Goal: Information Seeking & Learning: Learn about a topic

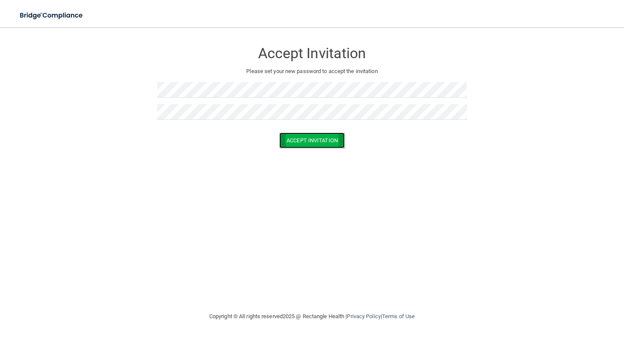
click at [294, 140] on button "Accept Invitation" at bounding box center [311, 140] width 65 height 16
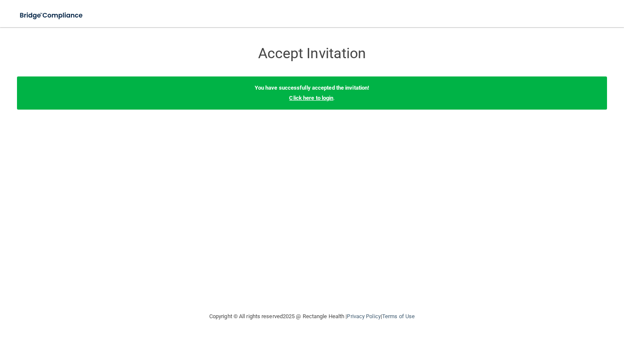
click at [326, 99] on link "Click here to login" at bounding box center [311, 98] width 44 height 6
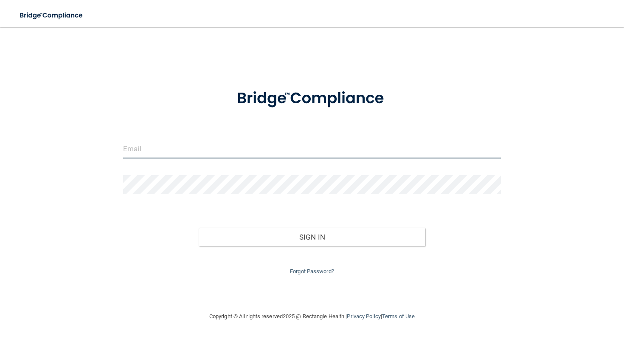
click at [267, 150] on input "email" at bounding box center [312, 148] width 378 height 19
type input "[EMAIL_ADDRESS][DOMAIN_NAME]"
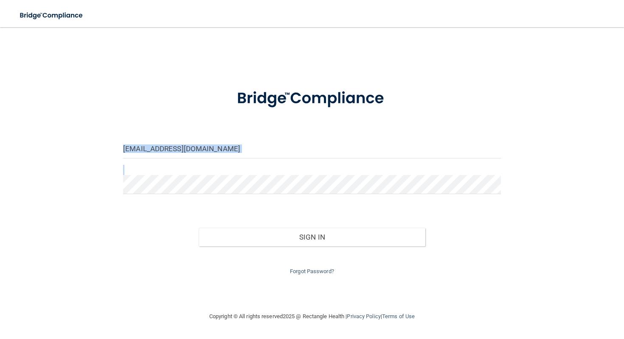
click at [234, 167] on form "anorman@fullcirclepediatric.com Invalid email/password. You don't have permissi…" at bounding box center [312, 177] width 378 height 198
click at [234, 174] on form "anorman@fullcirclepediatric.com Invalid email/password. You don't have permissi…" at bounding box center [312, 177] width 378 height 198
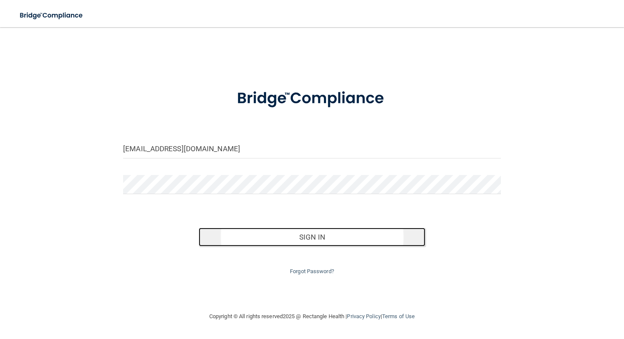
click at [274, 238] on button "Sign In" at bounding box center [312, 237] width 227 height 19
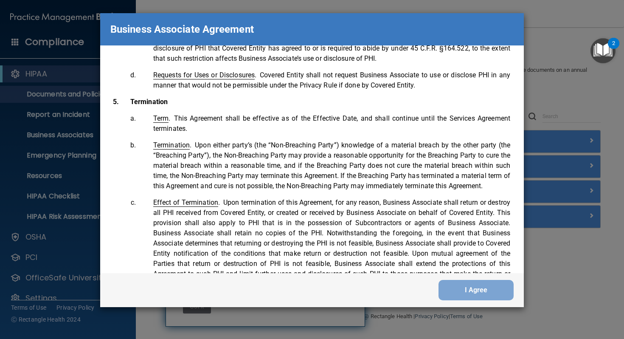
scroll to position [1691, 0]
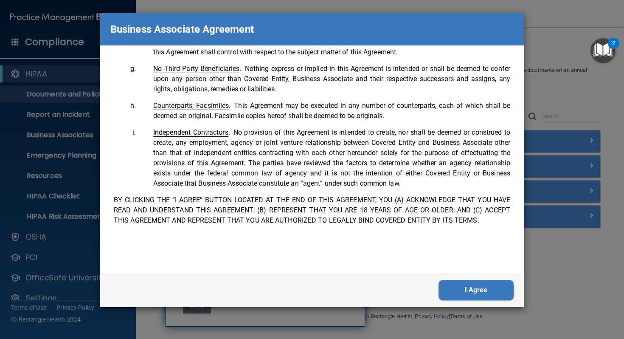
click at [450, 288] on button "I Agree" at bounding box center [476, 290] width 75 height 20
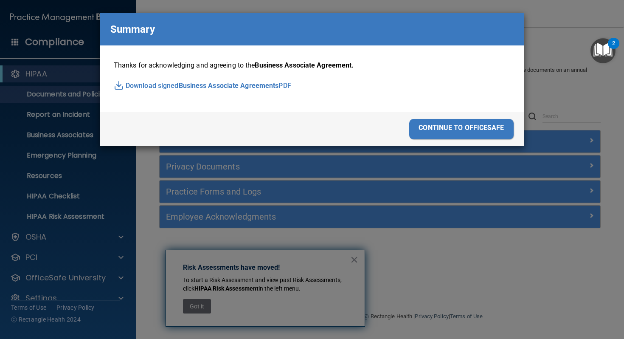
click at [471, 124] on div "continue to officesafe" at bounding box center [461, 129] width 104 height 20
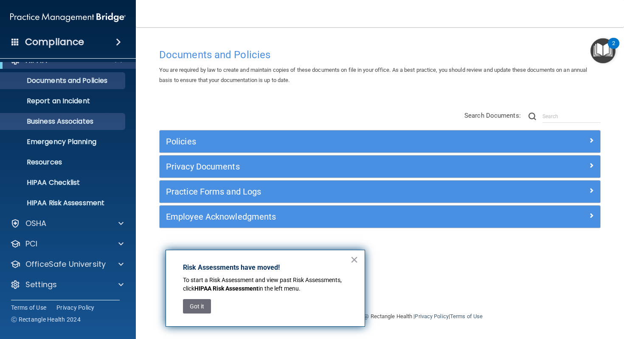
scroll to position [0, 0]
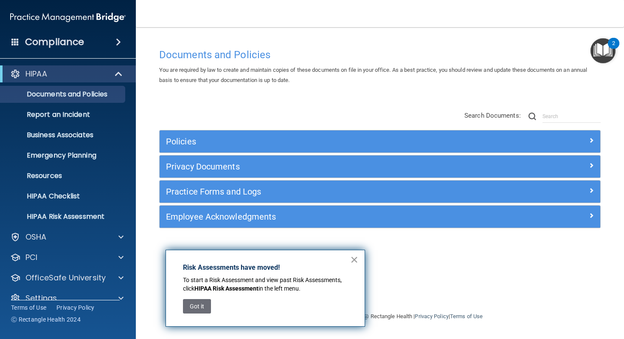
click at [352, 262] on button "×" at bounding box center [354, 260] width 8 height 14
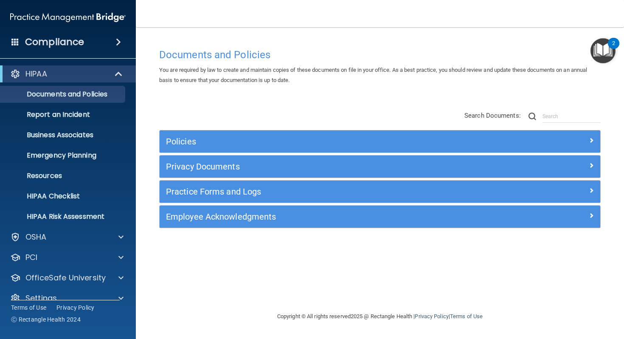
click at [611, 48] on div "2" at bounding box center [613, 43] width 11 height 11
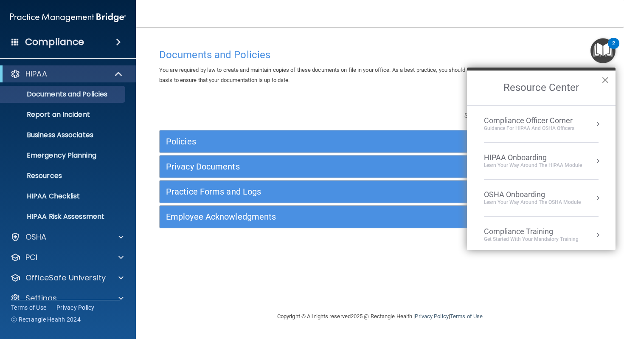
click at [605, 82] on button "×" at bounding box center [605, 80] width 8 height 14
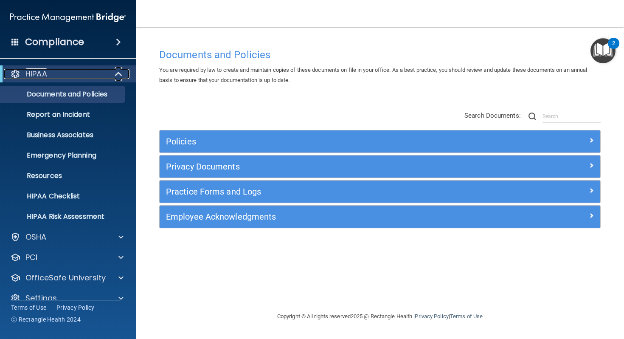
click at [109, 76] on div at bounding box center [119, 74] width 21 height 10
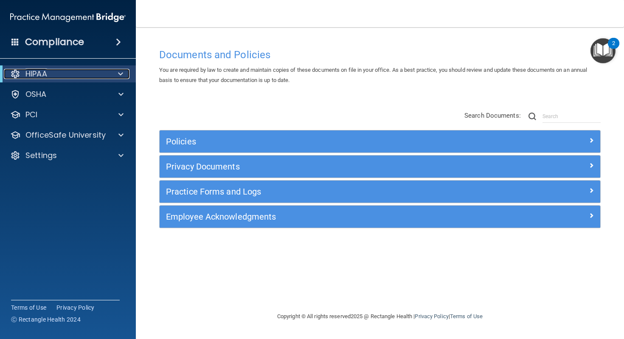
click at [113, 73] on div at bounding box center [119, 74] width 21 height 10
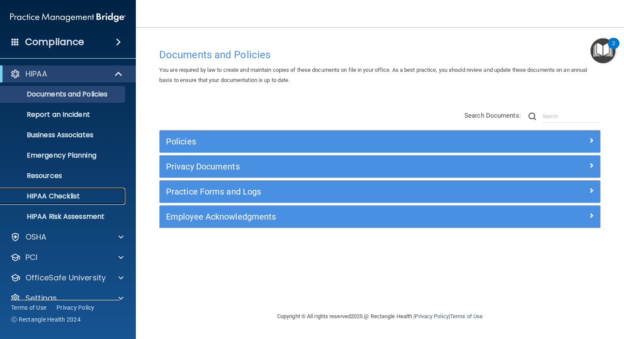
click at [82, 193] on p "HIPAA Checklist" at bounding box center [64, 196] width 116 height 8
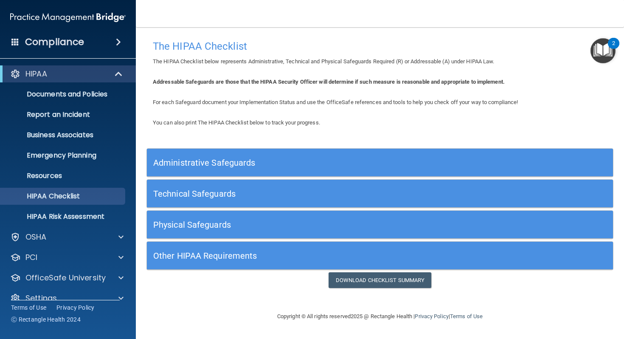
click at [244, 160] on h5 "Administrative Safeguards" at bounding box center [321, 162] width 337 height 9
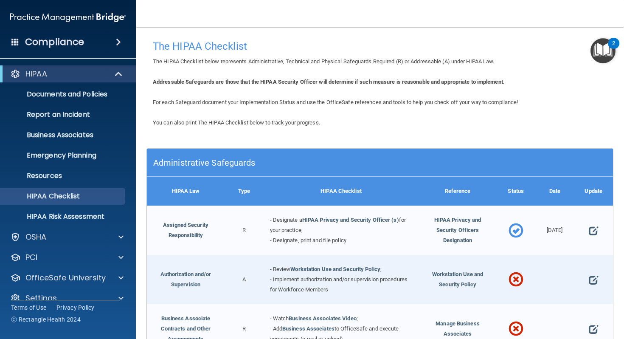
scroll to position [0, 0]
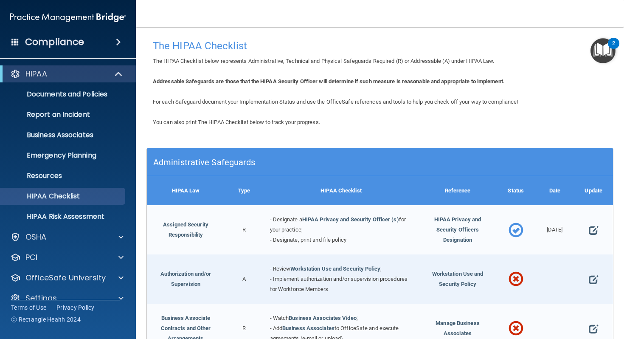
click at [297, 169] on div "Administrative Safeguards" at bounding box center [322, 161] width 350 height 19
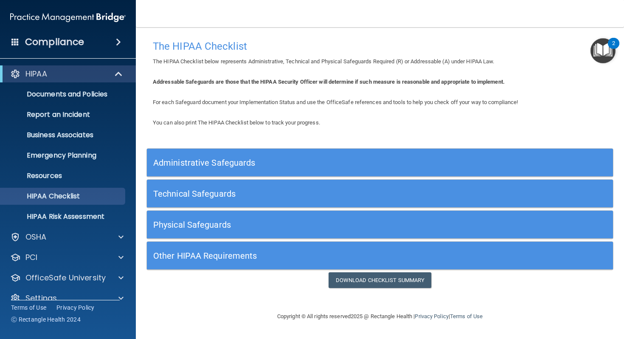
click at [279, 202] on div "Technical Safeguards" at bounding box center [322, 193] width 350 height 19
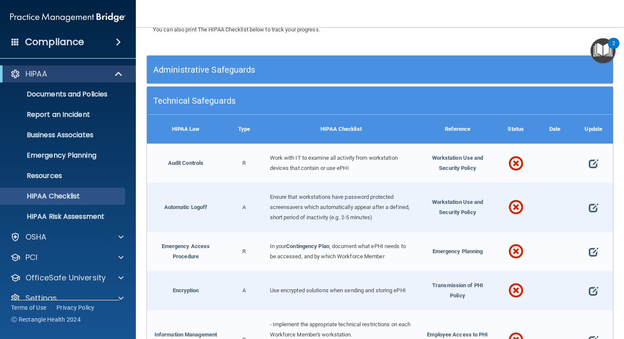
scroll to position [94, 0]
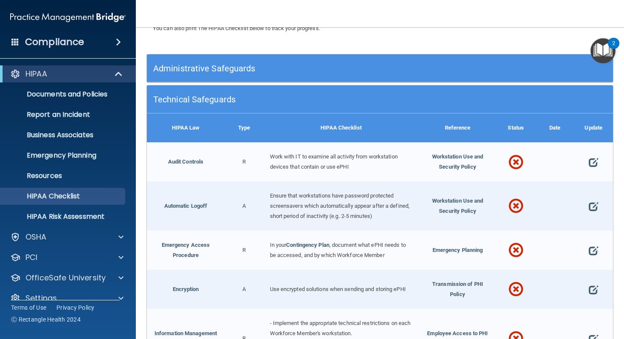
click at [281, 96] on h5 "Technical Safeguards" at bounding box center [321, 99] width 337 height 9
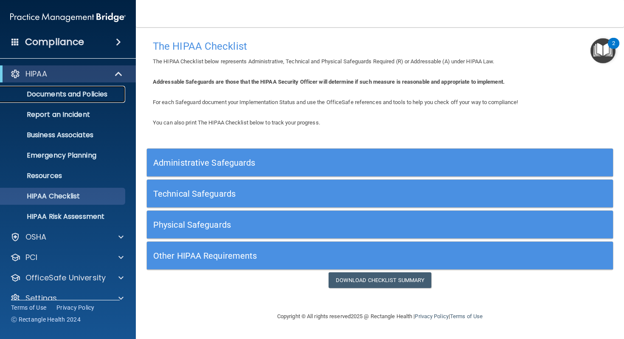
click at [76, 99] on link "Documents and Policies" at bounding box center [59, 94] width 134 height 17
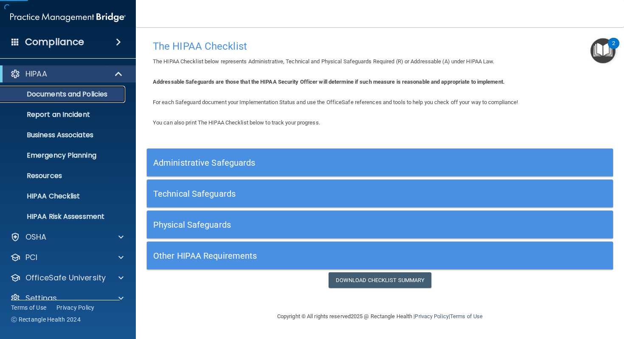
click at [85, 91] on p "Documents and Policies" at bounding box center [64, 94] width 116 height 8
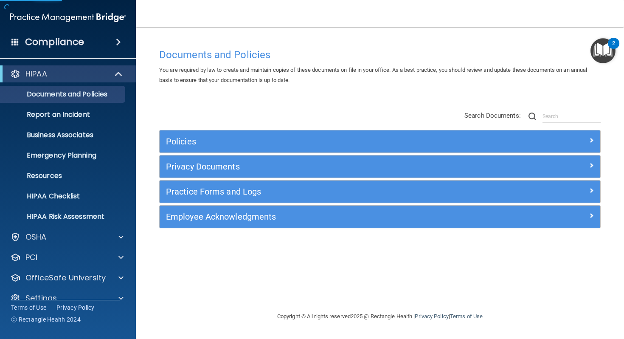
click at [246, 132] on div "Policies" at bounding box center [380, 141] width 441 height 22
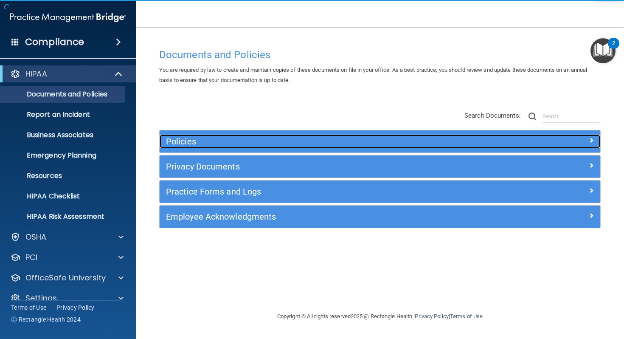
click at [244, 140] on h5 "Policies" at bounding box center [325, 141] width 318 height 9
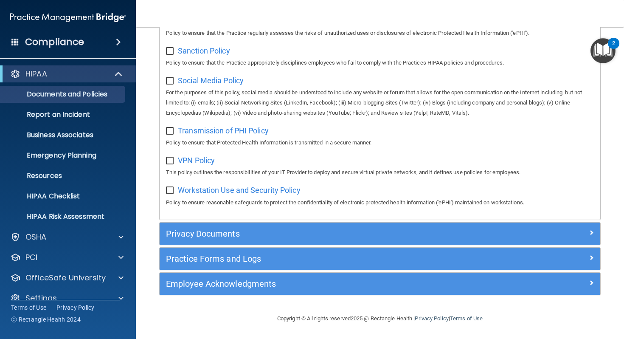
scroll to position [14, 0]
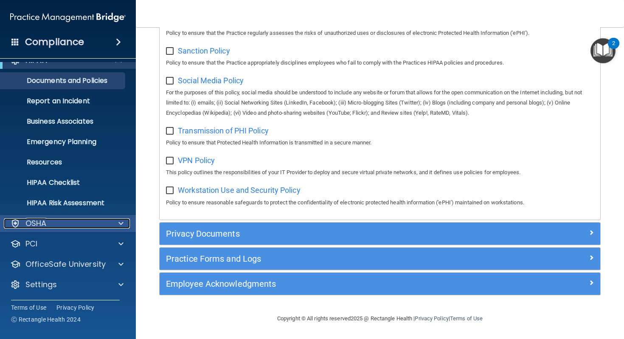
click at [121, 222] on span at bounding box center [120, 223] width 5 height 10
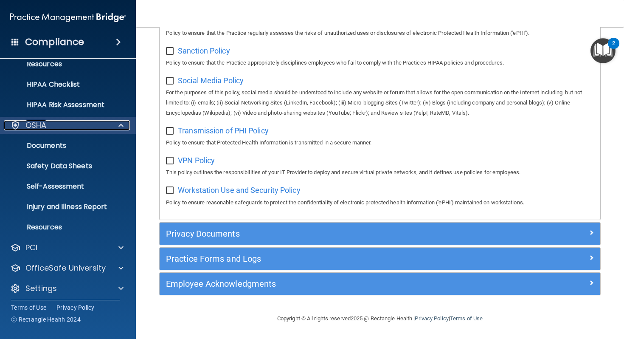
scroll to position [115, 0]
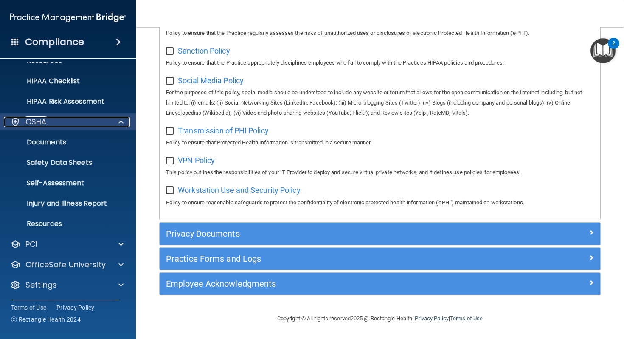
click at [123, 124] on span at bounding box center [120, 122] width 5 height 10
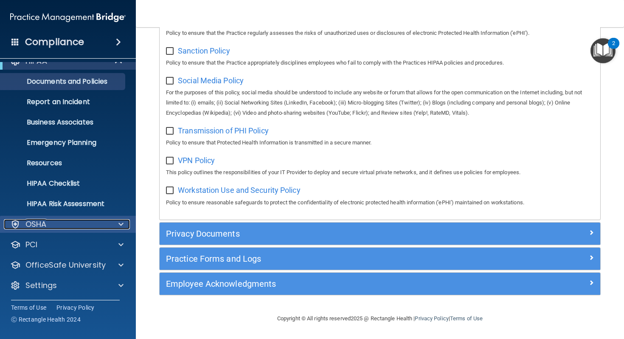
scroll to position [0, 0]
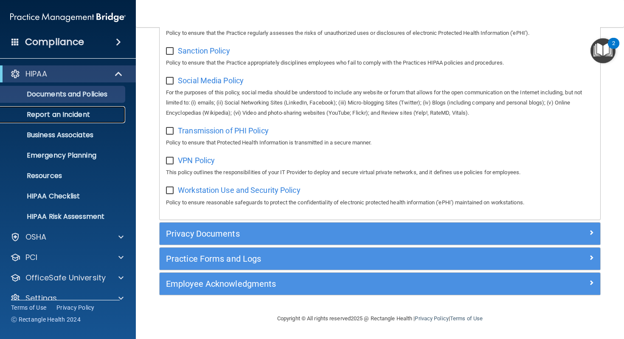
click at [109, 110] on p "Report an Incident" at bounding box center [64, 114] width 116 height 8
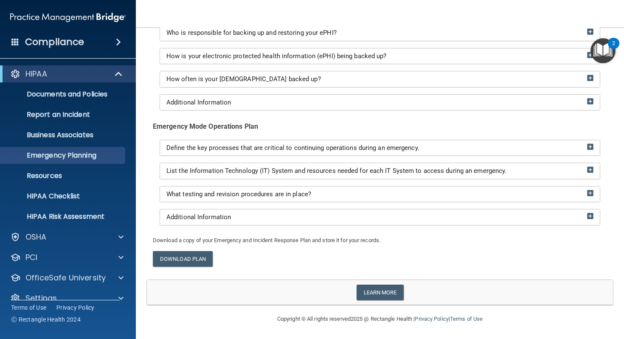
scroll to position [180, 0]
click at [84, 172] on p "Resources" at bounding box center [64, 176] width 116 height 8
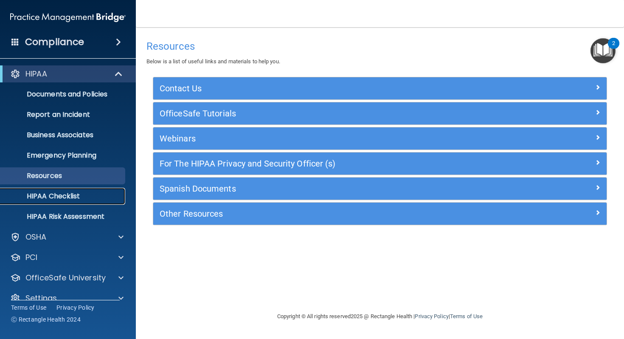
click at [95, 196] on p "HIPAA Checklist" at bounding box center [64, 196] width 116 height 8
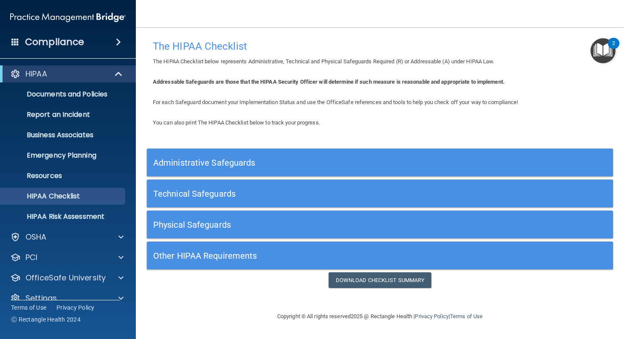
click at [284, 225] on h5 "Physical Safeguards" at bounding box center [321, 224] width 337 height 9
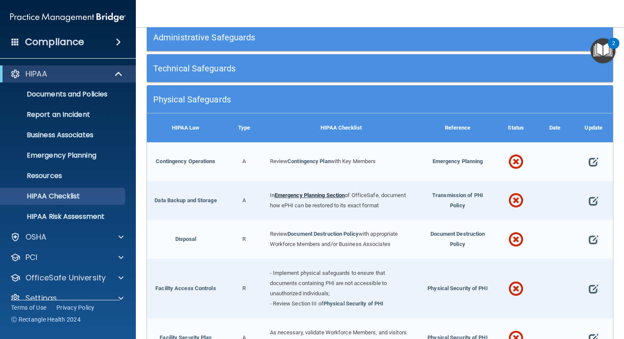
scroll to position [126, 0]
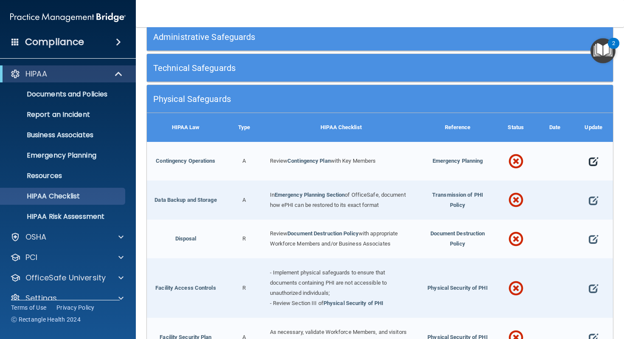
click at [592, 166] on span at bounding box center [593, 162] width 9 height 20
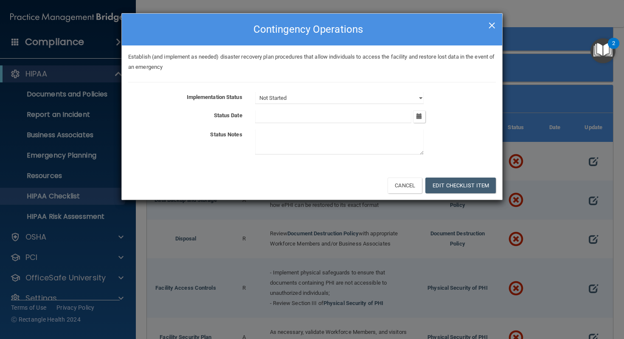
click at [492, 25] on span "×" at bounding box center [492, 24] width 8 height 17
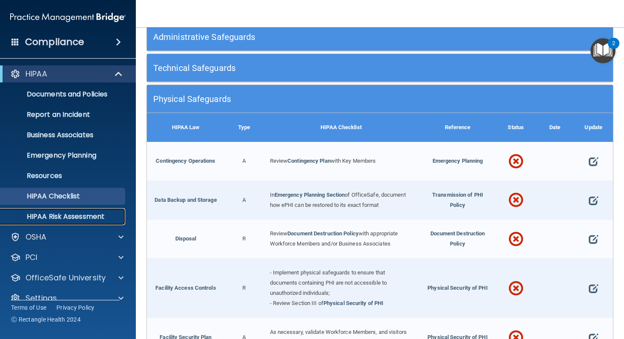
click at [74, 221] on p "HIPAA Risk Assessment" at bounding box center [64, 216] width 116 height 8
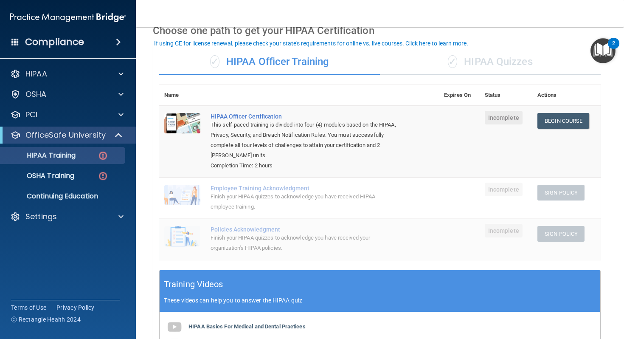
scroll to position [45, 0]
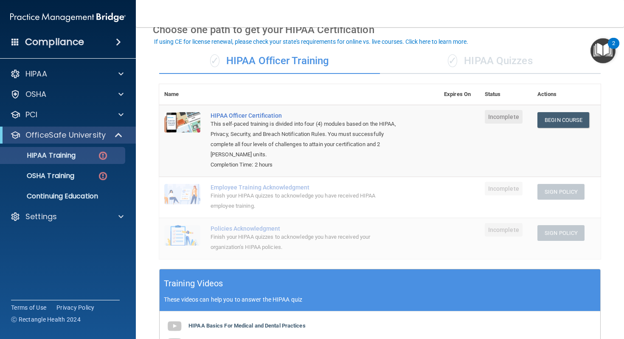
click at [400, 66] on div "✓ HIPAA Quizzes" at bounding box center [490, 60] width 221 height 25
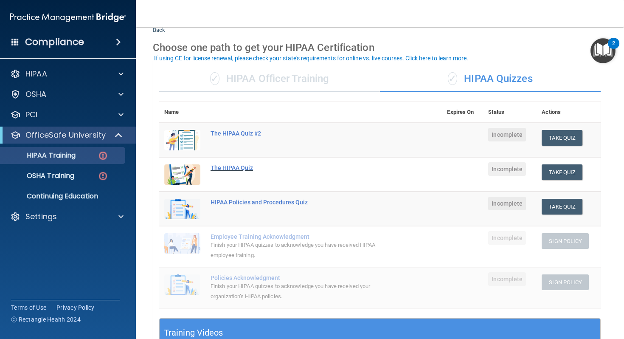
scroll to position [28, 0]
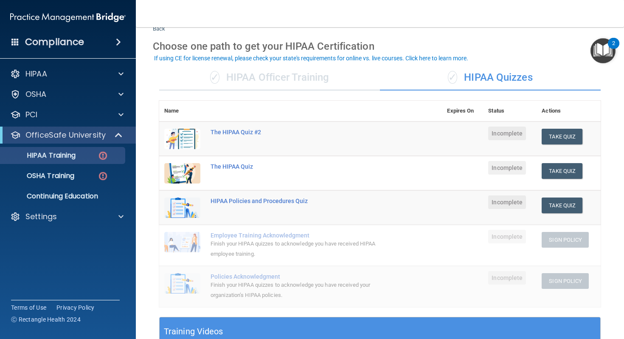
click at [291, 82] on div "✓ HIPAA Officer Training" at bounding box center [269, 77] width 221 height 25
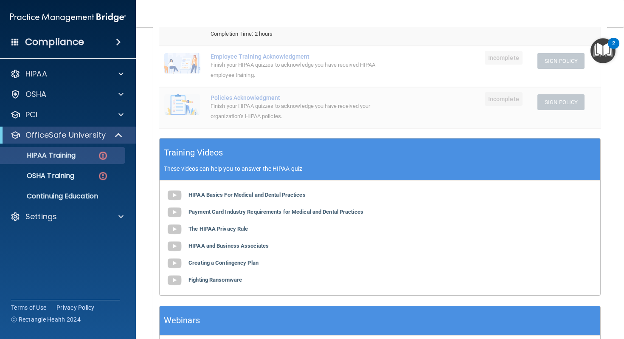
scroll to position [176, 0]
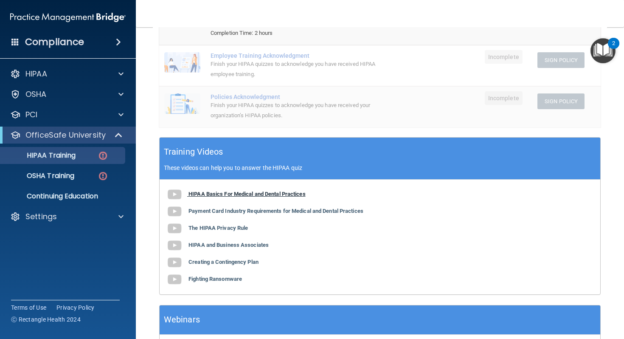
click at [253, 194] on b "HIPAA Basics For Medical and Dental Practices" at bounding box center [246, 194] width 117 height 6
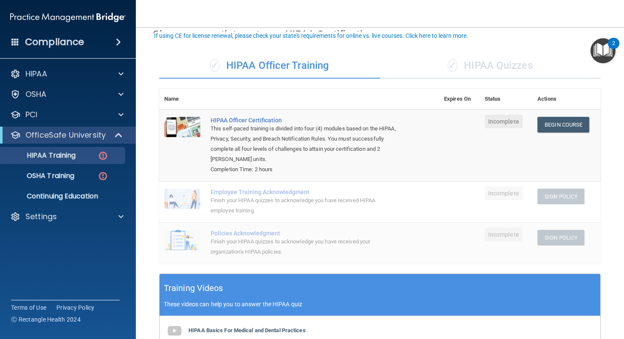
scroll to position [39, 0]
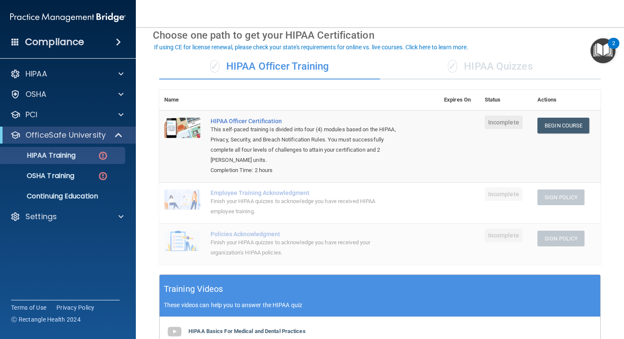
click at [427, 72] on div "✓ HIPAA Quizzes" at bounding box center [490, 66] width 221 height 25
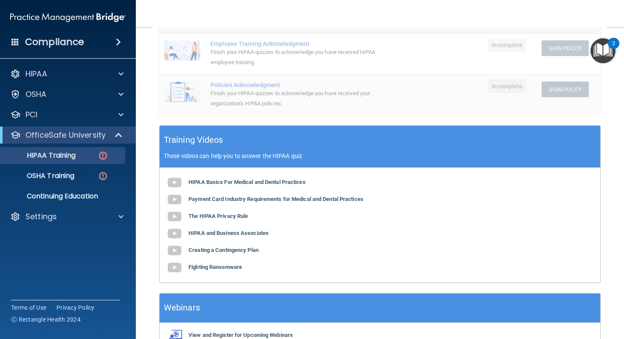
scroll to position [221, 0]
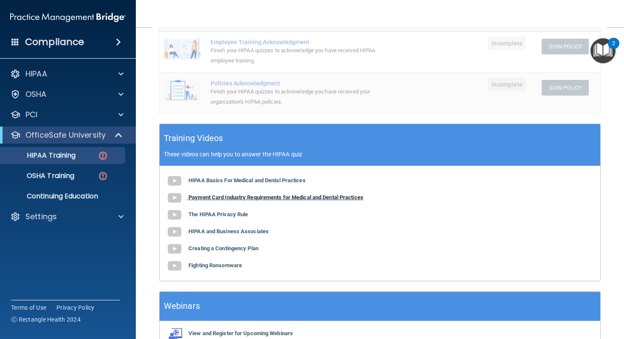
click at [305, 197] on b "Payment Card Industry Requirements for Medical and Dental Practices" at bounding box center [275, 197] width 175 height 6
click at [234, 217] on b "The HIPAA Privacy Rule" at bounding box center [217, 214] width 59 height 6
click at [243, 231] on b "HIPAA and Business Associates" at bounding box center [228, 231] width 80 height 6
click at [254, 246] on b "Creating a Contingency Plan" at bounding box center [223, 248] width 70 height 6
click at [221, 267] on b "Fighting Ransomware" at bounding box center [214, 265] width 53 height 6
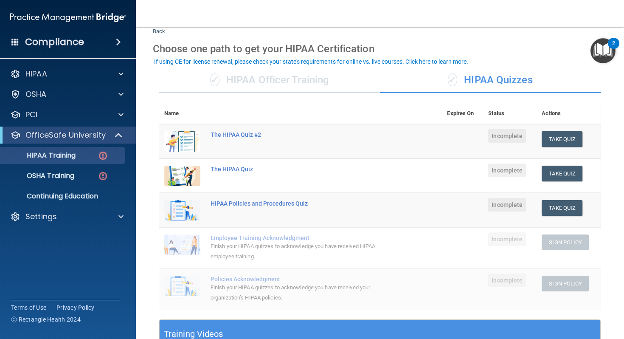
scroll to position [27, 0]
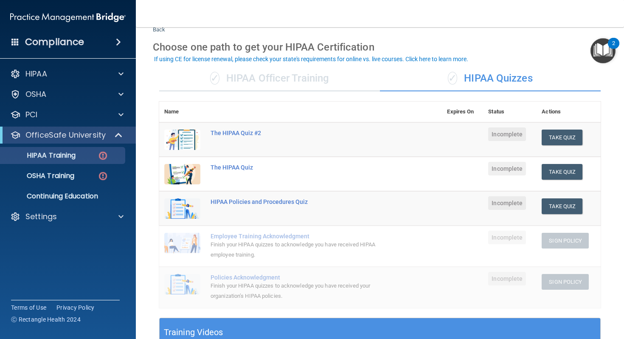
click at [272, 79] on div "✓ HIPAA Officer Training" at bounding box center [269, 78] width 221 height 25
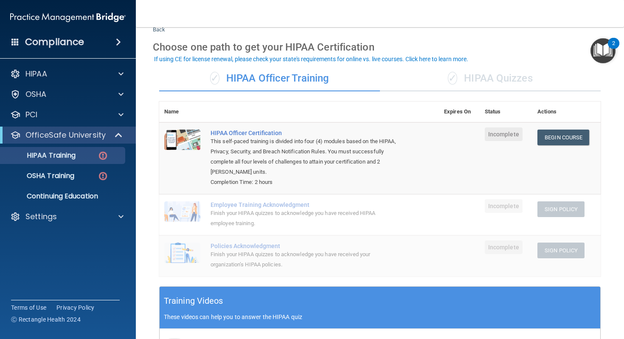
scroll to position [25, 0]
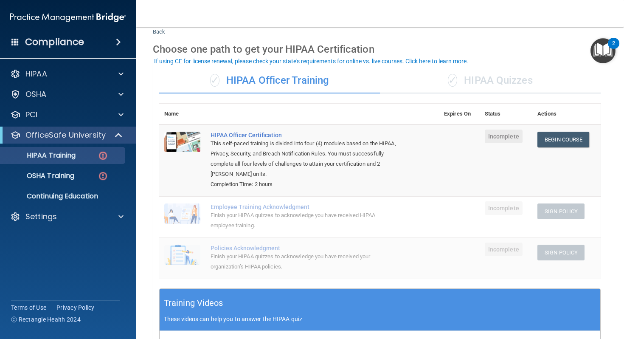
click at [475, 82] on div "✓ HIPAA Quizzes" at bounding box center [490, 80] width 221 height 25
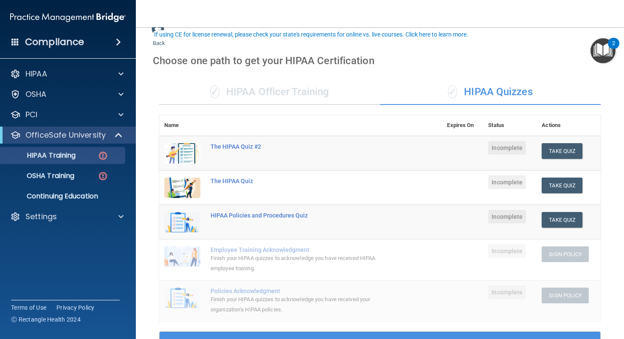
scroll to position [0, 0]
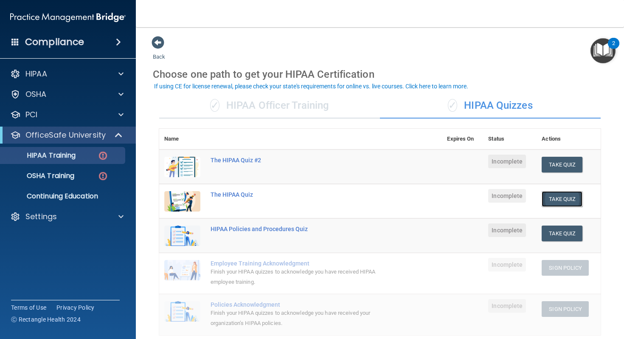
click at [557, 198] on button "Take Quiz" at bounding box center [562, 199] width 41 height 16
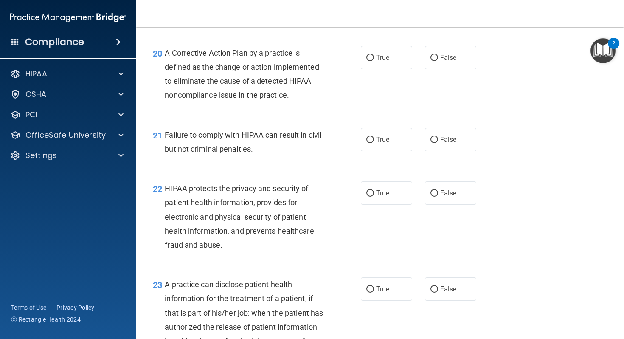
scroll to position [2103, 0]
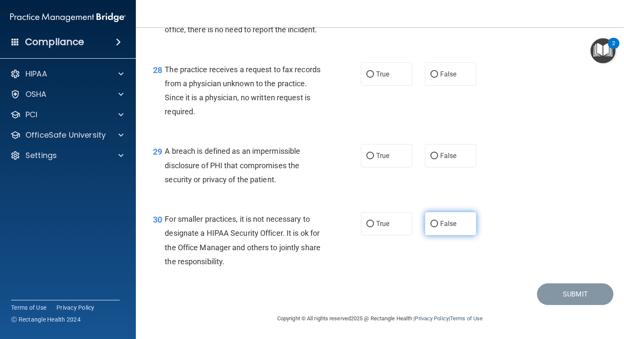
click at [447, 219] on span "False" at bounding box center [448, 223] width 17 height 8
click at [438, 221] on input "False" at bounding box center [434, 224] width 8 height 6
radio input "true"
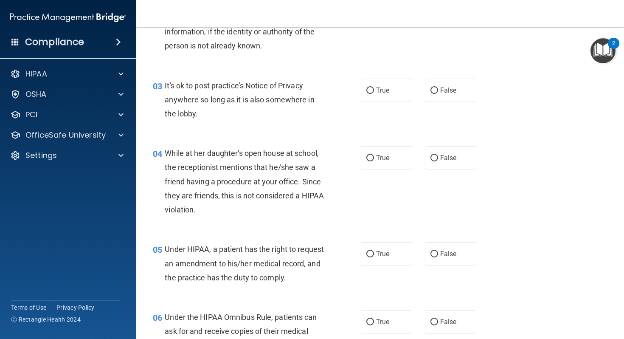
scroll to position [0, 0]
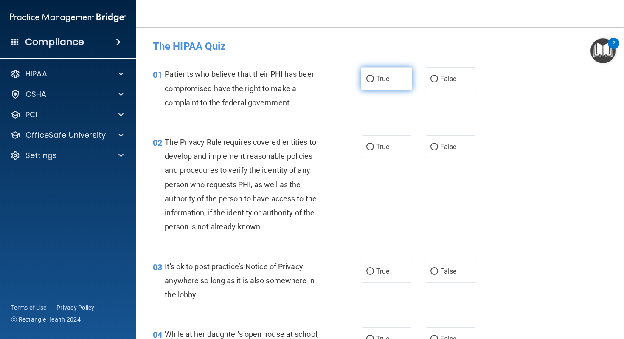
click at [397, 77] on label "True" at bounding box center [386, 78] width 51 height 23
click at [374, 77] on input "True" at bounding box center [370, 79] width 8 height 6
radio input "true"
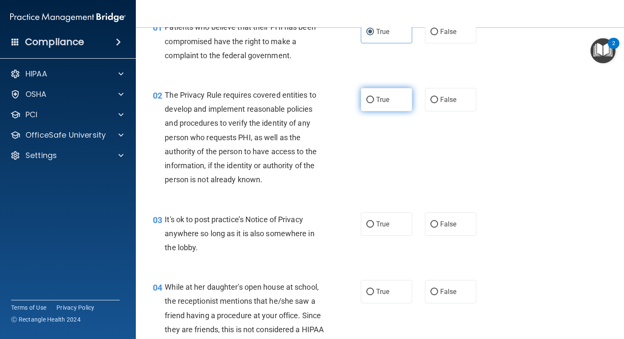
scroll to position [48, 0]
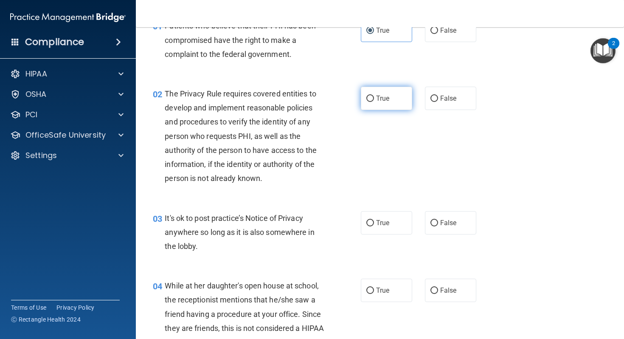
click at [397, 106] on label "True" at bounding box center [386, 98] width 51 height 23
click at [374, 102] on input "True" at bounding box center [370, 99] width 8 height 6
radio input "true"
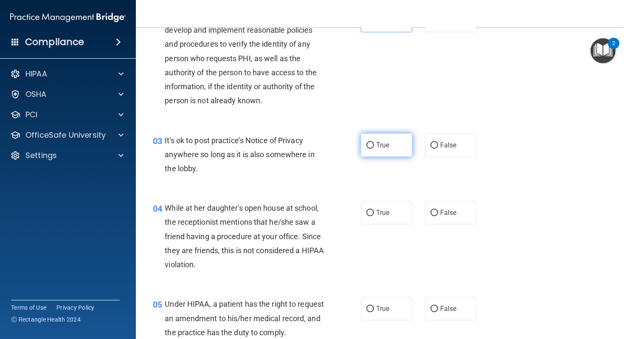
scroll to position [127, 0]
click at [444, 144] on span "False" at bounding box center [448, 145] width 17 height 8
click at [438, 144] on input "False" at bounding box center [434, 145] width 8 height 6
radio input "true"
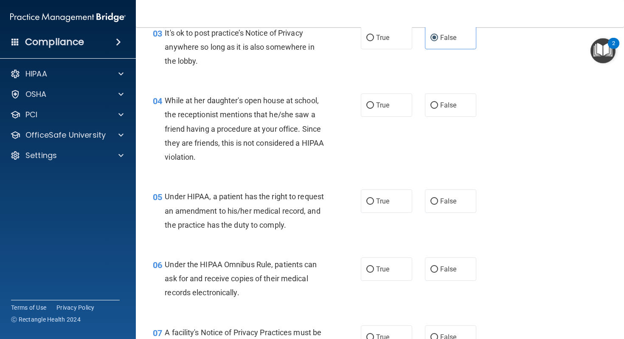
scroll to position [239, 0]
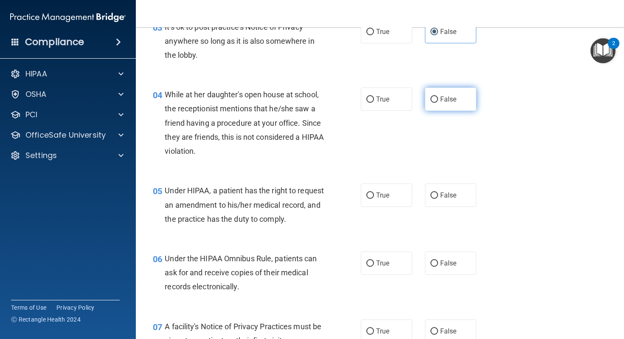
click at [444, 107] on label "False" at bounding box center [450, 98] width 51 height 23
click at [438, 103] on input "False" at bounding box center [434, 99] width 8 height 6
radio input "true"
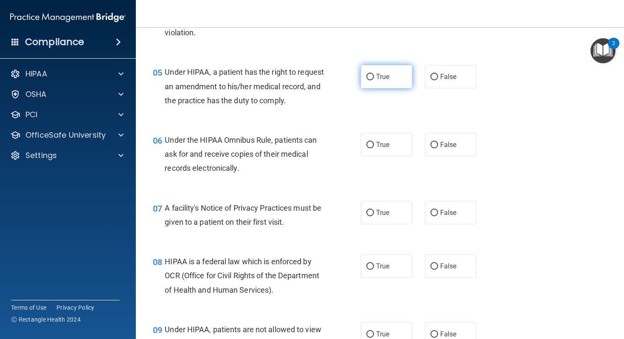
scroll to position [361, 0]
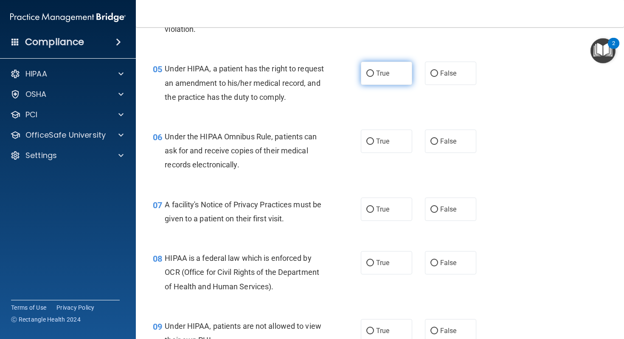
click at [399, 76] on label "True" at bounding box center [386, 73] width 51 height 23
click at [374, 76] on input "True" at bounding box center [370, 73] width 8 height 6
radio input "true"
click at [450, 79] on label "False" at bounding box center [450, 73] width 51 height 23
click at [438, 77] on input "False" at bounding box center [434, 73] width 8 height 6
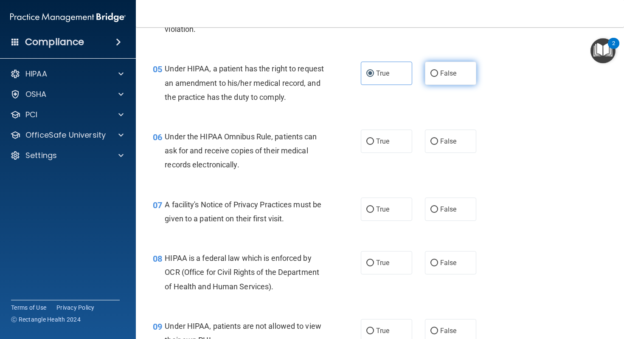
radio input "true"
radio input "false"
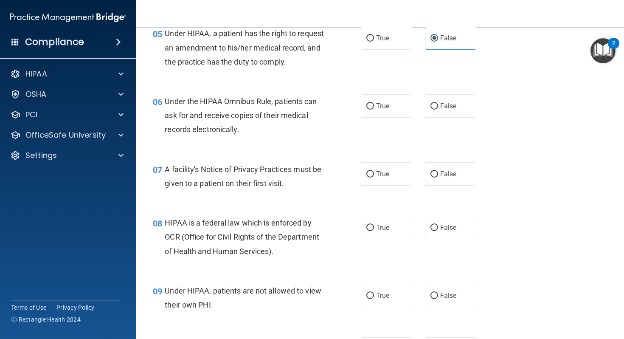
scroll to position [425, 0]
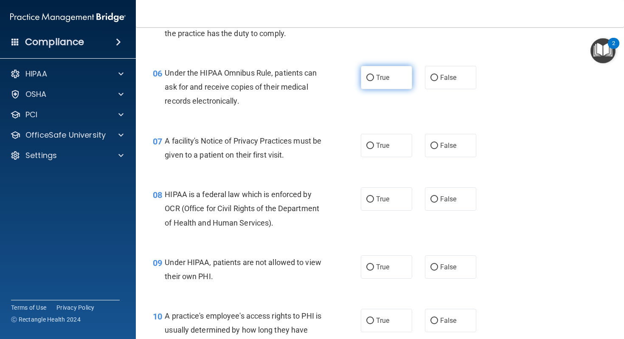
click at [400, 89] on label "True" at bounding box center [386, 77] width 51 height 23
click at [374, 81] on input "True" at bounding box center [370, 78] width 8 height 6
radio input "true"
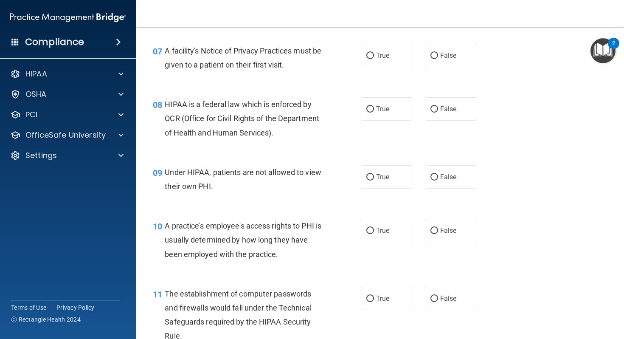
scroll to position [518, 0]
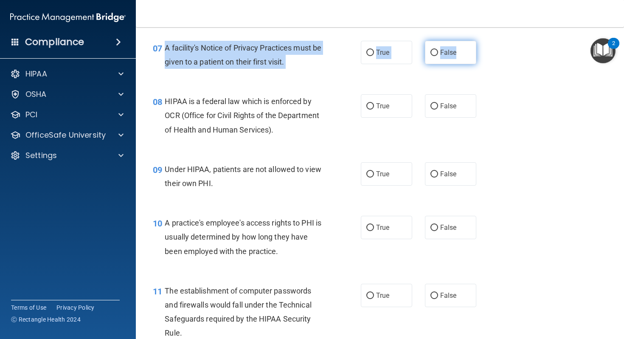
drag, startPoint x: 164, startPoint y: 60, endPoint x: 469, endPoint y: 73, distance: 304.7
click at [484, 41] on ng-form "07 A facility's Notice of Privacy Practices must be given to a patient on their…" at bounding box center [484, 41] width 0 height 0
copy ng-form "A facility's Notice of Privacy Practices must be given to a patient on their fi…"
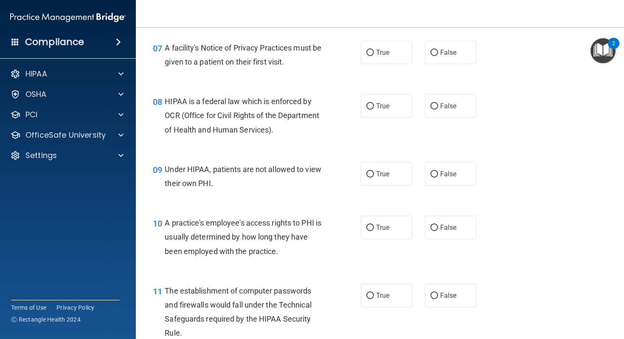
click at [270, 137] on div "HIPAA is a federal law which is enforced by OCR (Office for Civil Rights of the…" at bounding box center [248, 115] width 166 height 42
click at [443, 183] on label "False" at bounding box center [450, 173] width 51 height 23
click at [438, 177] on input "False" at bounding box center [434, 174] width 8 height 6
radio input "true"
click at [378, 56] on span "True" at bounding box center [382, 52] width 13 height 8
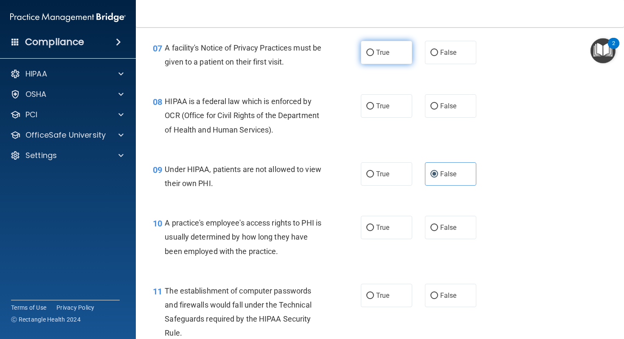
click at [374, 56] on input "True" at bounding box center [370, 53] width 8 height 6
radio input "true"
click at [364, 118] on label "True" at bounding box center [386, 105] width 51 height 23
click at [366, 110] on input "True" at bounding box center [370, 106] width 8 height 6
radio input "true"
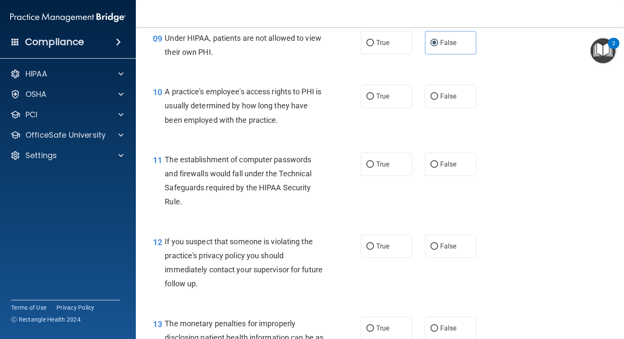
scroll to position [649, 0]
click at [443, 101] on span "False" at bounding box center [448, 97] width 17 height 8
click at [438, 100] on input "False" at bounding box center [434, 97] width 8 height 6
radio input "true"
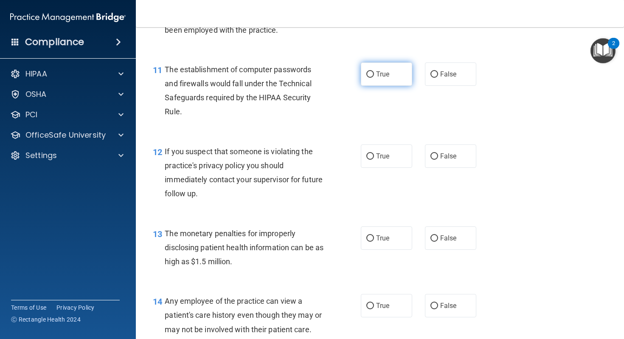
scroll to position [741, 0]
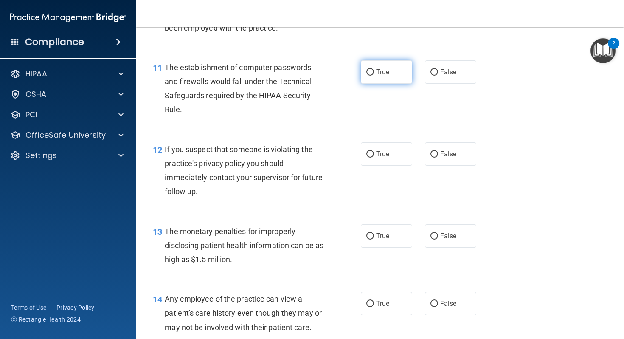
click at [396, 84] on label "True" at bounding box center [386, 71] width 51 height 23
click at [374, 76] on input "True" at bounding box center [370, 72] width 8 height 6
radio input "true"
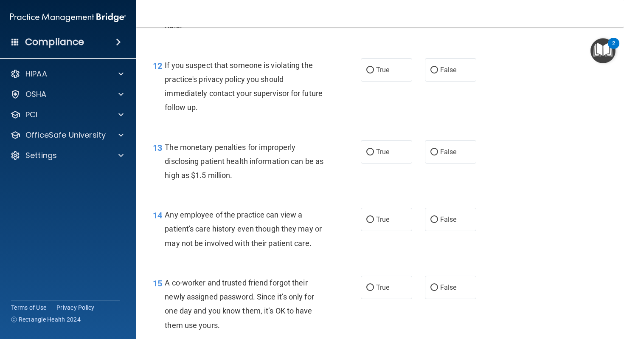
scroll to position [826, 0]
click at [377, 73] on span "True" at bounding box center [382, 69] width 13 height 8
click at [374, 73] on input "True" at bounding box center [370, 69] width 8 height 6
radio input "true"
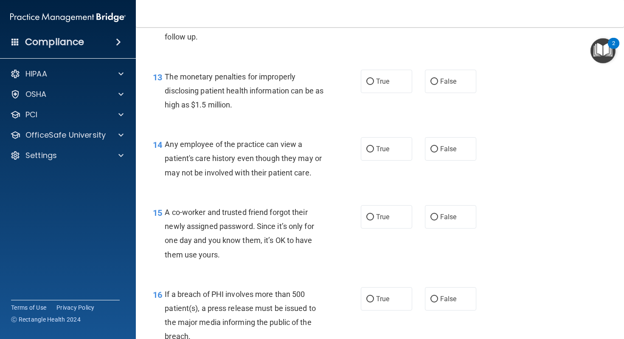
scroll to position [899, 0]
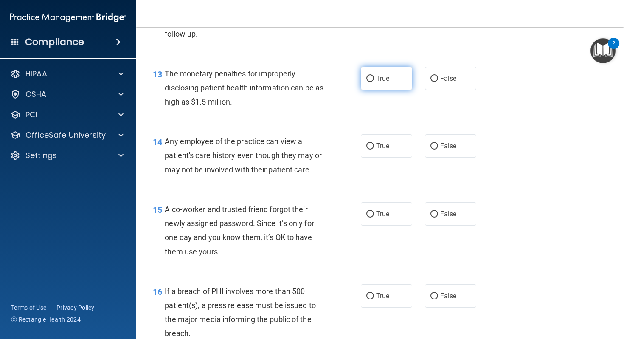
click at [375, 90] on label "True" at bounding box center [386, 78] width 51 height 23
click at [374, 82] on input "True" at bounding box center [370, 79] width 8 height 6
radio input "true"
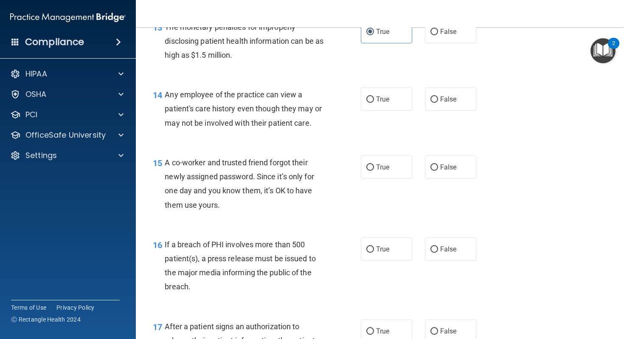
scroll to position [948, 0]
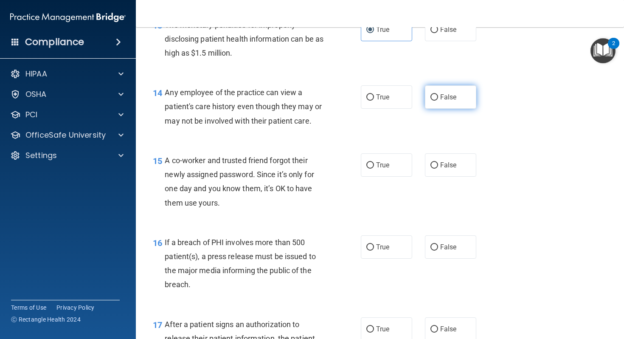
click at [445, 101] on span "False" at bounding box center [448, 97] width 17 height 8
click at [438, 101] on input "False" at bounding box center [434, 97] width 8 height 6
radio input "true"
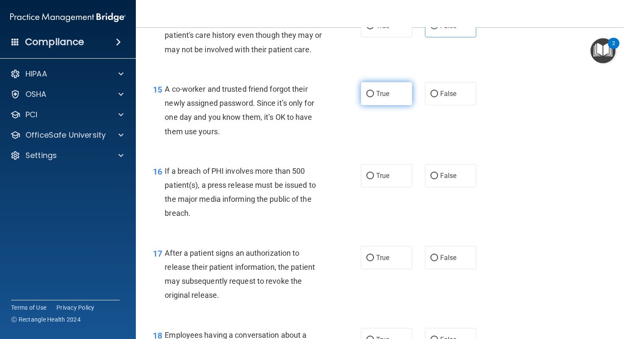
scroll to position [1021, 0]
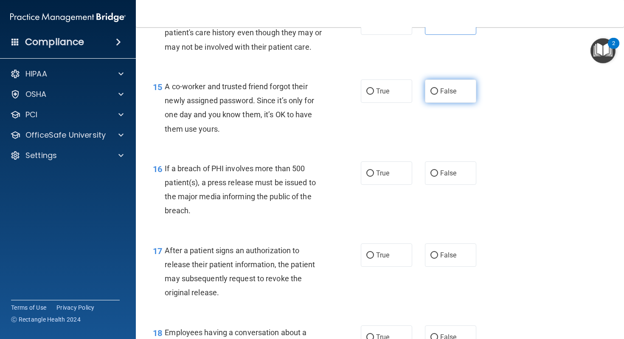
click at [438, 103] on label "False" at bounding box center [450, 90] width 51 height 23
click at [438, 95] on input "False" at bounding box center [434, 91] width 8 height 6
radio input "true"
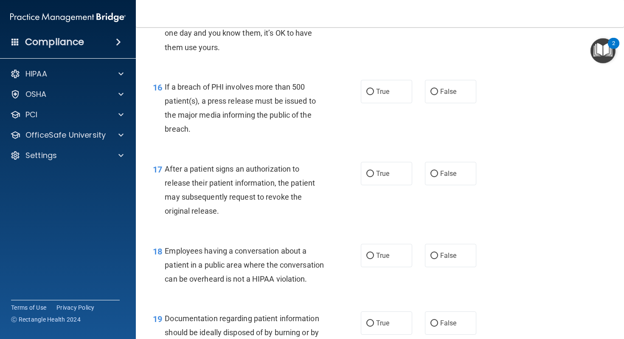
scroll to position [1110, 0]
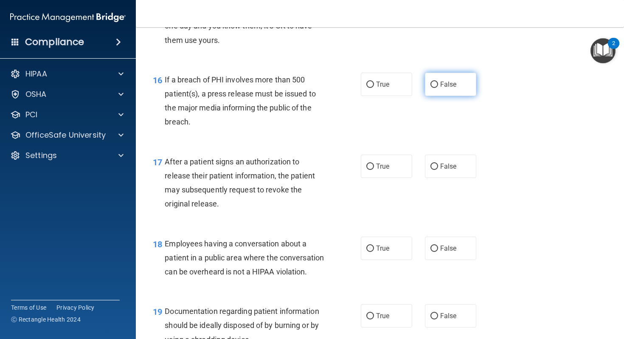
click at [449, 88] on span "False" at bounding box center [448, 84] width 17 height 8
click at [438, 88] on input "False" at bounding box center [434, 85] width 8 height 6
radio input "true"
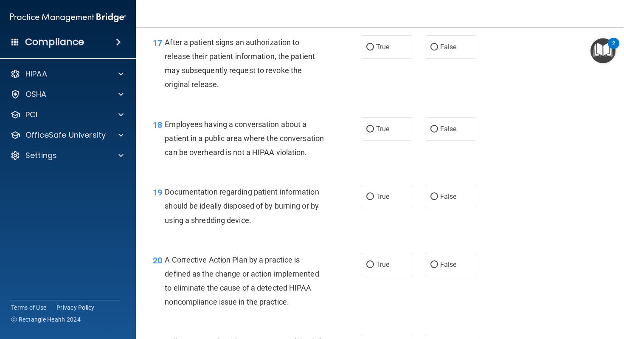
scroll to position [1228, 0]
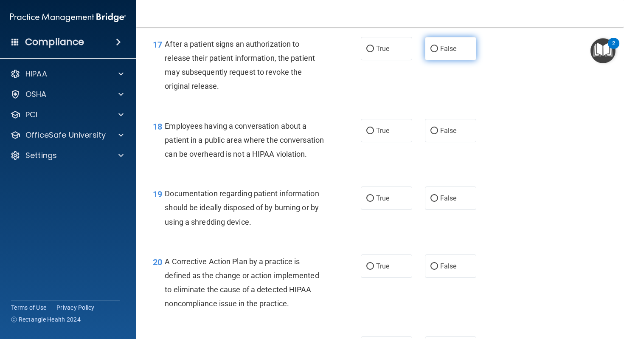
click at [446, 53] on span "False" at bounding box center [448, 49] width 17 height 8
click at [438, 52] on input "False" at bounding box center [434, 49] width 8 height 6
radio input "true"
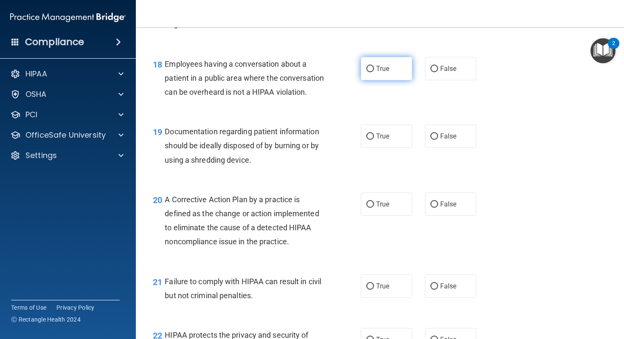
scroll to position [1289, 0]
click at [381, 79] on label "True" at bounding box center [386, 68] width 51 height 23
click at [374, 73] on input "True" at bounding box center [370, 69] width 8 height 6
radio input "true"
click at [442, 81] on label "False" at bounding box center [450, 68] width 51 height 23
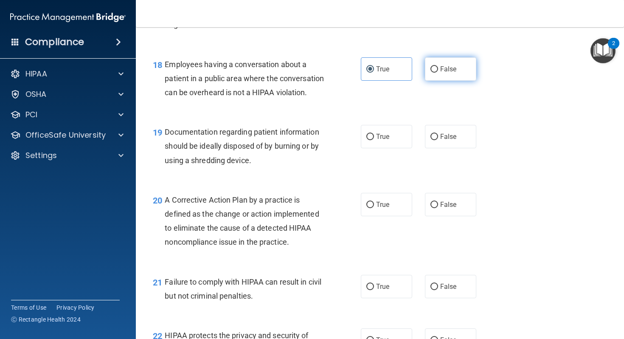
click at [438, 73] on input "False" at bounding box center [434, 69] width 8 height 6
radio input "true"
radio input "false"
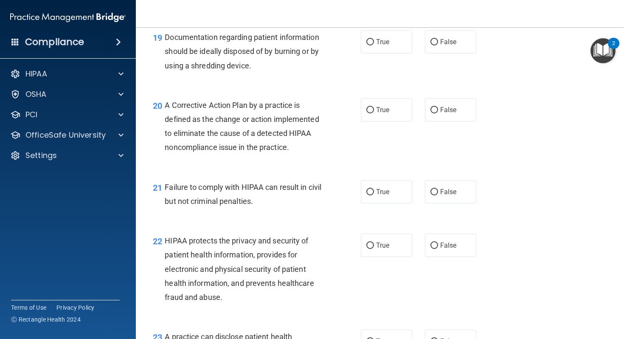
scroll to position [1387, 0]
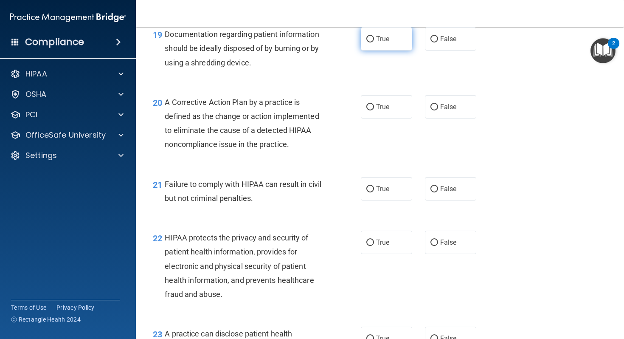
click at [363, 51] on label "True" at bounding box center [386, 38] width 51 height 23
click at [366, 42] on input "True" at bounding box center [370, 39] width 8 height 6
radio input "true"
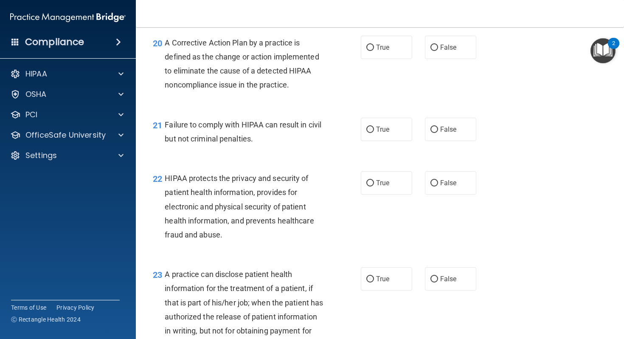
scroll to position [1446, 0]
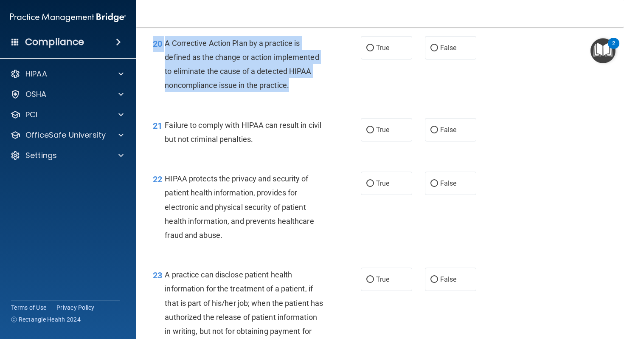
drag, startPoint x: 302, startPoint y: 118, endPoint x: 307, endPoint y: 59, distance: 59.2
click at [307, 59] on div "20 A Corrective Action Plan by a practice is defined as the change or action im…" at bounding box center [379, 66] width 467 height 82
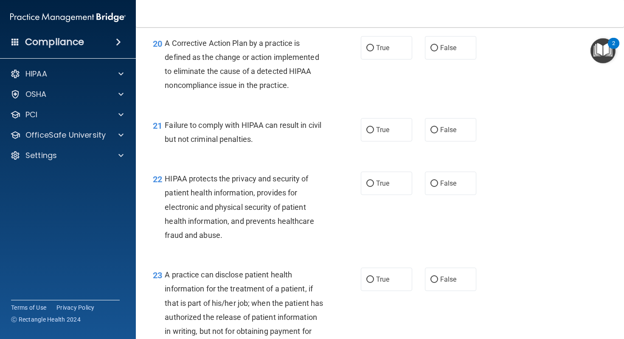
click at [307, 59] on div "20 A Corrective Action Plan by a practice is defined as the change or action im…" at bounding box center [379, 66] width 467 height 82
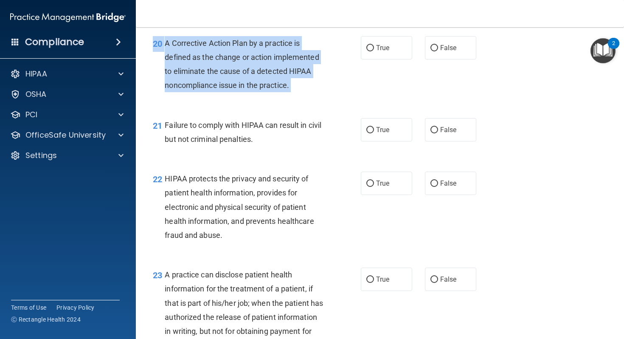
drag, startPoint x: 307, startPoint y: 59, endPoint x: 307, endPoint y: 113, distance: 54.3
click at [307, 107] on div "20 A Corrective Action Plan by a practice is defined as the change or action im…" at bounding box center [379, 66] width 467 height 82
click at [307, 93] on div "A Corrective Action Plan by a practice is defined as the change or action imple…" at bounding box center [248, 64] width 166 height 56
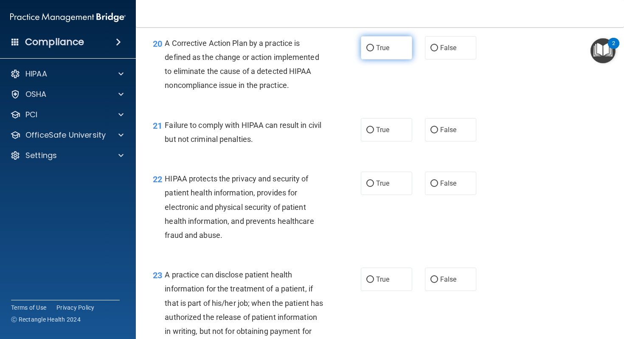
click at [394, 59] on label "True" at bounding box center [386, 47] width 51 height 23
click at [374, 51] on input "True" at bounding box center [370, 48] width 8 height 6
radio input "true"
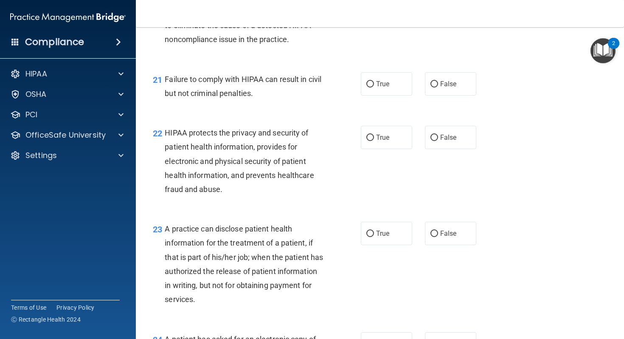
scroll to position [1495, 0]
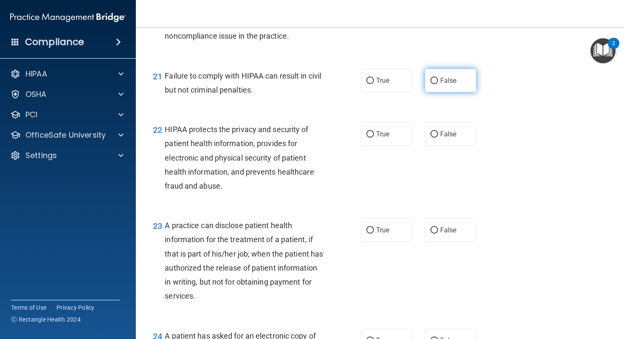
click at [453, 84] on span "False" at bounding box center [448, 80] width 17 height 8
click at [438, 84] on input "False" at bounding box center [434, 81] width 8 height 6
radio input "true"
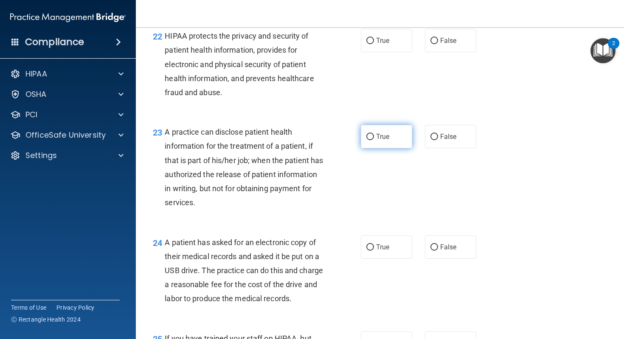
scroll to position [1580, 0]
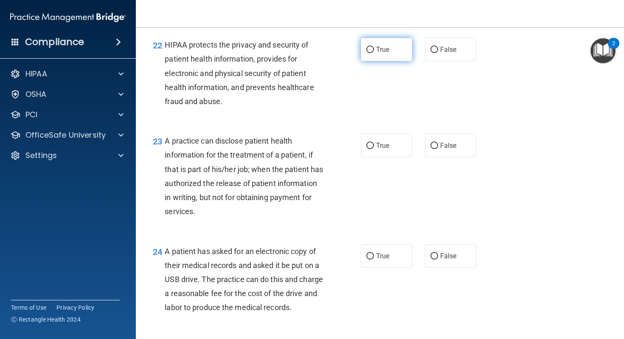
click at [388, 53] on span "True" at bounding box center [382, 49] width 13 height 8
click at [374, 53] on input "True" at bounding box center [370, 50] width 8 height 6
radio input "true"
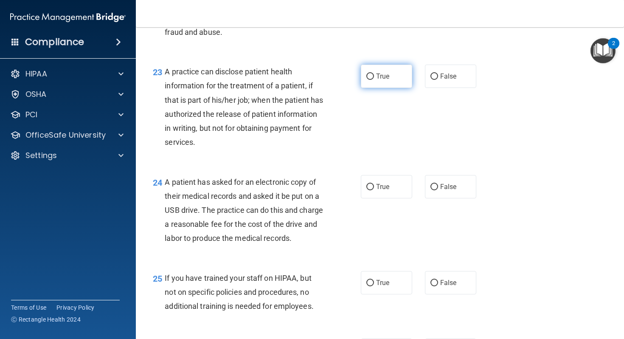
scroll to position [1663, 0]
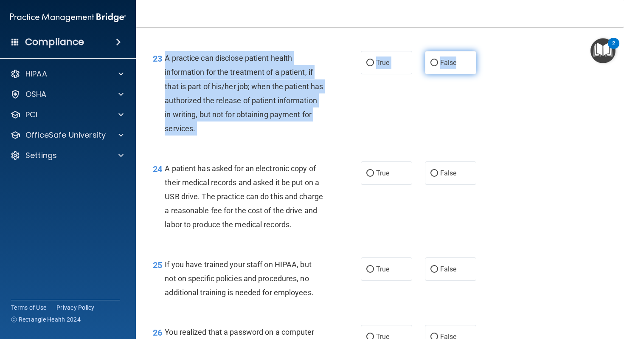
drag, startPoint x: 166, startPoint y: 86, endPoint x: 462, endPoint y: 96, distance: 296.1
click at [484, 51] on ng-form "23 A practice can disclose patient health information for the treatment of a pa…" at bounding box center [484, 51] width 0 height 0
copy ng-form "A practice can disclose patient health information for the treatment of a patie…"
click at [450, 67] on span "False" at bounding box center [448, 63] width 17 height 8
click at [438, 66] on input "False" at bounding box center [434, 63] width 8 height 6
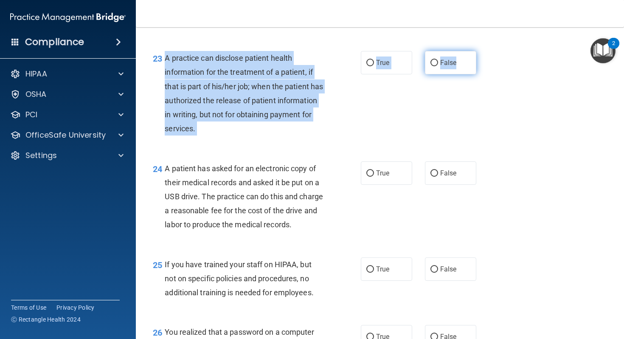
radio input "true"
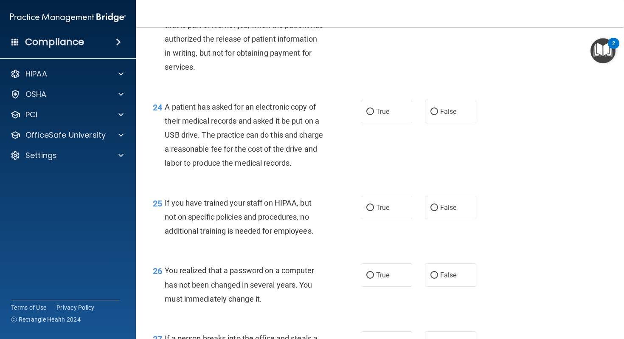
scroll to position [1737, 0]
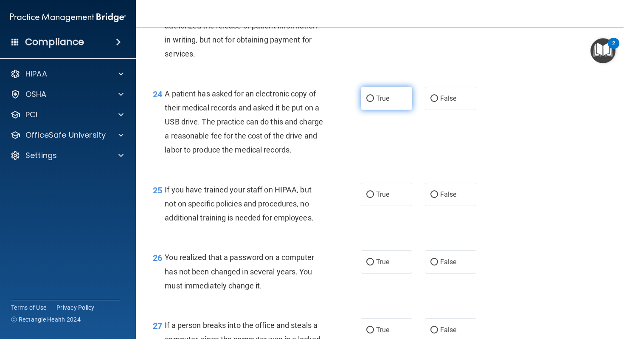
click at [374, 110] on label "True" at bounding box center [386, 98] width 51 height 23
click at [374, 102] on input "True" at bounding box center [370, 99] width 8 height 6
radio input "true"
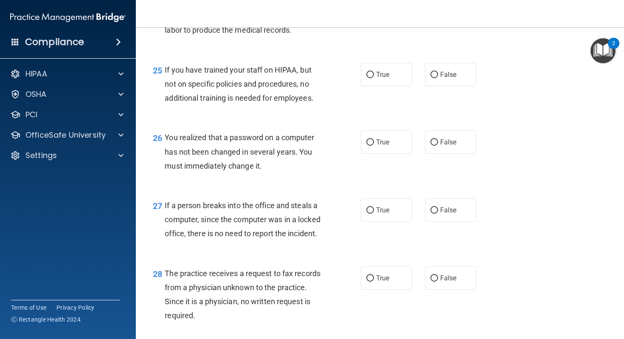
scroll to position [1881, 0]
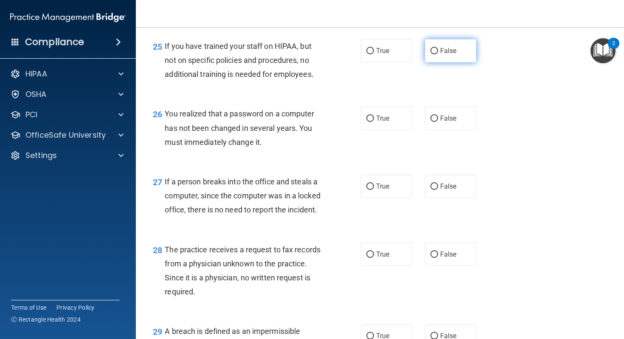
click at [440, 55] on span "False" at bounding box center [448, 51] width 17 height 8
click at [438, 54] on input "False" at bounding box center [434, 51] width 8 height 6
radio input "true"
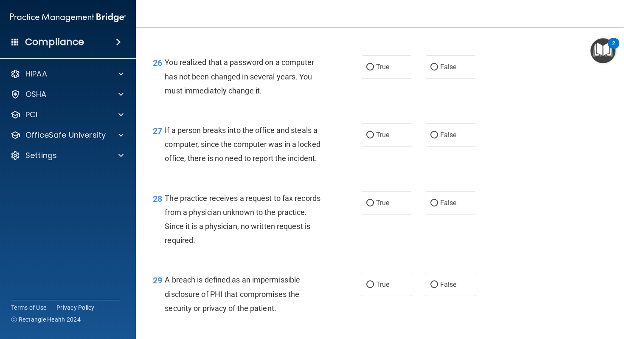
scroll to position [1936, 0]
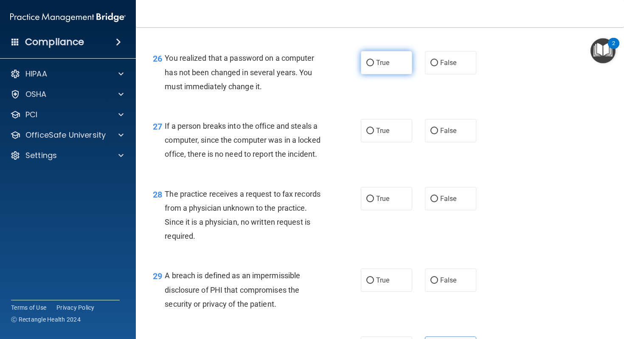
click at [381, 67] on span "True" at bounding box center [382, 63] width 13 height 8
click at [374, 66] on input "True" at bounding box center [370, 63] width 8 height 6
radio input "true"
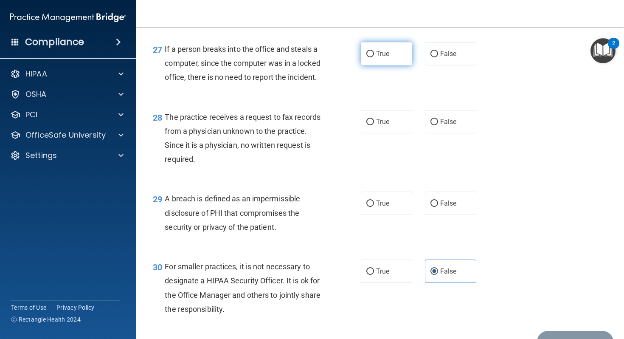
scroll to position [2014, 0]
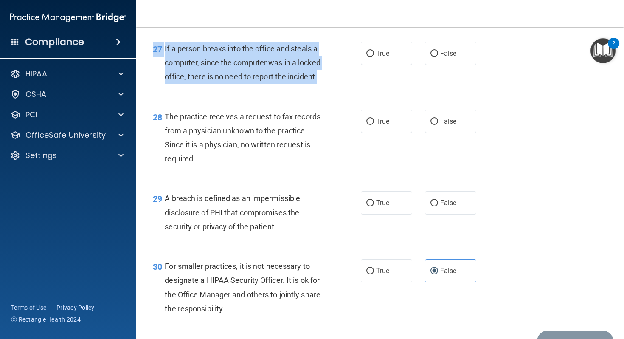
drag, startPoint x: 318, startPoint y: 80, endPoint x: 321, endPoint y: 122, distance: 42.6
click at [321, 99] on div "27 If a person breaks into the office and steals a computer, since the computer…" at bounding box center [379, 65] width 467 height 68
click at [321, 84] on div "If a person breaks into the office and steals a computer, since the computer wa…" at bounding box center [248, 63] width 166 height 42
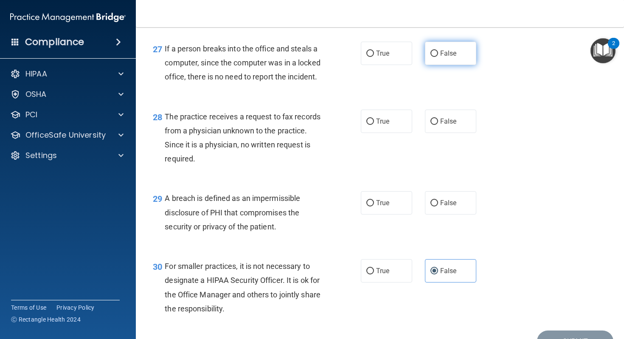
click at [447, 57] on span "False" at bounding box center [448, 53] width 17 height 8
click at [438, 57] on input "False" at bounding box center [434, 54] width 8 height 6
radio input "true"
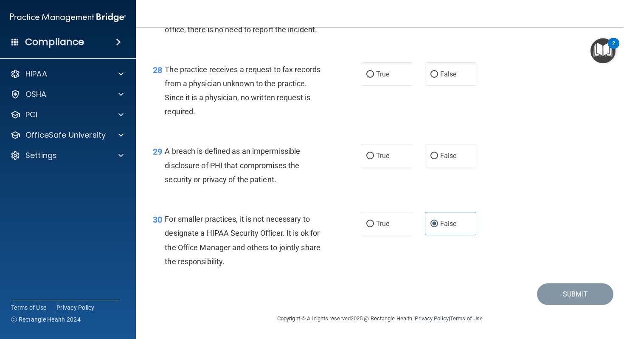
scroll to position [2075, 0]
click at [446, 78] on span "False" at bounding box center [448, 74] width 17 height 8
click at [438, 78] on input "False" at bounding box center [434, 74] width 8 height 6
radio input "true"
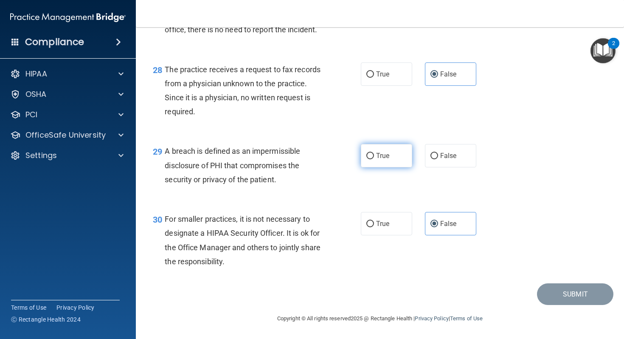
click at [393, 166] on label "True" at bounding box center [386, 155] width 51 height 23
click at [374, 159] on input "True" at bounding box center [370, 156] width 8 height 6
radio input "true"
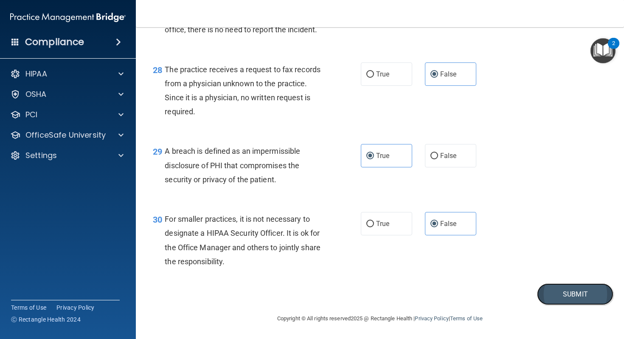
click at [562, 292] on button "Submit" at bounding box center [575, 294] width 76 height 22
click at [547, 292] on button "Submit" at bounding box center [575, 294] width 76 height 22
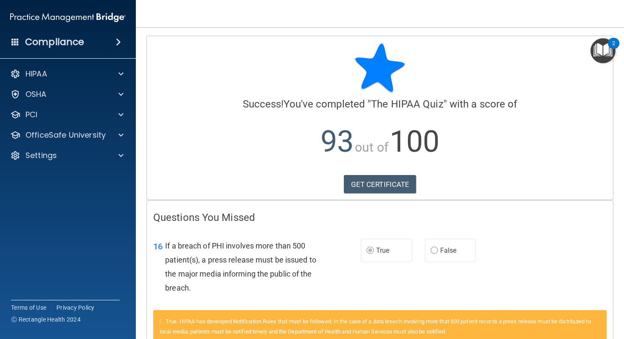
scroll to position [0, 0]
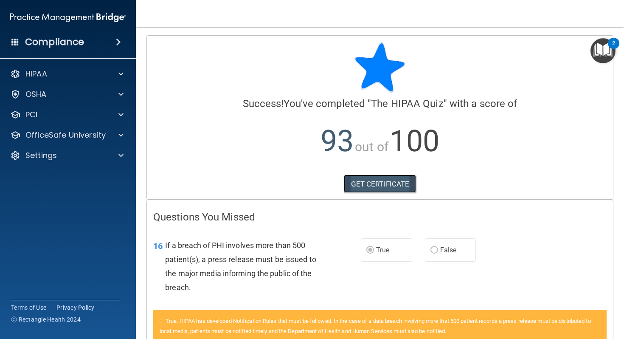
click at [402, 186] on link "GET CERTIFICATE" at bounding box center [380, 183] width 73 height 19
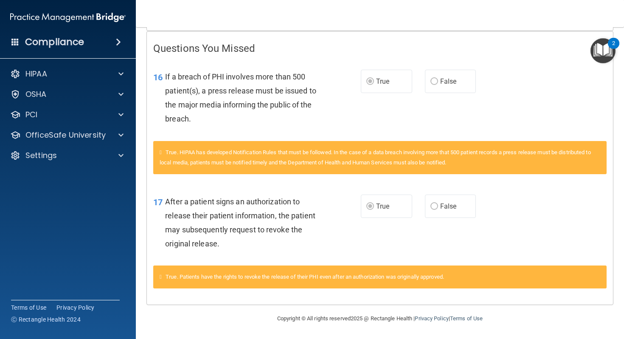
scroll to position [0, 0]
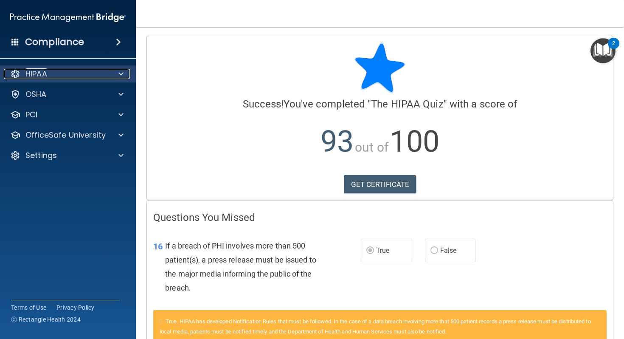
click at [37, 70] on p "HIPAA" at bounding box center [36, 74] width 22 height 10
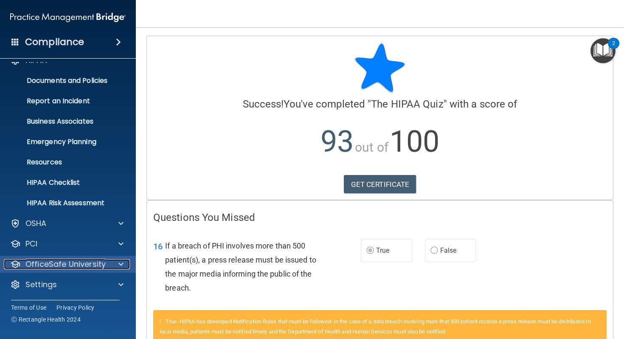
click at [63, 262] on p "OfficeSafe University" at bounding box center [65, 264] width 80 height 10
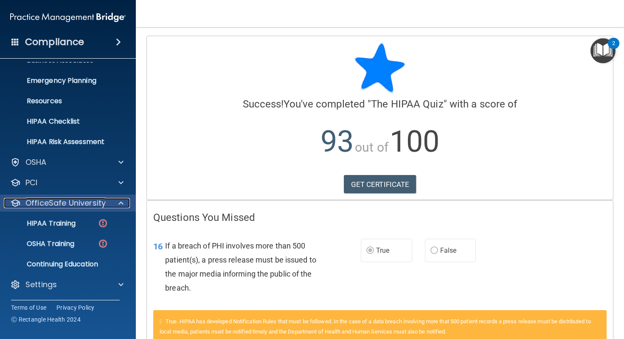
scroll to position [74, 0]
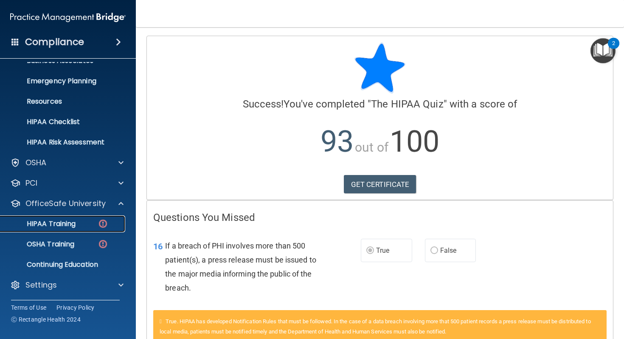
click at [72, 227] on p "HIPAA Training" at bounding box center [41, 223] width 70 height 8
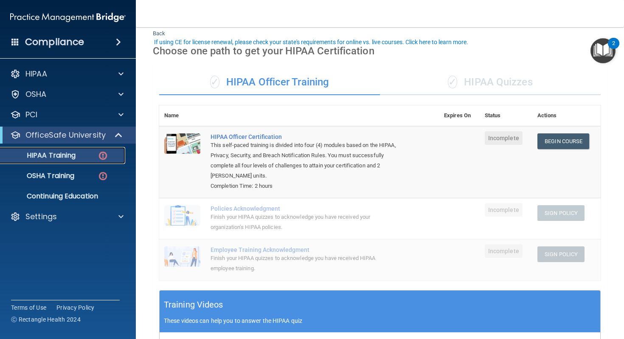
scroll to position [44, 0]
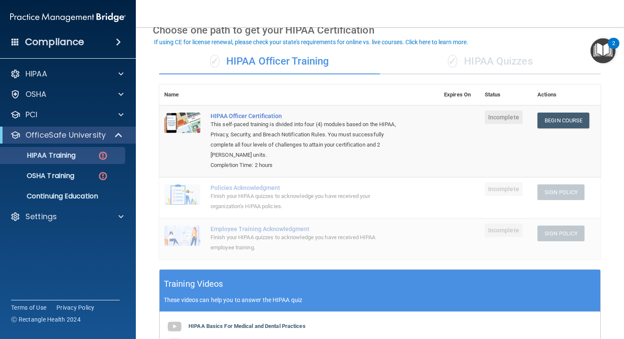
click at [468, 62] on div "✓ HIPAA Quizzes" at bounding box center [490, 61] width 221 height 25
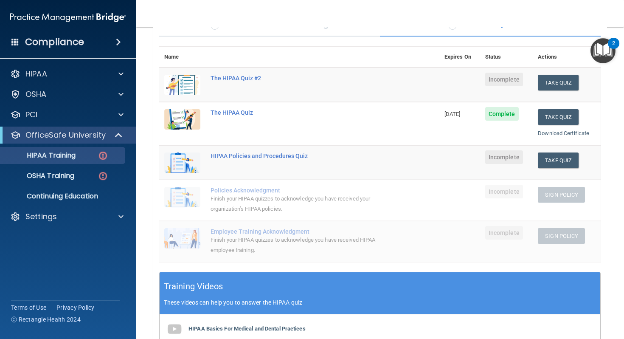
scroll to position [66, 0]
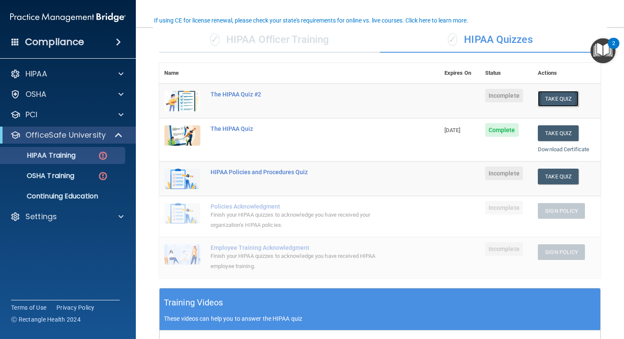
click at [557, 95] on button "Take Quiz" at bounding box center [558, 99] width 41 height 16
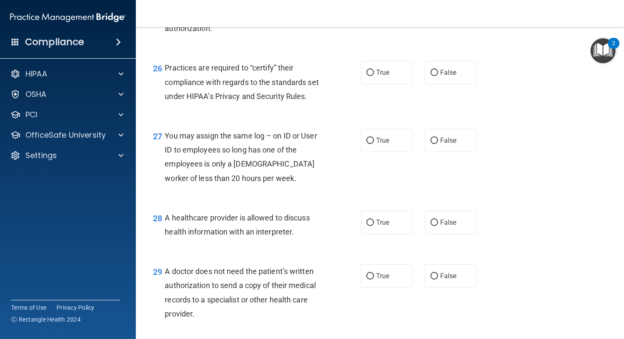
scroll to position [2061, 0]
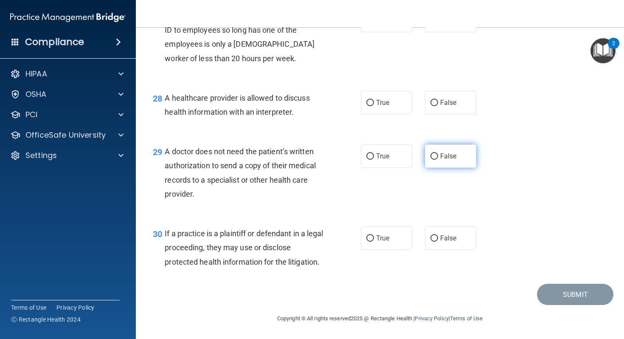
click at [457, 156] on label "False" at bounding box center [450, 155] width 51 height 23
click at [438, 156] on input "False" at bounding box center [434, 156] width 8 height 6
radio input "true"
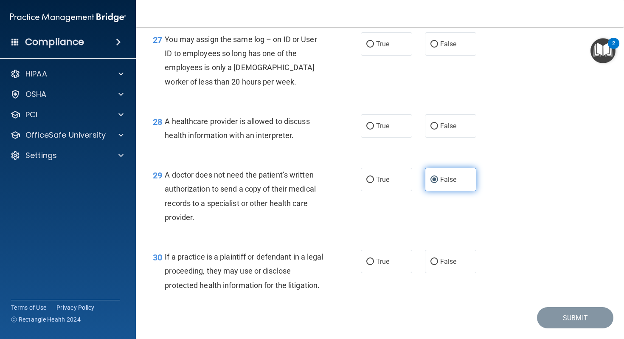
scroll to position [2007, 0]
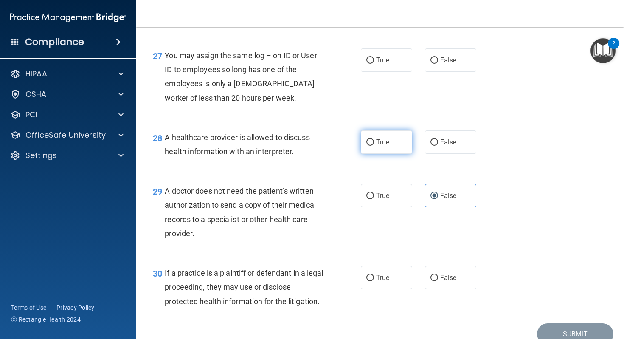
click at [394, 154] on label "True" at bounding box center [386, 141] width 51 height 23
click at [374, 146] on input "True" at bounding box center [370, 142] width 8 height 6
radio input "true"
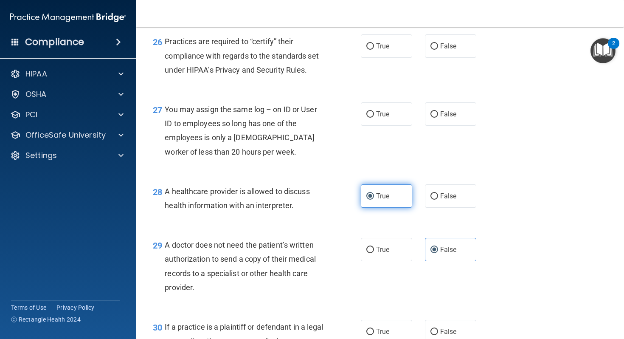
scroll to position [1954, 0]
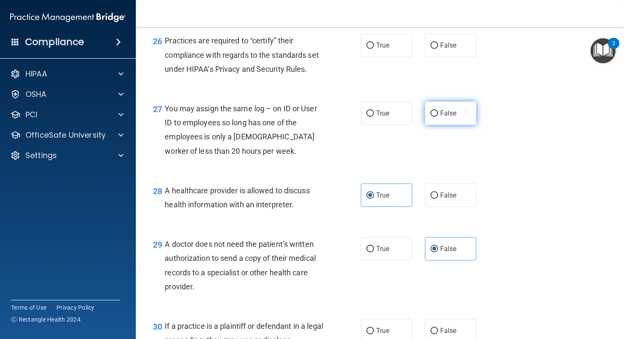
click at [454, 125] on label "False" at bounding box center [450, 112] width 51 height 23
click at [438, 117] on input "False" at bounding box center [434, 113] width 8 height 6
radio input "true"
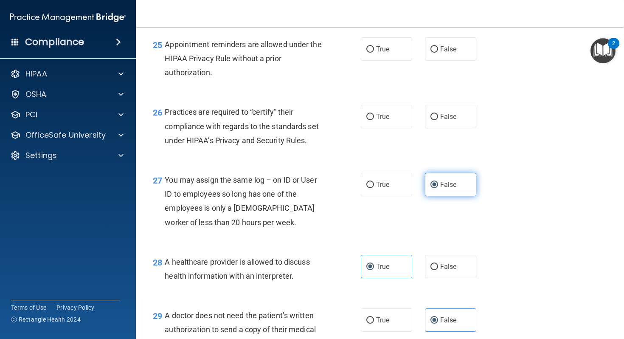
scroll to position [1883, 0]
click at [411, 127] on label "True" at bounding box center [386, 115] width 51 height 23
click at [374, 119] on input "True" at bounding box center [370, 116] width 8 height 6
radio input "true"
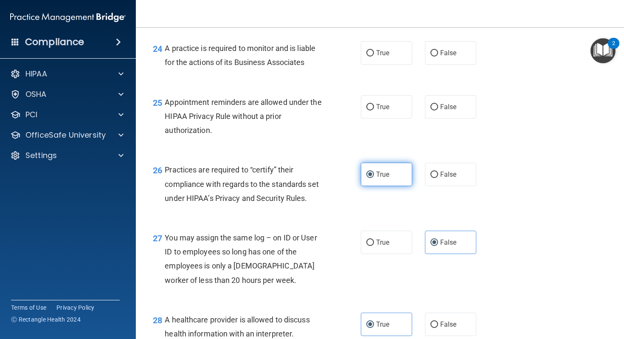
scroll to position [1824, 0]
click at [450, 111] on span "False" at bounding box center [448, 107] width 17 height 8
click at [438, 111] on input "False" at bounding box center [434, 107] width 8 height 6
radio input "true"
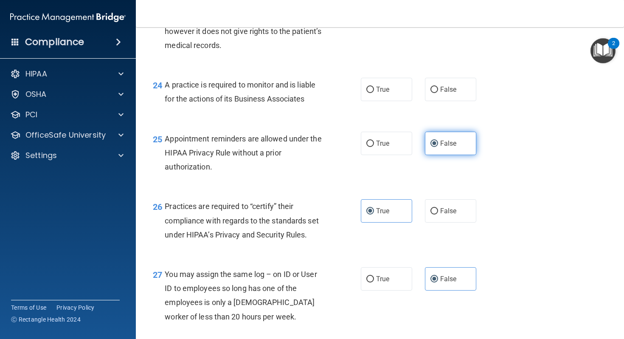
scroll to position [1766, 0]
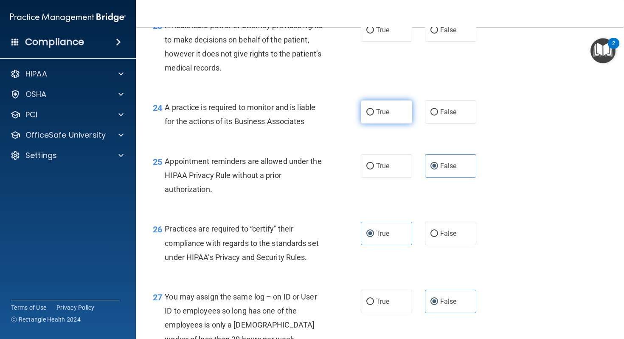
click at [399, 124] on label "True" at bounding box center [386, 111] width 51 height 23
click at [374, 115] on input "True" at bounding box center [370, 112] width 8 height 6
radio input "true"
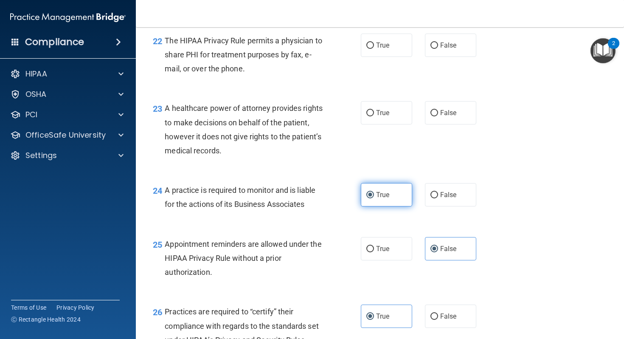
scroll to position [1684, 0]
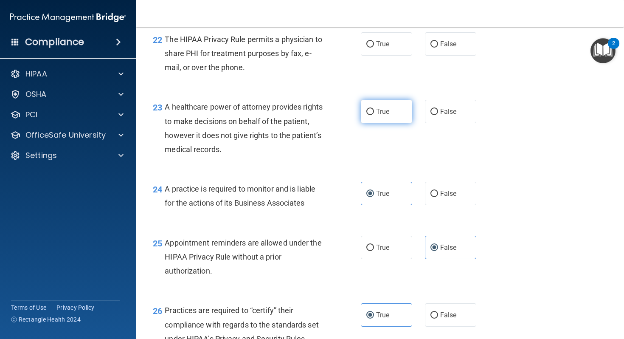
click at [395, 123] on label "True" at bounding box center [386, 111] width 51 height 23
click at [374, 115] on input "True" at bounding box center [370, 112] width 8 height 6
radio input "true"
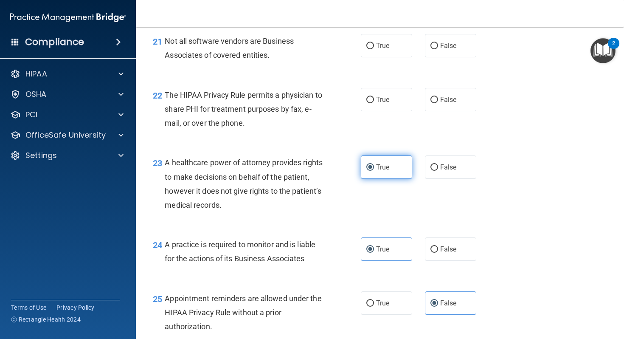
scroll to position [1627, 0]
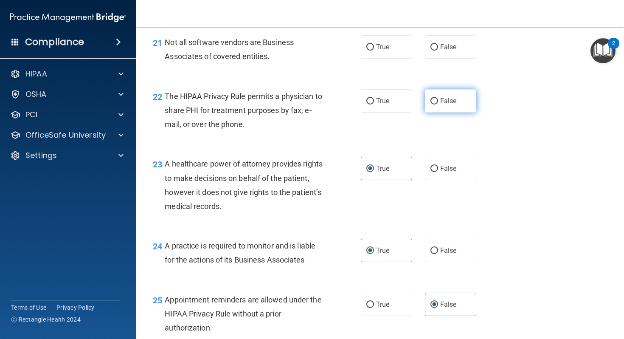
click at [453, 105] on span "False" at bounding box center [448, 101] width 17 height 8
click at [438, 104] on input "False" at bounding box center [434, 101] width 8 height 6
radio input "true"
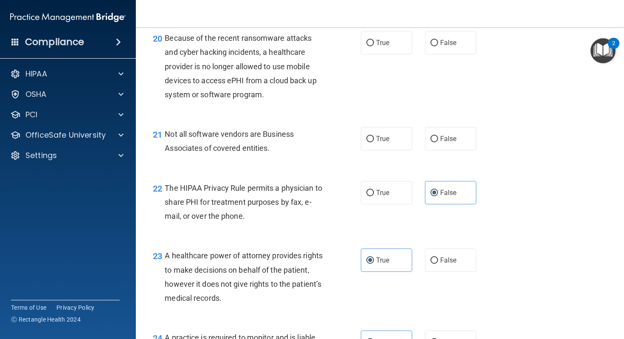
scroll to position [1536, 0]
click at [392, 150] on label "True" at bounding box center [386, 138] width 51 height 23
click at [374, 142] on input "True" at bounding box center [370, 138] width 8 height 6
radio input "true"
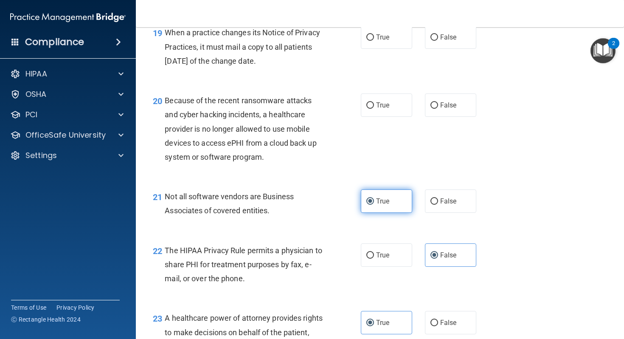
scroll to position [1472, 0]
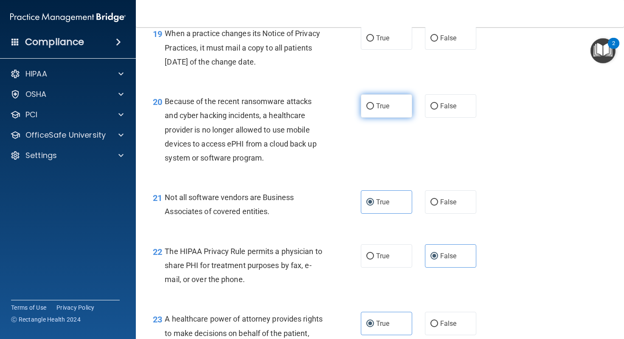
click at [405, 118] on label "True" at bounding box center [386, 105] width 51 height 23
click at [374, 110] on input "True" at bounding box center [370, 106] width 8 height 6
radio input "true"
click at [444, 110] on span "False" at bounding box center [448, 106] width 17 height 8
click at [438, 110] on input "False" at bounding box center [434, 106] width 8 height 6
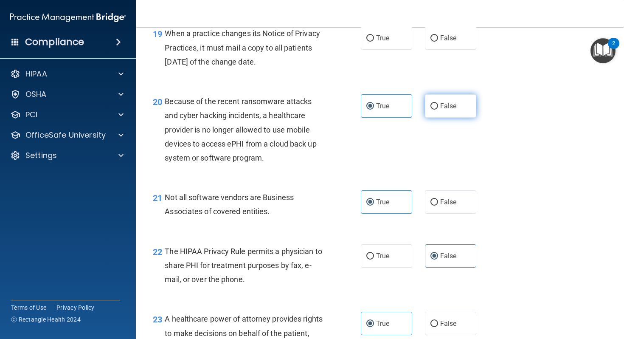
radio input "true"
radio input "false"
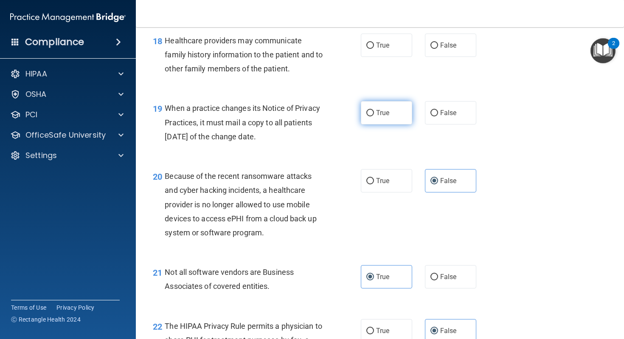
click at [381, 117] on span "True" at bounding box center [382, 113] width 13 height 8
click at [374, 116] on input "True" at bounding box center [370, 113] width 8 height 6
radio input "true"
click at [430, 116] on input "False" at bounding box center [434, 113] width 8 height 6
radio input "true"
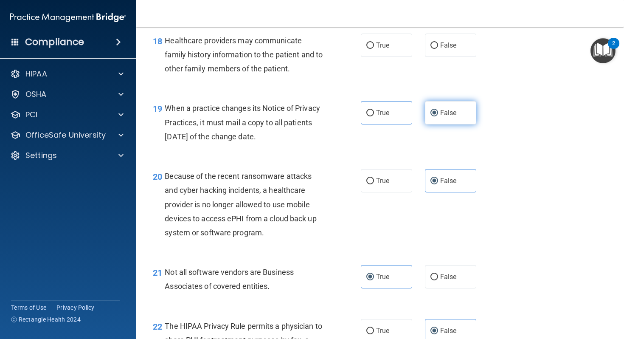
scroll to position [1393, 0]
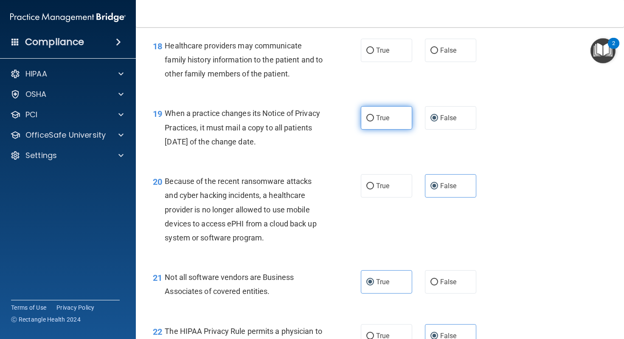
click at [376, 129] on label "True" at bounding box center [386, 117] width 51 height 23
click at [374, 121] on input "True" at bounding box center [370, 118] width 8 height 6
radio input "true"
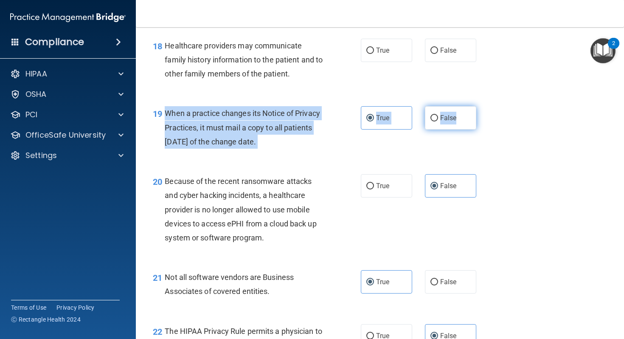
drag, startPoint x: 166, startPoint y: 129, endPoint x: 460, endPoint y: 132, distance: 294.7
click at [484, 106] on ng-form "19 When a practice changes its Notice of Privacy Practices, it must mail a copy…" at bounding box center [484, 106] width 0 height 0
copy ng-form "When a practice changes its Notice of Privacy Practices, it must mail a copy to…"
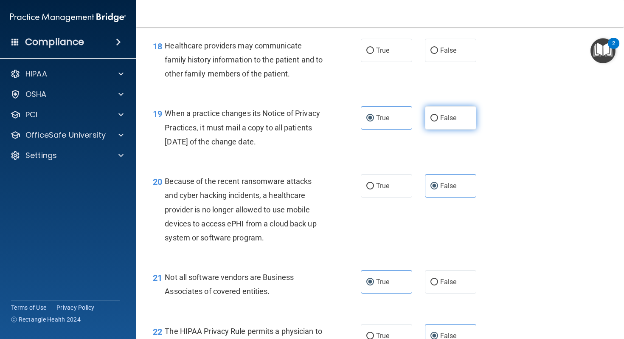
click at [450, 129] on label "False" at bounding box center [450, 117] width 51 height 23
click at [438, 121] on input "False" at bounding box center [434, 118] width 8 height 6
radio input "true"
radio input "false"
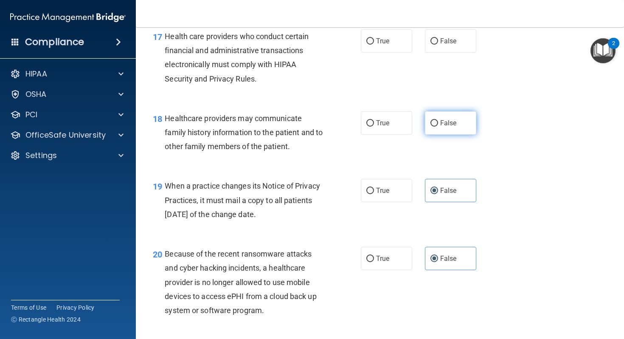
scroll to position [1319, 0]
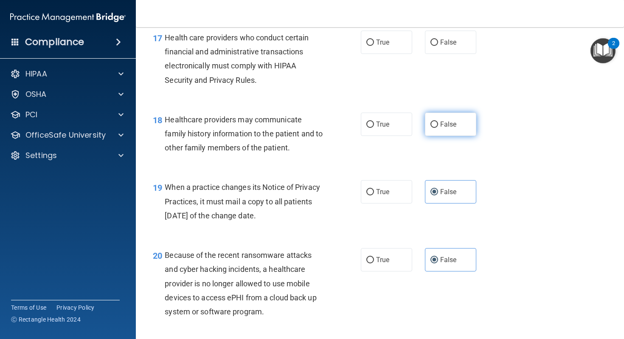
click at [436, 133] on label "False" at bounding box center [450, 124] width 51 height 23
click at [436, 128] on input "False" at bounding box center [434, 124] width 8 height 6
radio input "true"
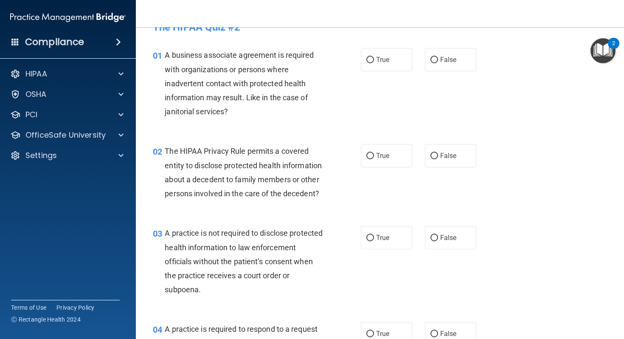
scroll to position [0, 0]
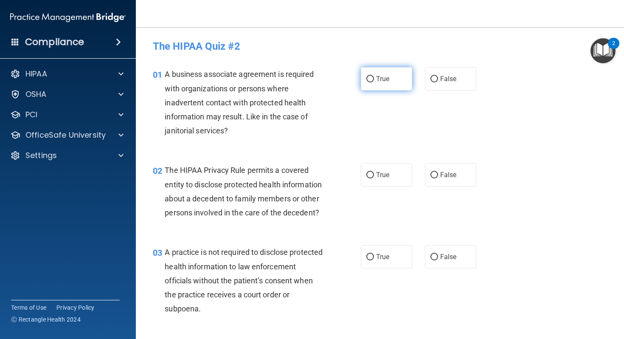
click at [403, 81] on label "True" at bounding box center [386, 78] width 51 height 23
click at [374, 81] on input "True" at bounding box center [370, 79] width 8 height 6
radio input "true"
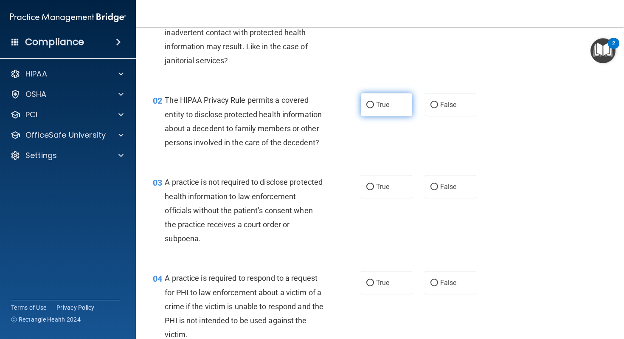
scroll to position [79, 0]
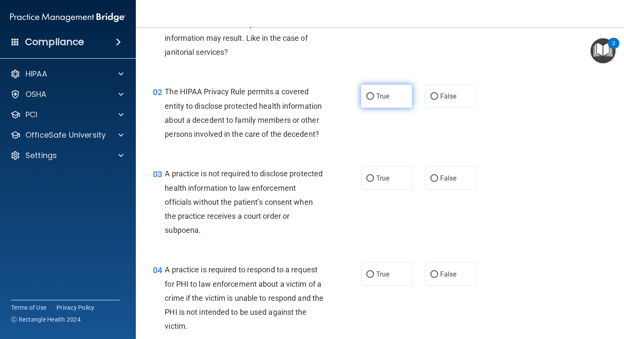
click at [393, 88] on label "True" at bounding box center [386, 95] width 51 height 23
click at [374, 93] on input "True" at bounding box center [370, 96] width 8 height 6
radio input "true"
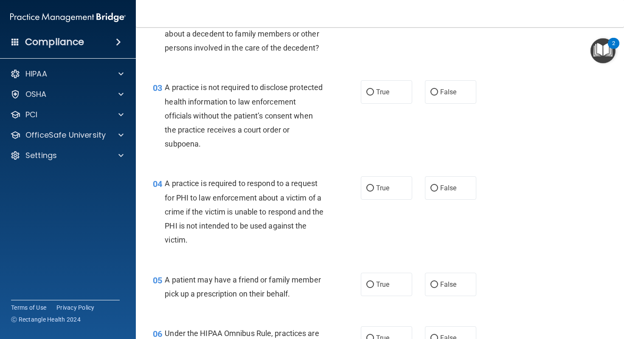
scroll to position [166, 0]
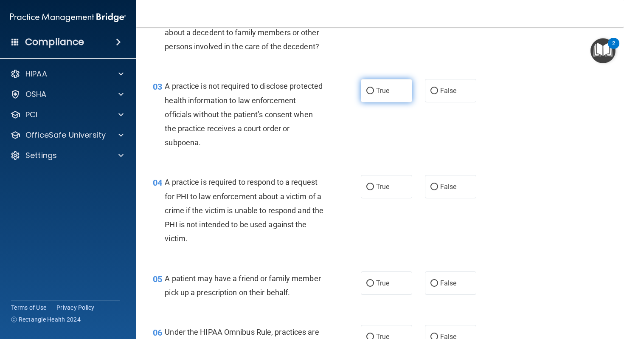
click at [395, 86] on label "True" at bounding box center [386, 90] width 51 height 23
click at [374, 88] on input "True" at bounding box center [370, 91] width 8 height 6
radio input "true"
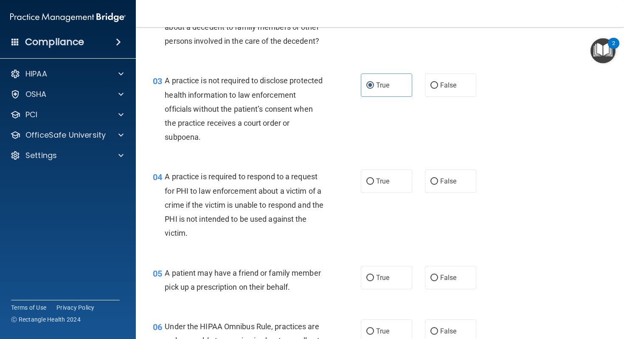
scroll to position [175, 0]
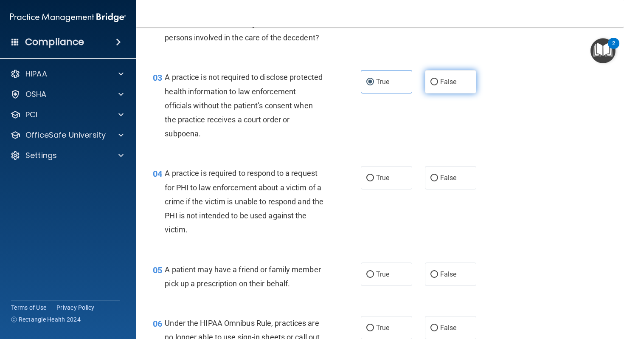
click at [439, 71] on label "False" at bounding box center [450, 81] width 51 height 23
click at [438, 79] on input "False" at bounding box center [434, 82] width 8 height 6
radio input "true"
radio input "false"
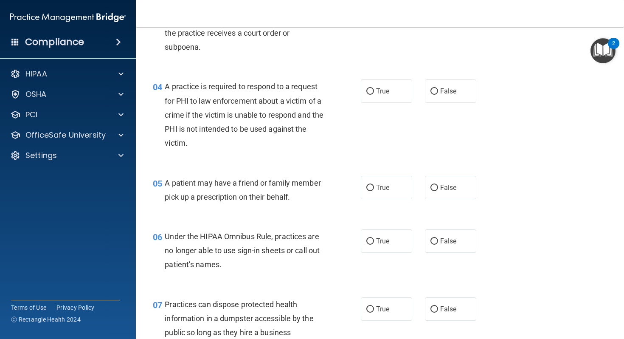
scroll to position [264, 0]
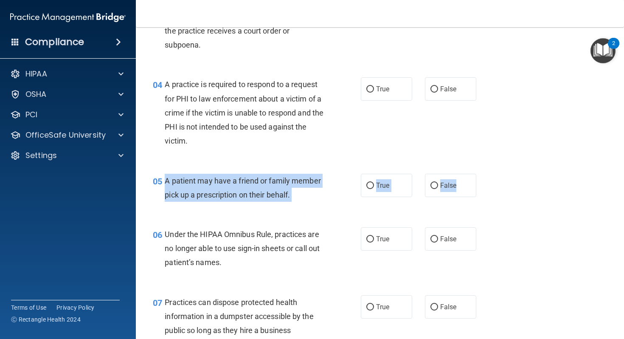
drag, startPoint x: 166, startPoint y: 181, endPoint x: 476, endPoint y: 192, distance: 310.1
click at [484, 174] on ng-form "05 A patient may have a friend or family member pick up a prescription on their…" at bounding box center [484, 174] width 0 height 0
copy ng-form "A patient may have a friend or family member pick up a prescription on their be…"
click at [375, 180] on label "True" at bounding box center [386, 185] width 51 height 23
click at [374, 183] on input "True" at bounding box center [370, 186] width 8 height 6
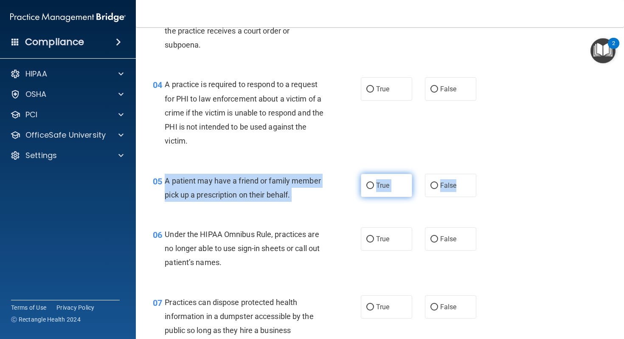
radio input "true"
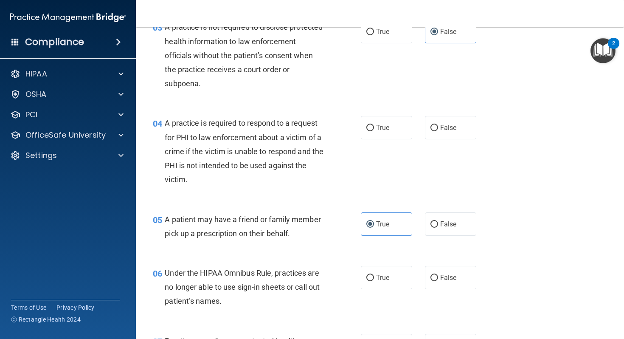
scroll to position [230, 0]
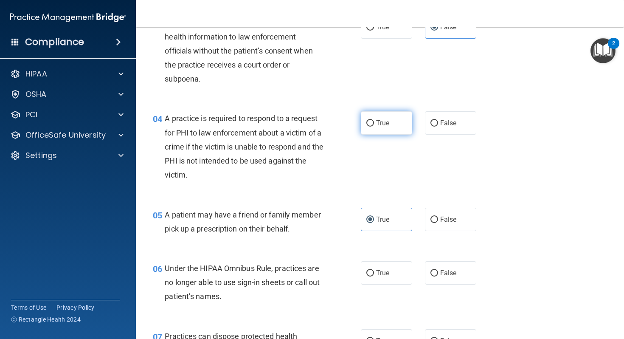
click at [383, 119] on span "True" at bounding box center [382, 123] width 13 height 8
click at [374, 120] on input "True" at bounding box center [370, 123] width 8 height 6
radio input "true"
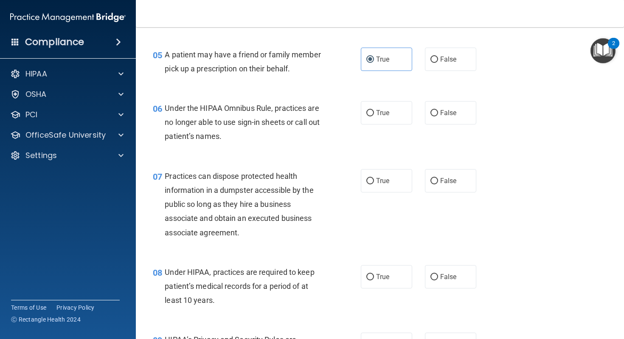
scroll to position [390, 0]
click at [444, 104] on label "False" at bounding box center [450, 112] width 51 height 23
click at [438, 110] on input "False" at bounding box center [434, 113] width 8 height 6
radio input "true"
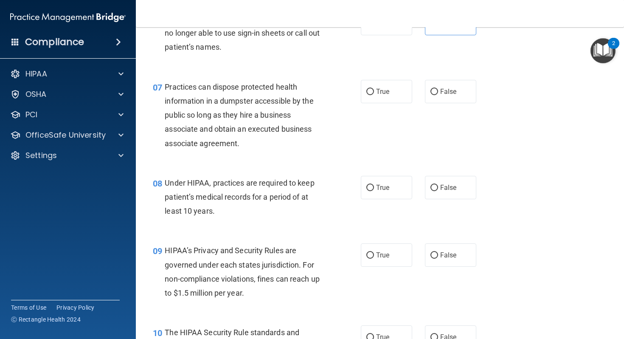
scroll to position [484, 0]
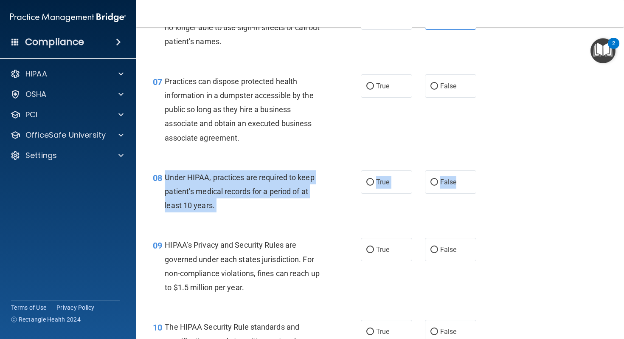
drag, startPoint x: 164, startPoint y: 176, endPoint x: 477, endPoint y: 188, distance: 312.7
click at [484, 170] on ng-form "08 Under HIPAA, practices are required to keep patient’s medical records for a …" at bounding box center [484, 170] width 0 height 0
copy ng-form "Under HIPAA, practices are required to keep patient’s medical records for a per…"
click at [441, 185] on span "False" at bounding box center [448, 182] width 17 height 8
click at [438, 185] on input "False" at bounding box center [434, 182] width 8 height 6
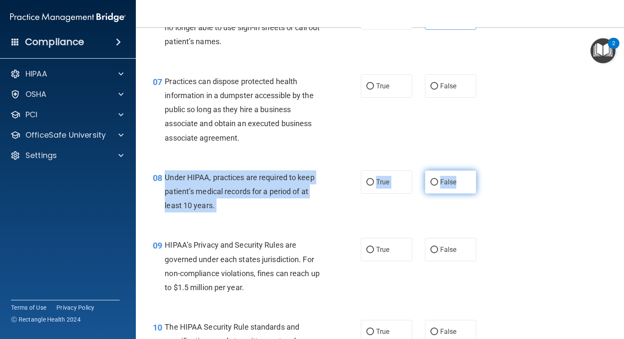
radio input "true"
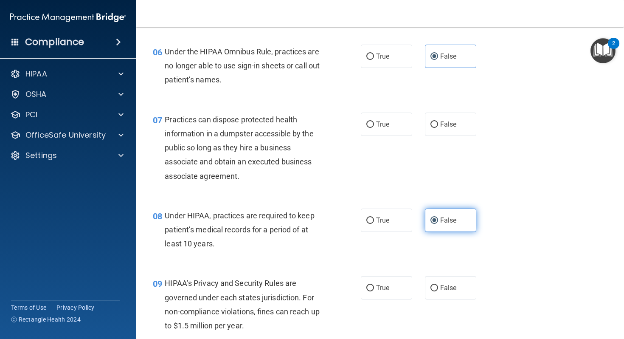
scroll to position [447, 0]
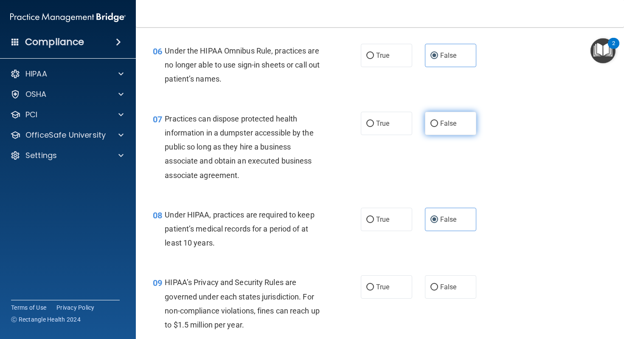
click at [453, 116] on label "False" at bounding box center [450, 123] width 51 height 23
click at [438, 121] on input "False" at bounding box center [434, 124] width 8 height 6
radio input "true"
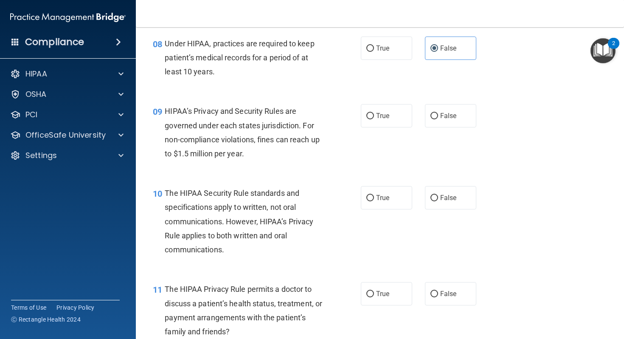
scroll to position [616, 0]
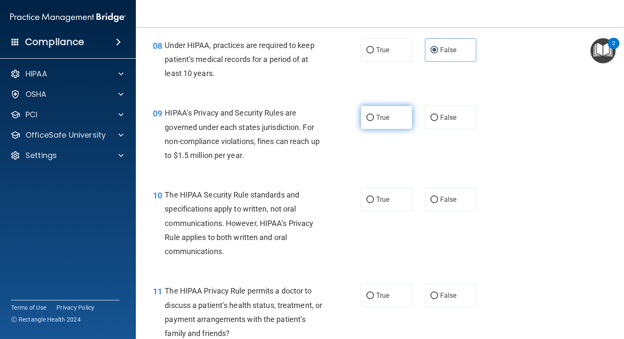
click at [386, 116] on span "True" at bounding box center [382, 117] width 13 height 8
click at [374, 116] on input "True" at bounding box center [370, 118] width 8 height 6
radio input "true"
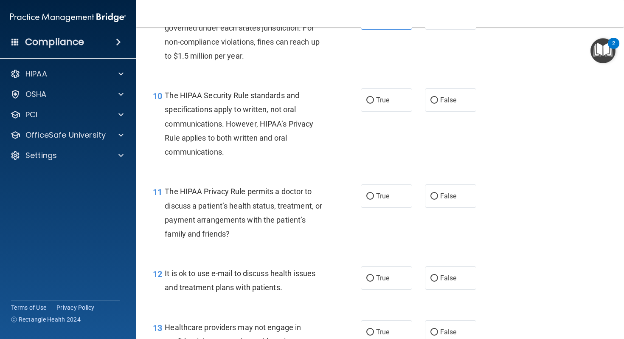
scroll to position [720, 0]
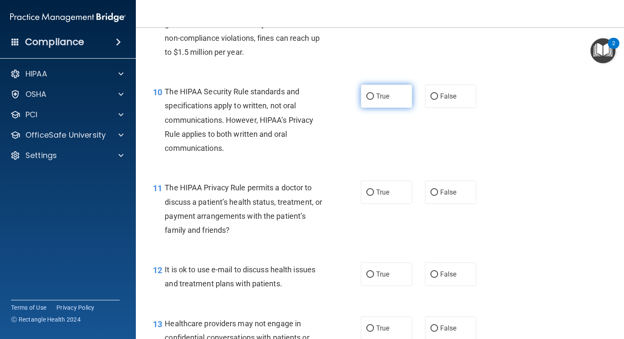
click at [384, 102] on label "True" at bounding box center [386, 95] width 51 height 23
click at [374, 100] on input "True" at bounding box center [370, 96] width 8 height 6
radio input "true"
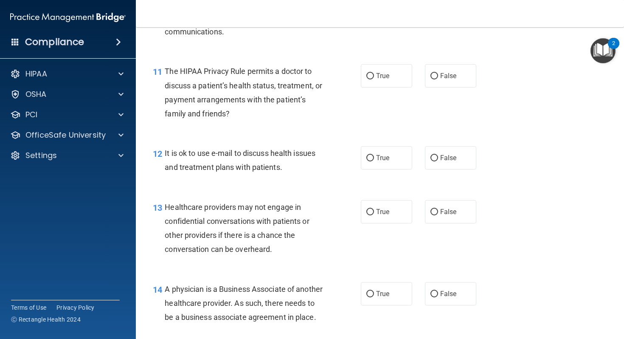
scroll to position [836, 0]
click at [453, 83] on label "False" at bounding box center [450, 76] width 51 height 23
click at [438, 80] on input "False" at bounding box center [434, 76] width 8 height 6
radio input "true"
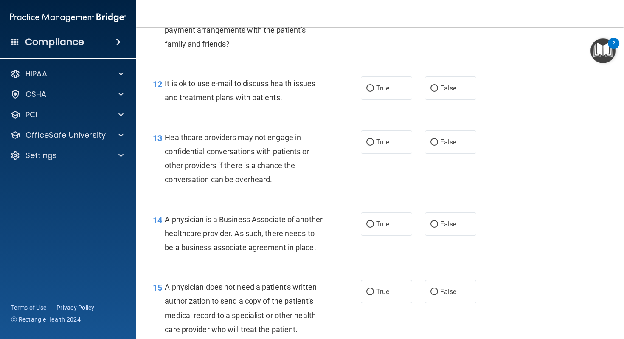
scroll to position [906, 0]
click at [448, 88] on span "False" at bounding box center [448, 87] width 17 height 8
click at [438, 88] on input "False" at bounding box center [434, 87] width 8 height 6
radio input "true"
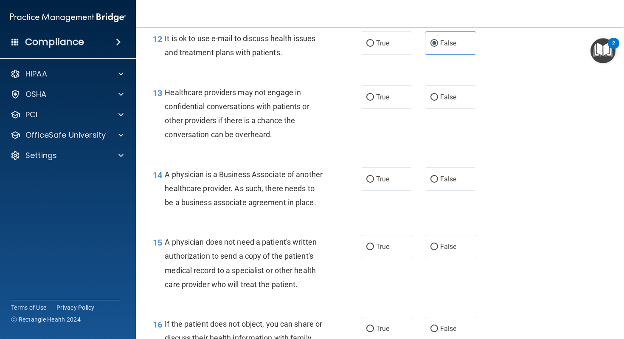
scroll to position [950, 0]
click at [389, 105] on label "True" at bounding box center [386, 97] width 51 height 23
click at [374, 101] on input "True" at bounding box center [370, 98] width 8 height 6
radio input "true"
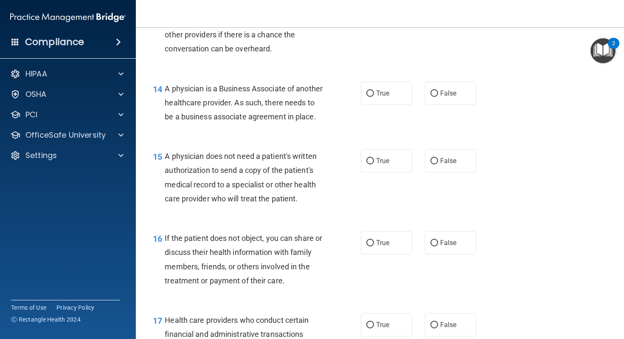
scroll to position [1037, 0]
click at [385, 91] on span "True" at bounding box center [382, 93] width 13 height 8
click at [374, 91] on input "True" at bounding box center [370, 93] width 8 height 6
radio input "true"
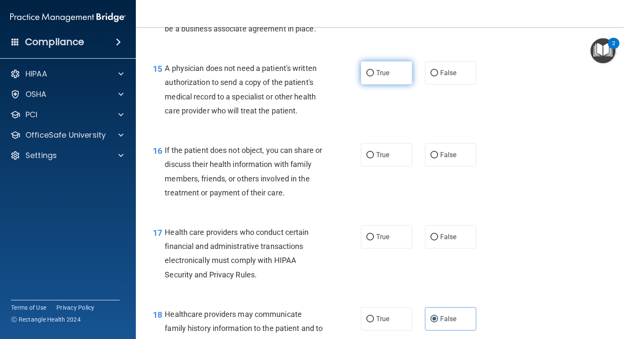
scroll to position [1125, 0]
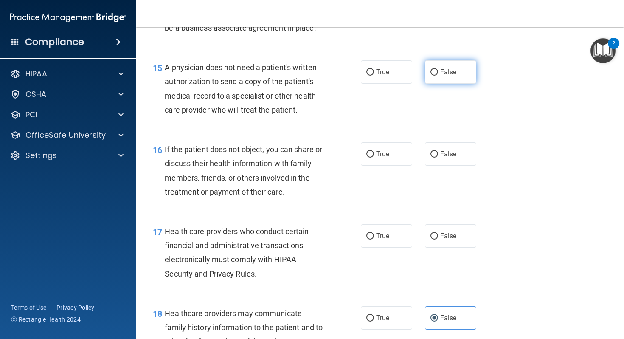
click at [433, 76] on input "False" at bounding box center [434, 72] width 8 height 6
radio input "true"
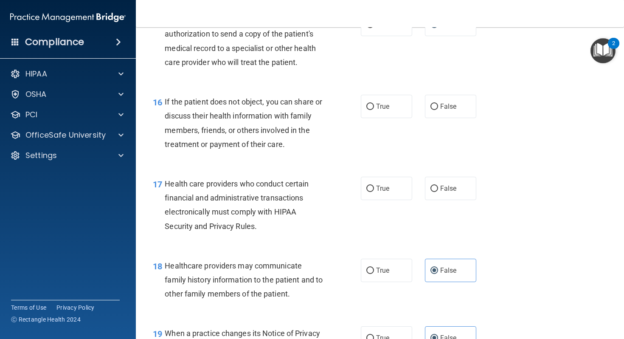
scroll to position [1190, 0]
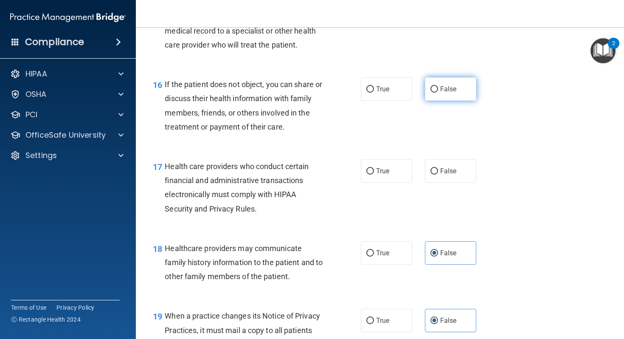
click at [438, 101] on label "False" at bounding box center [450, 88] width 51 height 23
click at [438, 93] on input "False" at bounding box center [434, 89] width 8 height 6
radio input "true"
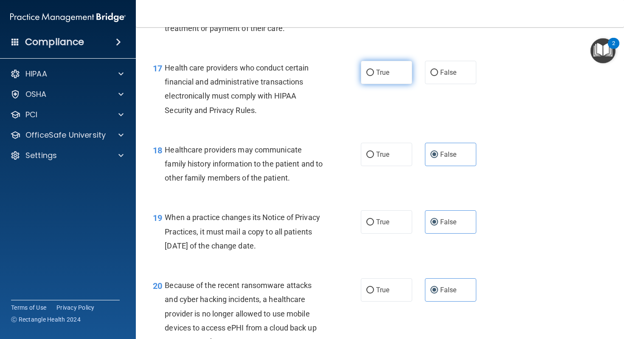
scroll to position [1289, 0]
click at [374, 83] on label "True" at bounding box center [386, 71] width 51 height 23
click at [374, 75] on input "True" at bounding box center [370, 72] width 8 height 6
radio input "true"
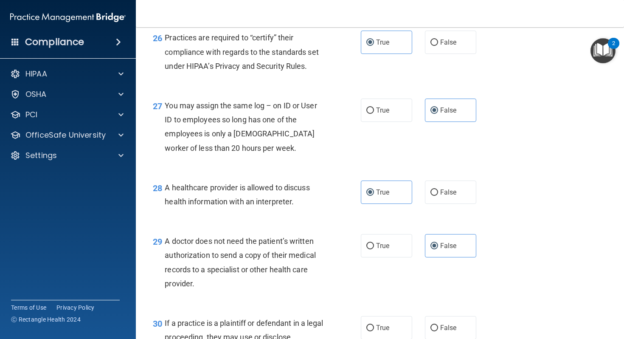
scroll to position [2061, 0]
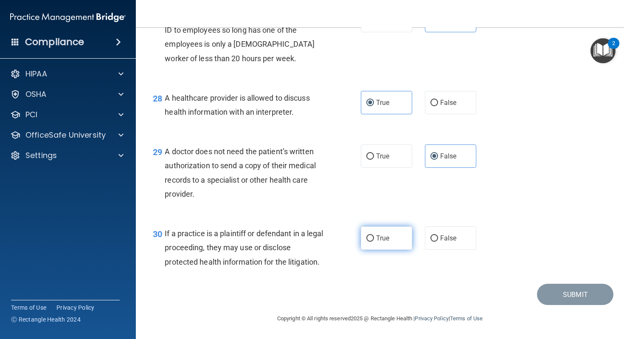
click at [394, 240] on label "True" at bounding box center [386, 237] width 51 height 23
click at [374, 240] on input "True" at bounding box center [370, 238] width 8 height 6
radio input "true"
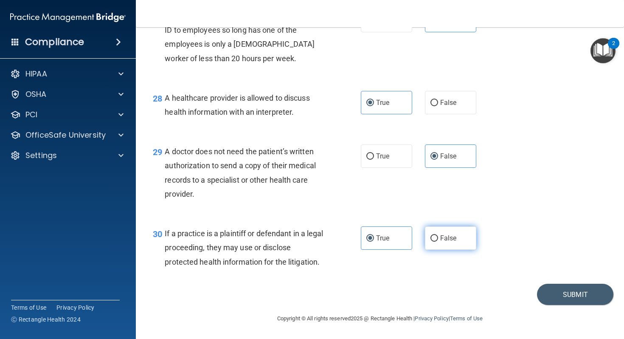
click at [448, 233] on label "False" at bounding box center [450, 237] width 51 height 23
click at [438, 235] on input "False" at bounding box center [434, 238] width 8 height 6
radio input "true"
radio input "false"
click at [560, 294] on button "Submit" at bounding box center [575, 295] width 76 height 22
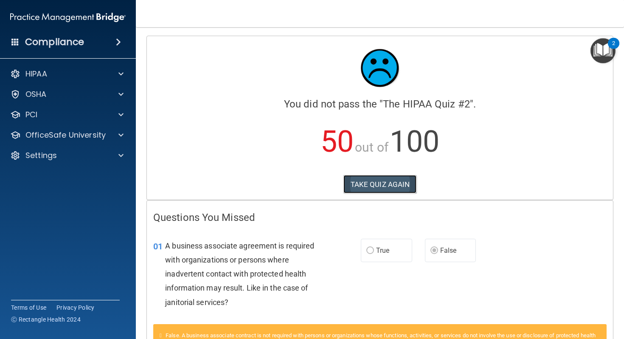
click at [391, 182] on button "TAKE QUIZ AGAIN" at bounding box center [379, 184] width 73 height 19
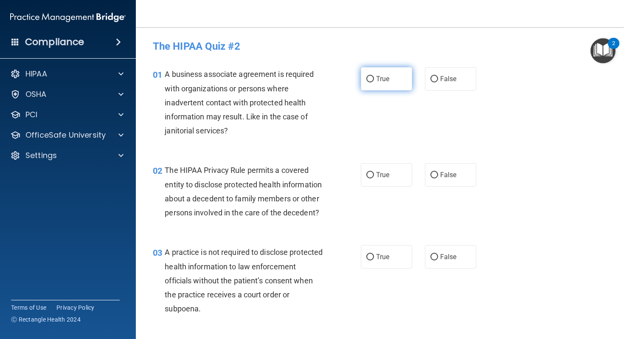
click at [384, 80] on span "True" at bounding box center [382, 79] width 13 height 8
click at [374, 80] on input "True" at bounding box center [370, 79] width 8 height 6
radio input "true"
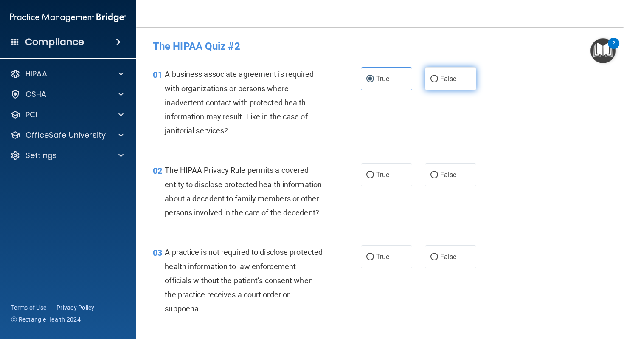
click at [439, 86] on label "False" at bounding box center [450, 78] width 51 height 23
click at [438, 82] on input "False" at bounding box center [434, 79] width 8 height 6
radio input "true"
radio input "false"
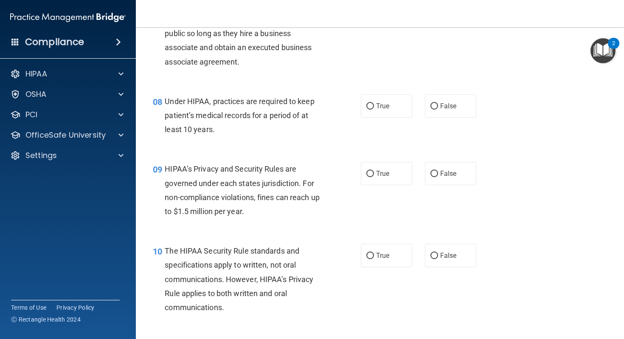
scroll to position [561, 0]
click at [453, 173] on span "False" at bounding box center [448, 173] width 17 height 8
click at [438, 173] on input "False" at bounding box center [434, 173] width 8 height 6
radio input "true"
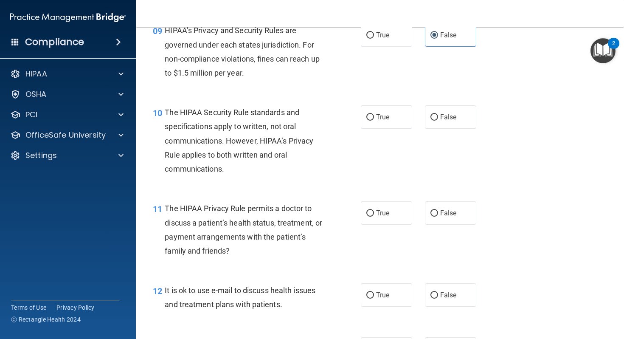
scroll to position [700, 0]
click at [380, 208] on span "True" at bounding box center [382, 212] width 13 height 8
click at [374, 209] on input "True" at bounding box center [370, 212] width 8 height 6
radio input "true"
click at [382, 301] on label "True" at bounding box center [386, 293] width 51 height 23
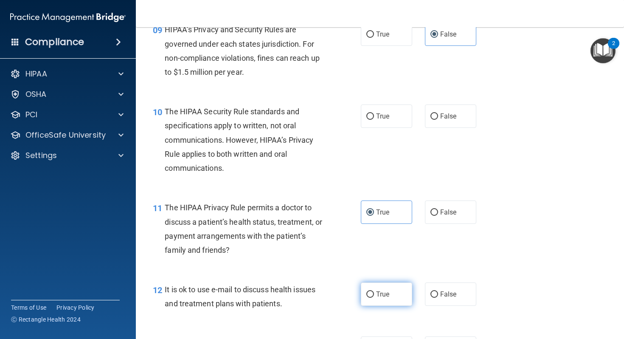
click at [374, 298] on input "True" at bounding box center [370, 294] width 8 height 6
radio input "true"
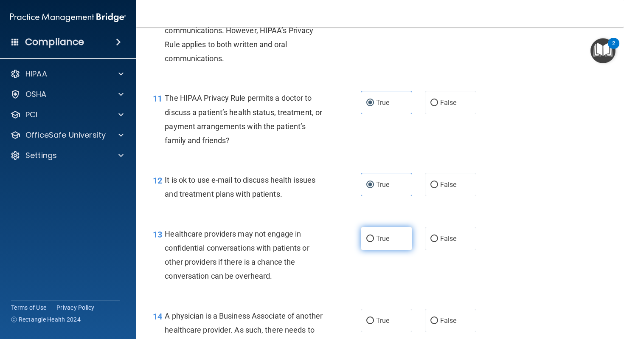
scroll to position [821, 0]
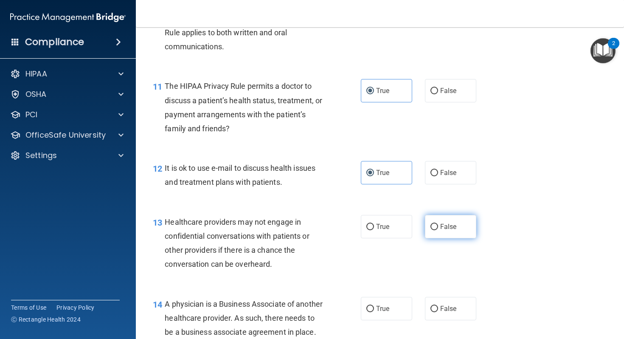
click at [439, 233] on label "False" at bounding box center [450, 226] width 51 height 23
click at [438, 230] on input "False" at bounding box center [434, 227] width 8 height 6
radio input "true"
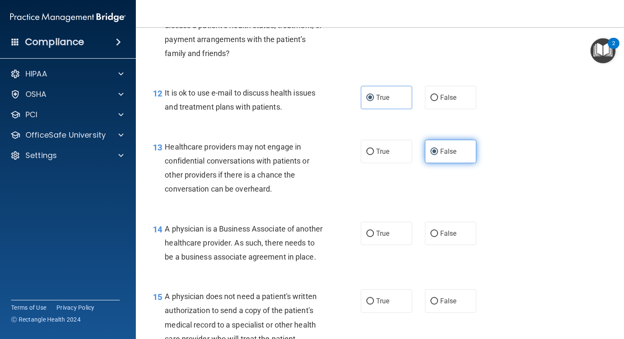
scroll to position [897, 0]
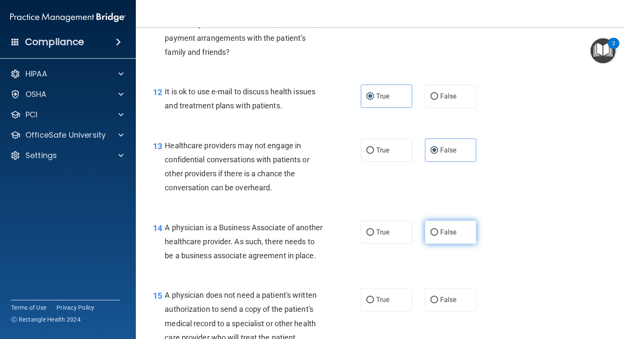
click at [441, 234] on span "False" at bounding box center [448, 232] width 17 height 8
click at [438, 234] on input "False" at bounding box center [434, 232] width 8 height 6
radio input "true"
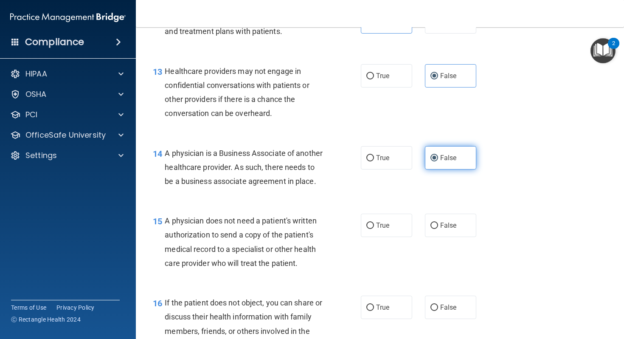
scroll to position [971, 0]
click at [394, 237] on label "True" at bounding box center [386, 225] width 51 height 23
click at [374, 229] on input "True" at bounding box center [370, 226] width 8 height 6
radio input "true"
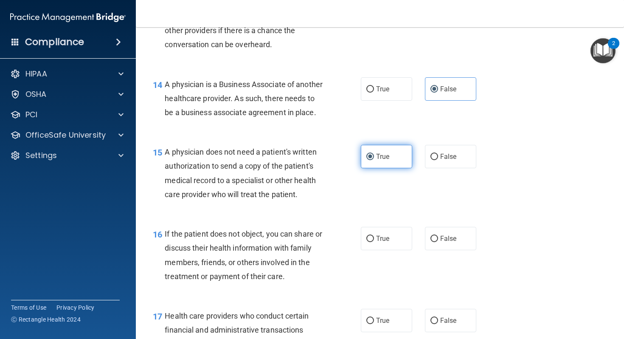
scroll to position [1041, 0]
click at [392, 245] on label "True" at bounding box center [386, 237] width 51 height 23
click at [374, 242] on input "True" at bounding box center [370, 238] width 8 height 6
radio input "true"
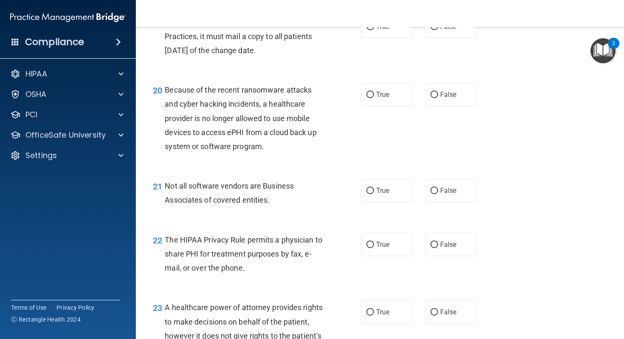
scroll to position [1482, 0]
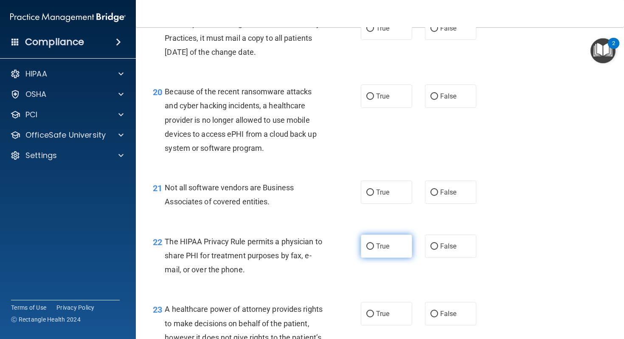
click at [388, 250] on span "True" at bounding box center [382, 246] width 13 height 8
click at [374, 250] on input "True" at bounding box center [370, 246] width 8 height 6
radio input "true"
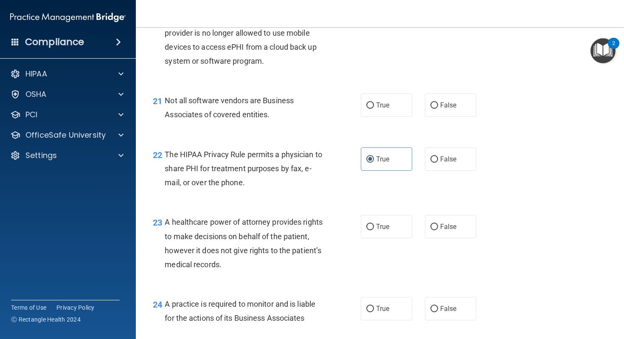
scroll to position [1574, 0]
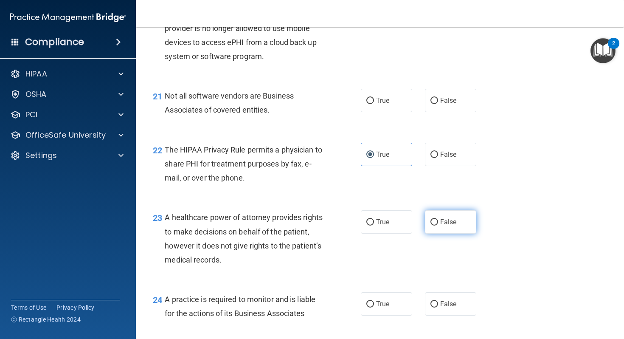
click at [445, 226] on span "False" at bounding box center [448, 222] width 17 height 8
click at [438, 225] on input "False" at bounding box center [434, 222] width 8 height 6
radio input "true"
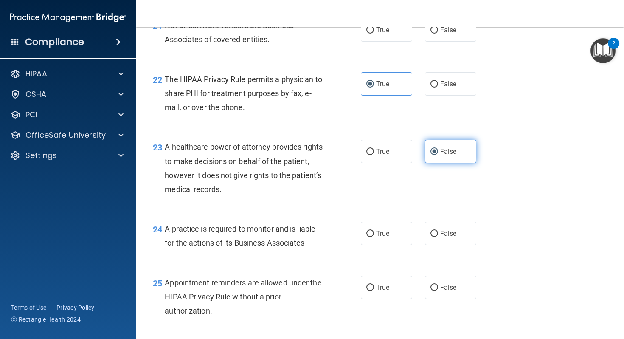
scroll to position [1657, 0]
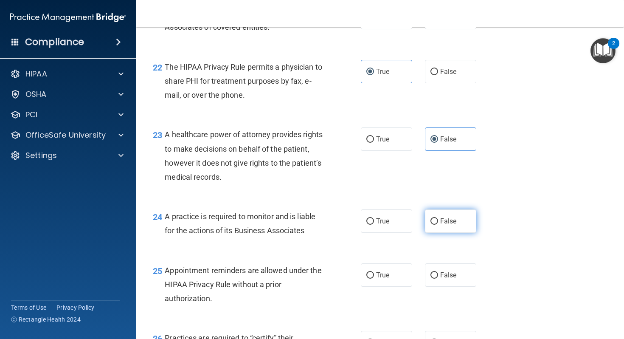
click at [445, 225] on span "False" at bounding box center [448, 221] width 17 height 8
click at [438, 225] on input "False" at bounding box center [434, 221] width 8 height 6
radio input "true"
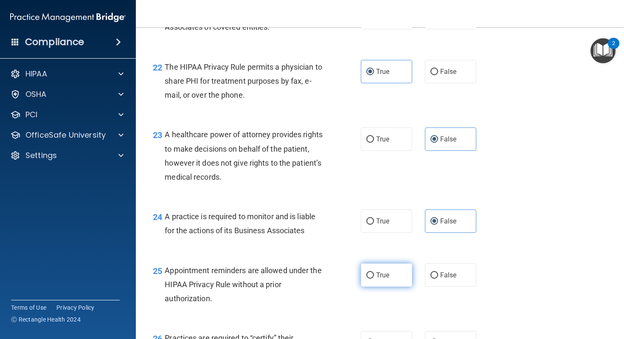
click at [394, 287] on label "True" at bounding box center [386, 274] width 51 height 23
click at [374, 279] on input "True" at bounding box center [370, 275] width 8 height 6
radio input "true"
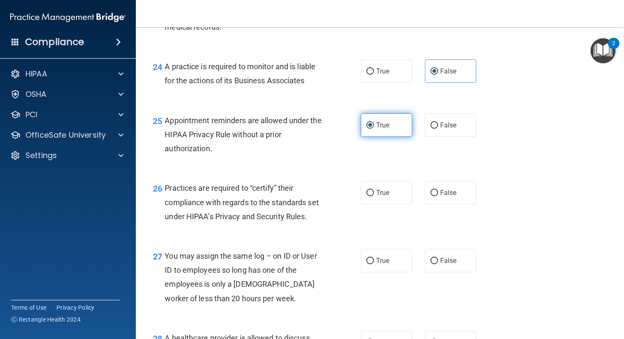
scroll to position [1807, 0]
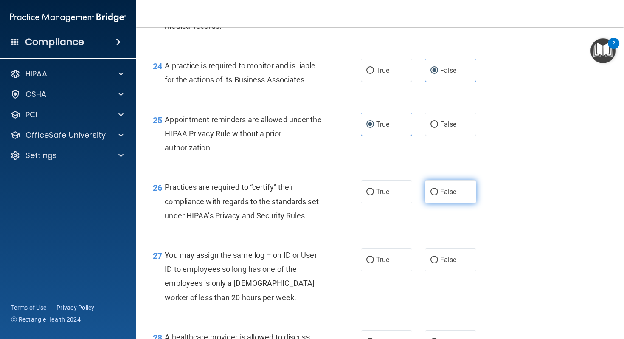
click at [446, 196] on span "False" at bounding box center [448, 192] width 17 height 8
click at [438, 195] on input "False" at bounding box center [434, 192] width 8 height 6
radio input "true"
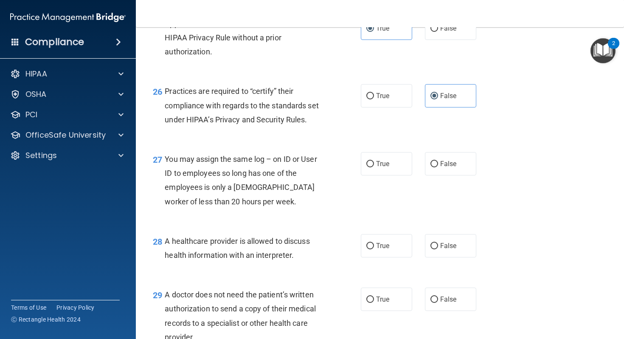
scroll to position [2008, 0]
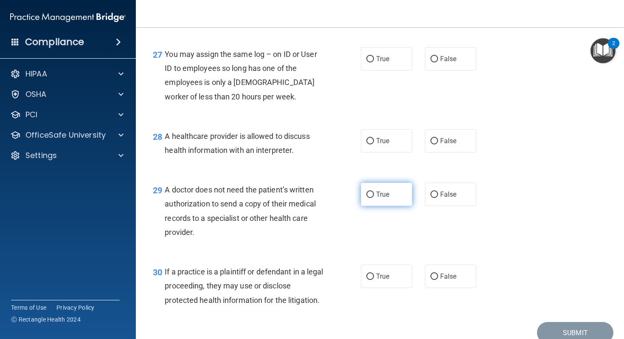
click at [387, 198] on span "True" at bounding box center [382, 194] width 13 height 8
click at [374, 198] on input "True" at bounding box center [370, 194] width 8 height 6
radio input "true"
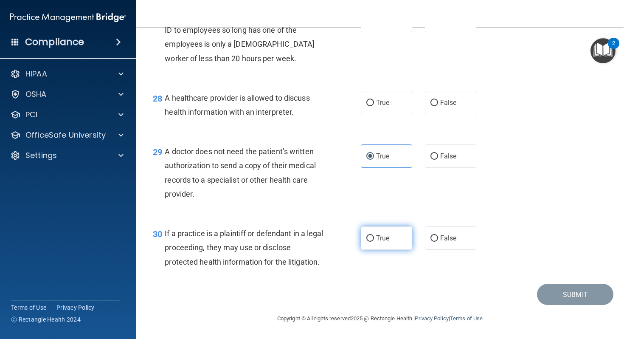
click at [377, 245] on label "True" at bounding box center [386, 237] width 51 height 23
click at [374, 242] on input "True" at bounding box center [370, 238] width 8 height 6
radio input "true"
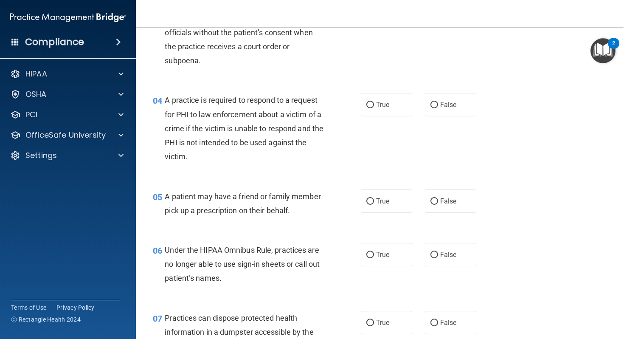
scroll to position [0, 0]
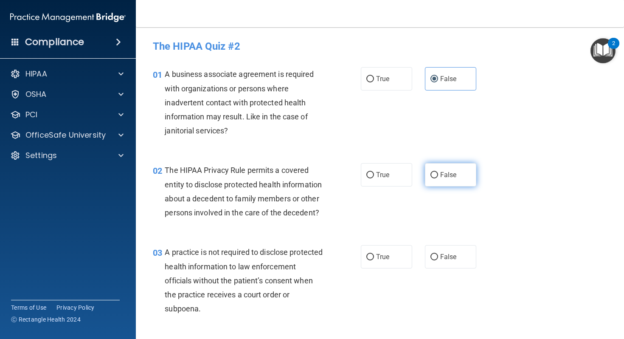
click at [450, 167] on label "False" at bounding box center [450, 174] width 51 height 23
click at [438, 172] on input "False" at bounding box center [434, 175] width 8 height 6
radio input "true"
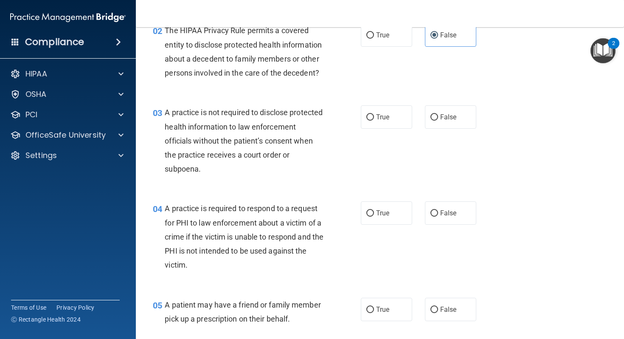
scroll to position [141, 0]
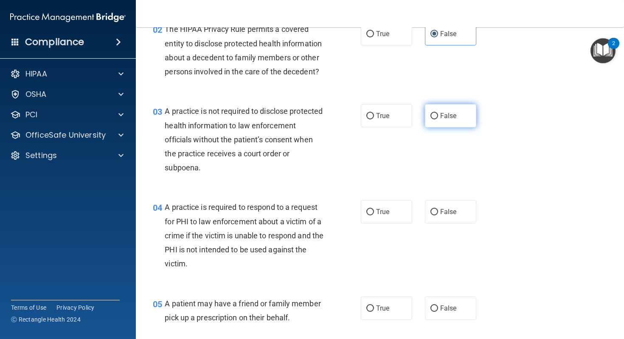
click at [453, 127] on label "False" at bounding box center [450, 115] width 51 height 23
click at [438, 119] on input "False" at bounding box center [434, 116] width 8 height 6
radio input "true"
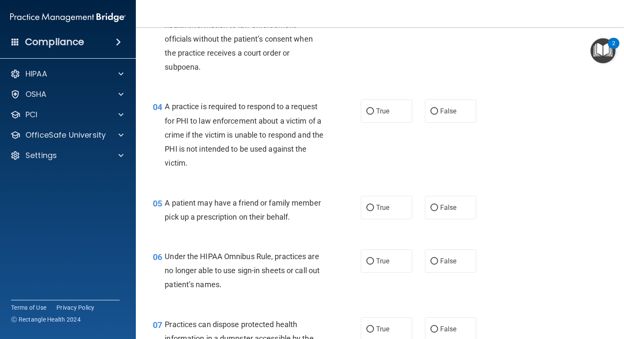
scroll to position [244, 0]
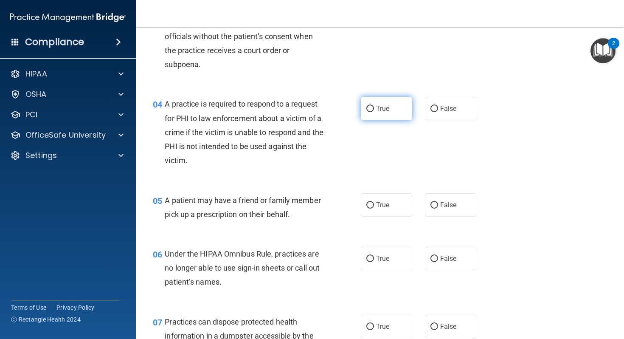
click at [377, 108] on span "True" at bounding box center [382, 108] width 13 height 8
click at [374, 108] on input "True" at bounding box center [370, 109] width 8 height 6
radio input "true"
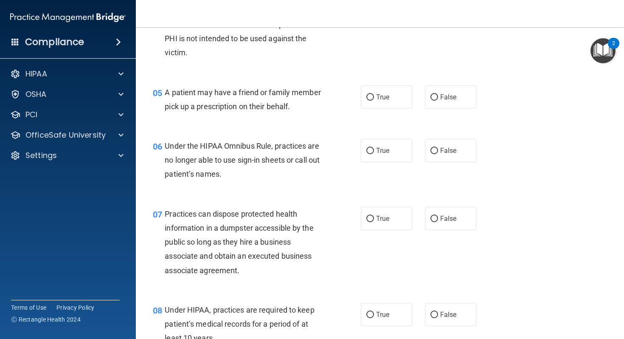
scroll to position [353, 0]
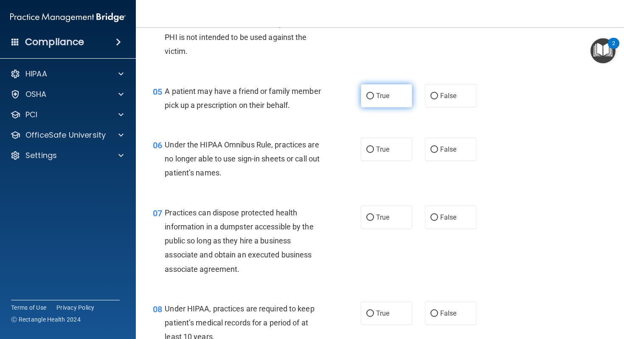
click at [402, 101] on label "True" at bounding box center [386, 95] width 51 height 23
click at [374, 99] on input "True" at bounding box center [370, 96] width 8 height 6
radio input "true"
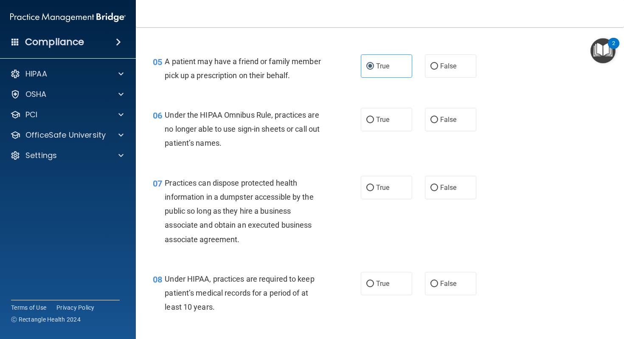
scroll to position [383, 0]
click at [443, 124] on span "False" at bounding box center [448, 120] width 17 height 8
click at [438, 124] on input "False" at bounding box center [434, 120] width 8 height 6
radio input "true"
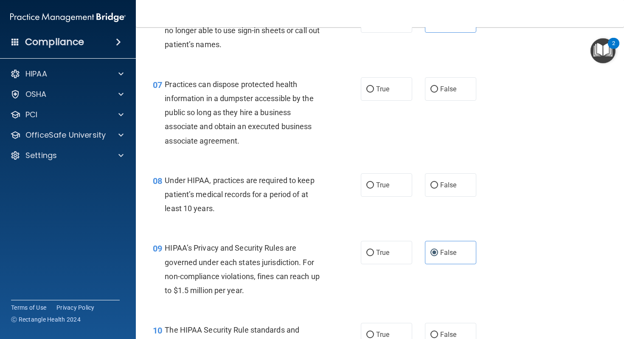
scroll to position [481, 0]
click at [440, 93] on span "False" at bounding box center [448, 89] width 17 height 8
click at [438, 93] on input "False" at bounding box center [434, 90] width 8 height 6
radio input "true"
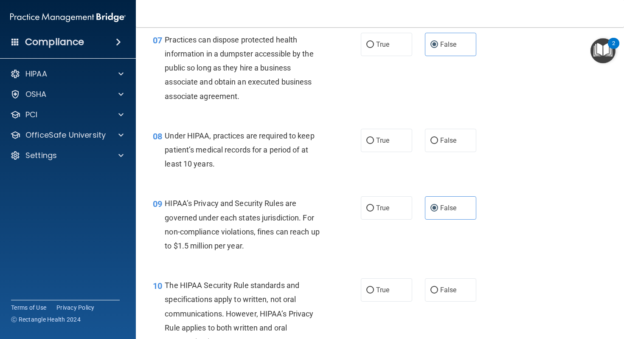
scroll to position [531, 0]
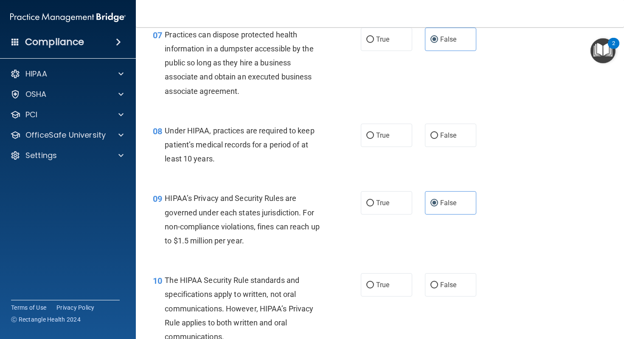
click at [435, 142] on label "False" at bounding box center [450, 135] width 51 height 23
click at [435, 139] on input "False" at bounding box center [434, 135] width 8 height 6
radio input "true"
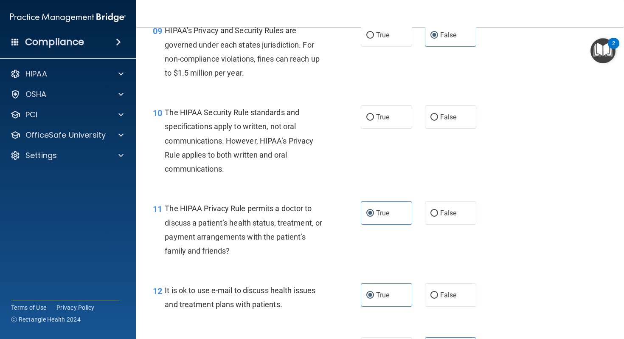
scroll to position [699, 0]
click at [403, 113] on label "True" at bounding box center [386, 116] width 51 height 23
click at [374, 114] on input "True" at bounding box center [370, 117] width 8 height 6
radio input "true"
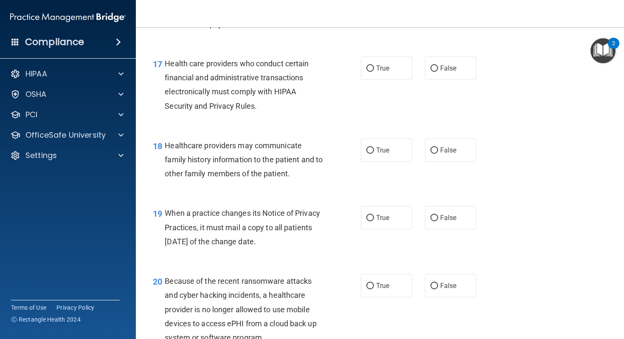
scroll to position [1297, 0]
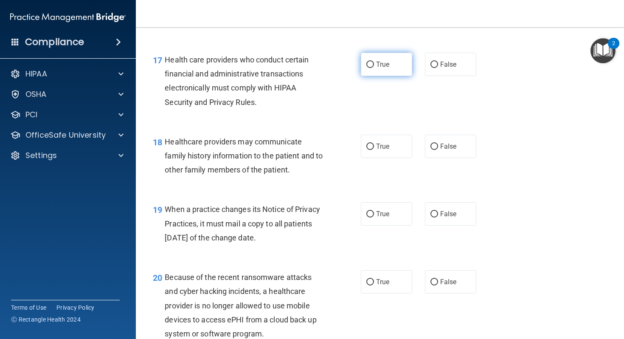
click at [381, 76] on label "True" at bounding box center [386, 64] width 51 height 23
click at [374, 68] on input "True" at bounding box center [370, 65] width 8 height 6
radio input "true"
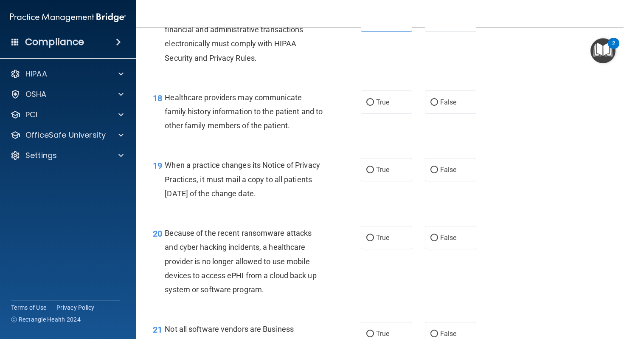
scroll to position [1346, 0]
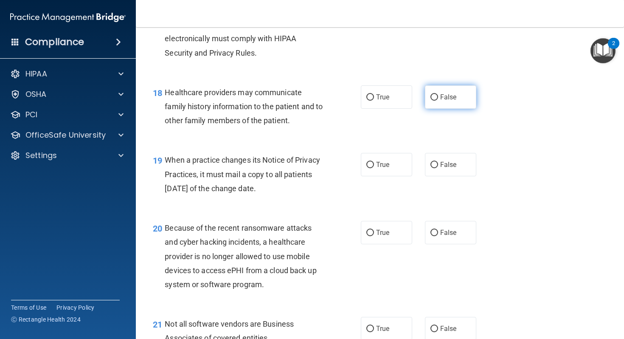
click at [462, 107] on label "False" at bounding box center [450, 96] width 51 height 23
click at [438, 101] on input "False" at bounding box center [434, 97] width 8 height 6
radio input "true"
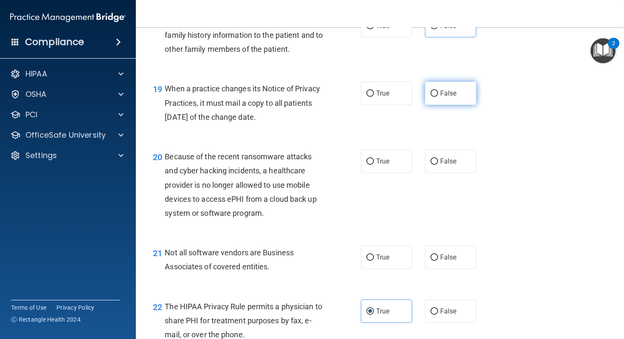
scroll to position [1424, 0]
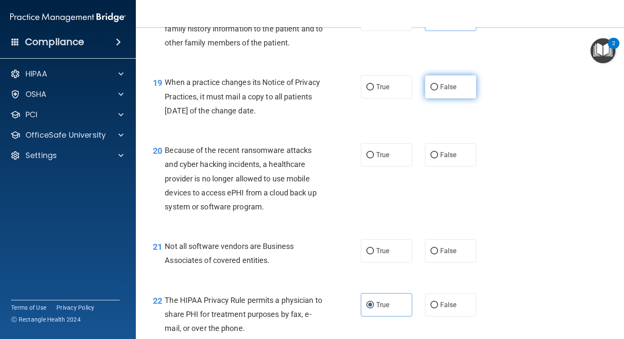
click at [437, 97] on label "False" at bounding box center [450, 86] width 51 height 23
click at [437, 90] on input "False" at bounding box center [434, 87] width 8 height 6
radio input "true"
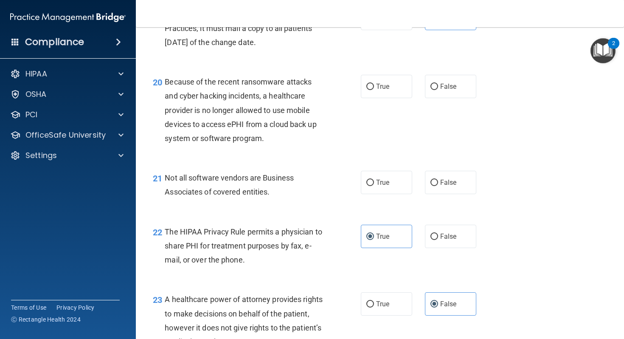
scroll to position [1493, 0]
click at [391, 97] on label "True" at bounding box center [386, 85] width 51 height 23
click at [374, 89] on input "True" at bounding box center [370, 86] width 8 height 6
radio input "true"
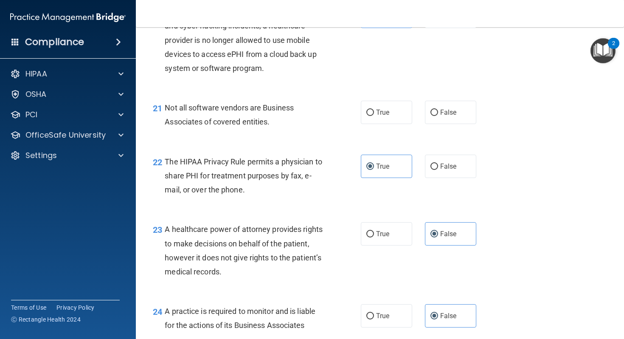
scroll to position [1568, 0]
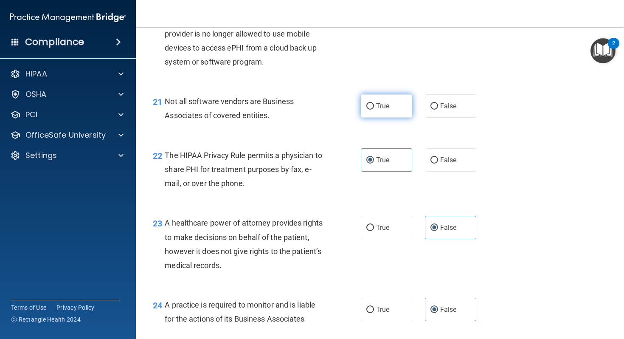
click at [402, 118] on label "True" at bounding box center [386, 105] width 51 height 23
click at [374, 110] on input "True" at bounding box center [370, 106] width 8 height 6
radio input "true"
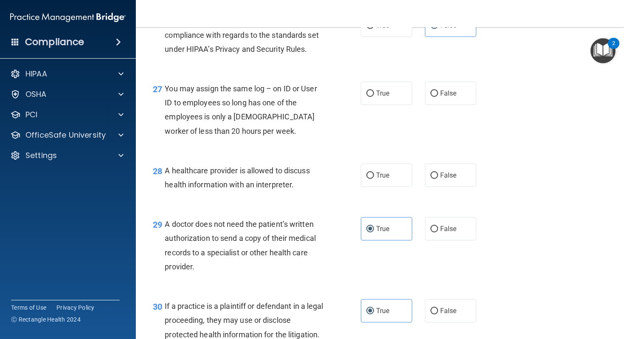
scroll to position [1978, 0]
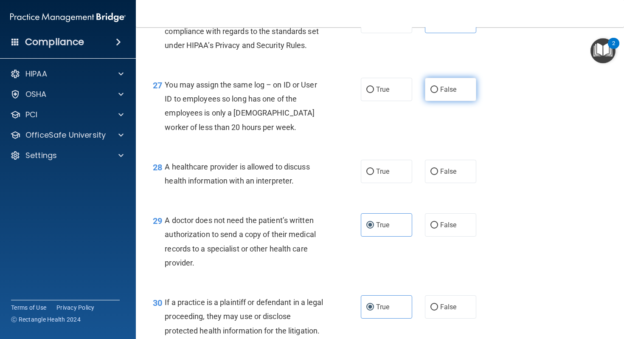
click at [452, 101] on label "False" at bounding box center [450, 89] width 51 height 23
click at [438, 93] on input "False" at bounding box center [434, 90] width 8 height 6
radio input "true"
click at [451, 175] on span "False" at bounding box center [448, 171] width 17 height 8
click at [438, 175] on input "False" at bounding box center [434, 172] width 8 height 6
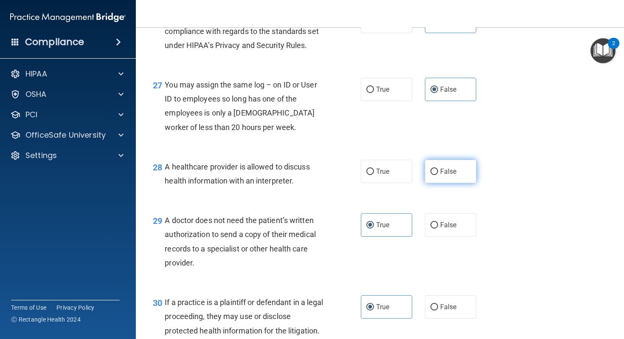
radio input "true"
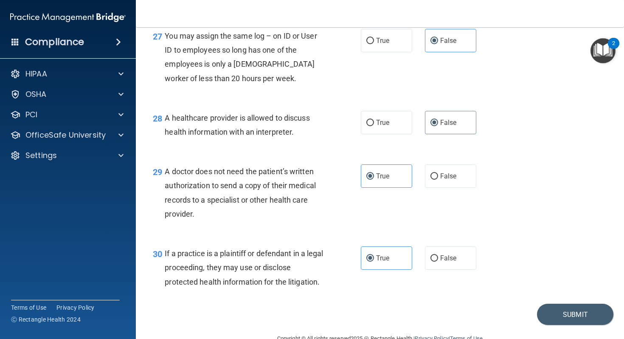
scroll to position [2061, 0]
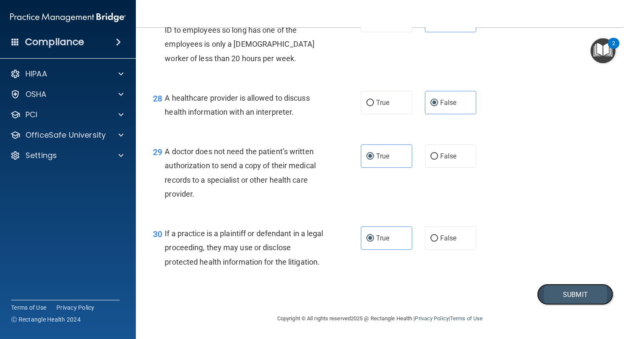
click at [558, 291] on button "Submit" at bounding box center [575, 295] width 76 height 22
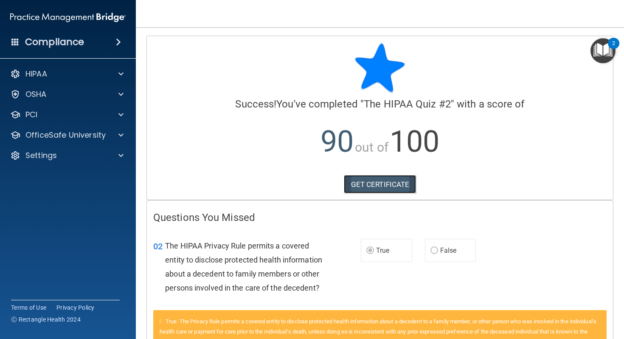
click at [380, 188] on link "GET CERTIFICATE" at bounding box center [380, 184] width 73 height 19
click at [67, 138] on p "OfficeSafe University" at bounding box center [65, 135] width 80 height 10
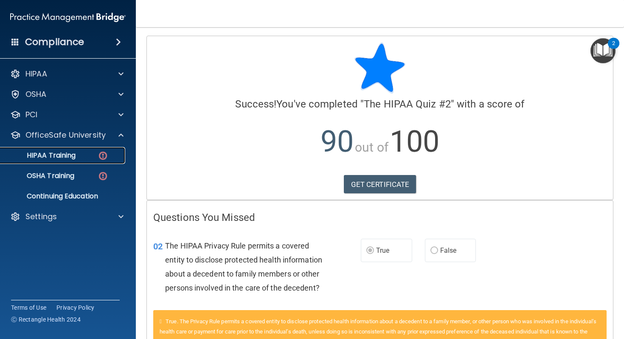
click at [65, 157] on p "HIPAA Training" at bounding box center [41, 155] width 70 height 8
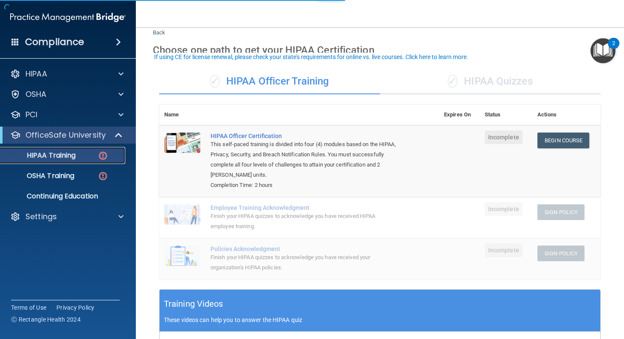
scroll to position [30, 0]
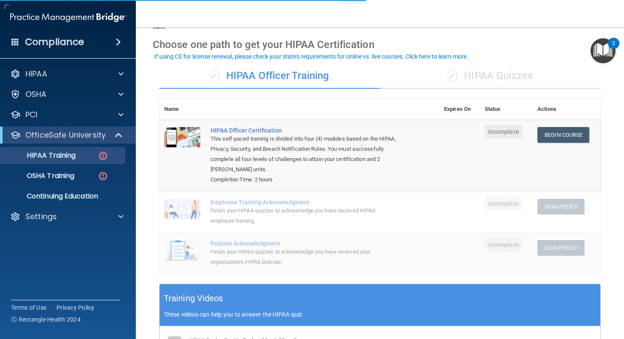
click at [467, 73] on div "✓ HIPAA Quizzes" at bounding box center [490, 75] width 221 height 25
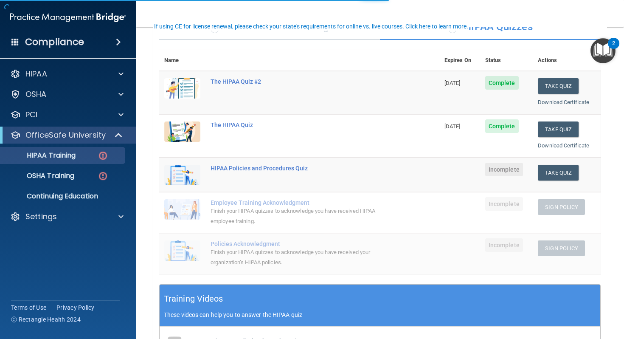
scroll to position [80, 0]
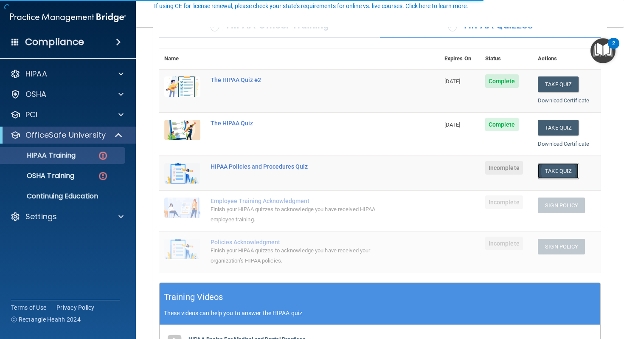
click at [549, 170] on button "Take Quiz" at bounding box center [558, 171] width 41 height 16
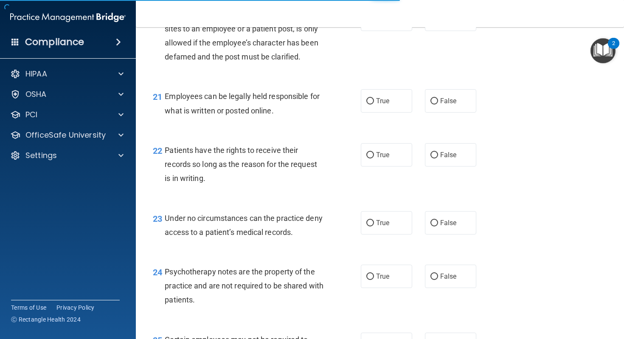
scroll to position [2273, 0]
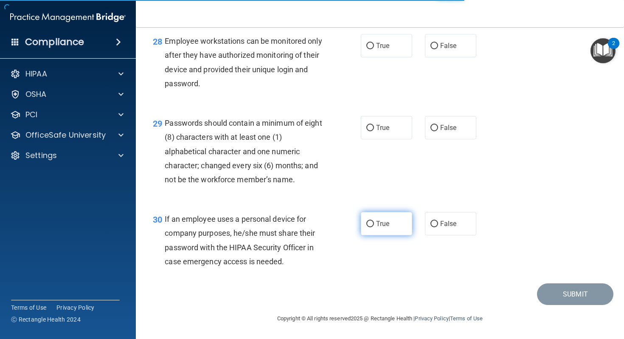
click at [393, 221] on label "True" at bounding box center [386, 223] width 51 height 23
click at [374, 221] on input "True" at bounding box center [370, 224] width 8 height 6
radio input "true"
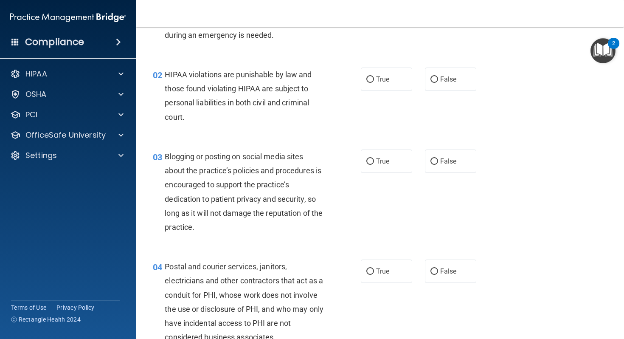
scroll to position [0, 0]
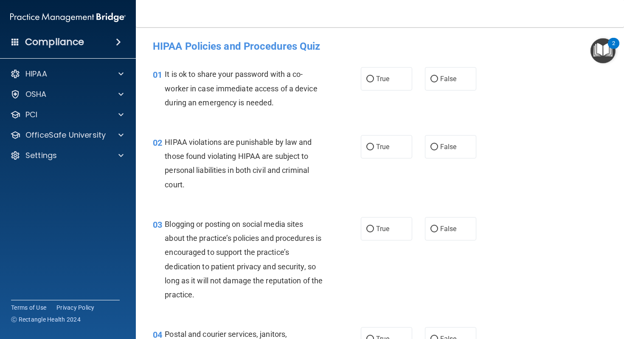
click at [397, 66] on div "01 It is ok to share your password with a co-worker in case immediate access of…" at bounding box center [379, 90] width 467 height 68
click at [397, 76] on label "True" at bounding box center [386, 78] width 51 height 23
click at [374, 76] on input "True" at bounding box center [370, 79] width 8 height 6
radio input "true"
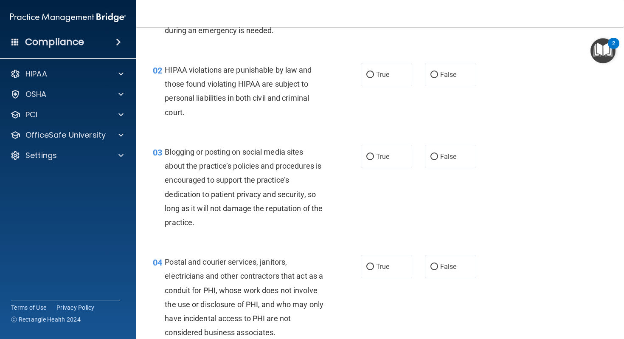
scroll to position [77, 0]
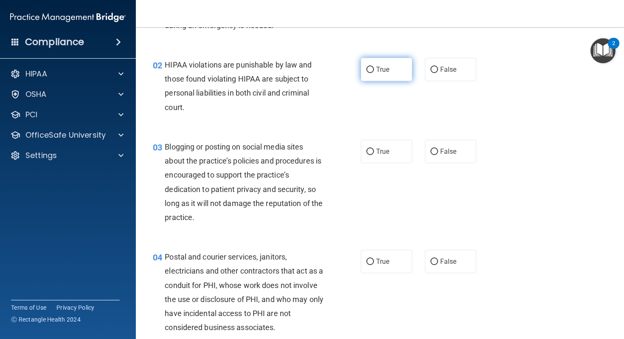
click at [385, 73] on span "True" at bounding box center [382, 69] width 13 height 8
click at [374, 73] on input "True" at bounding box center [370, 70] width 8 height 6
radio input "true"
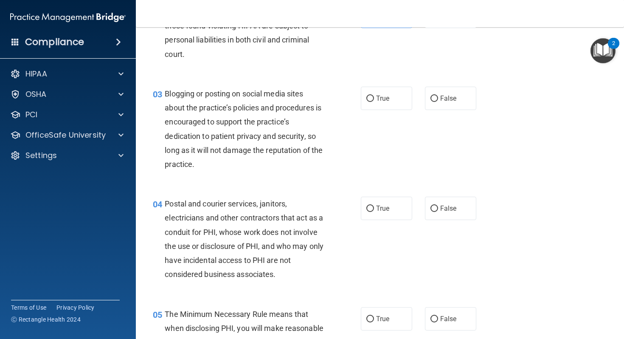
scroll to position [135, 0]
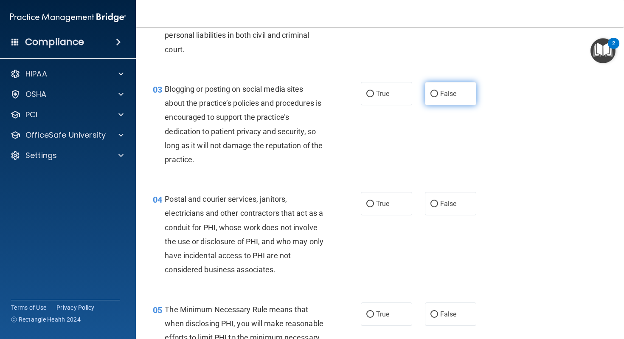
click at [444, 100] on label "False" at bounding box center [450, 93] width 51 height 23
click at [438, 97] on input "False" at bounding box center [434, 94] width 8 height 6
radio input "true"
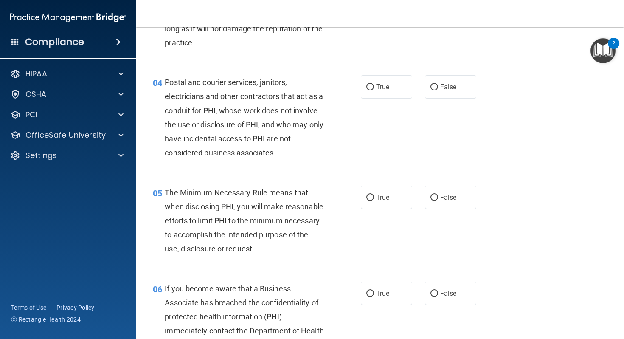
scroll to position [257, 0]
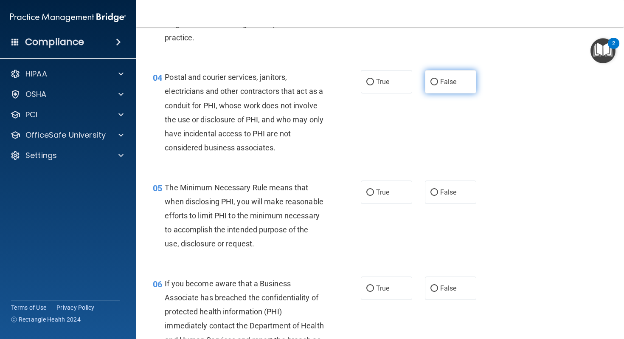
click at [430, 82] on input "False" at bounding box center [434, 82] width 8 height 6
radio input "true"
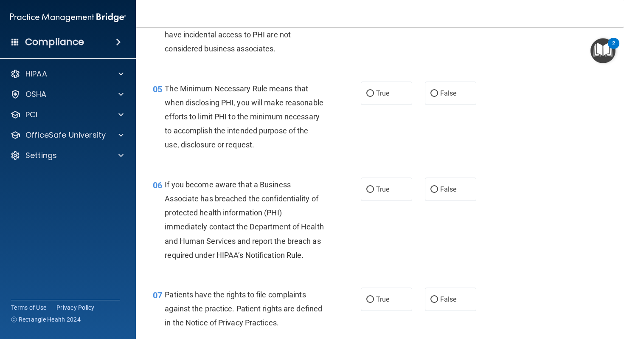
scroll to position [357, 0]
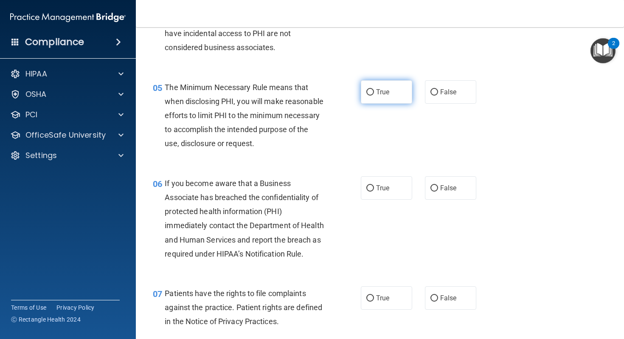
click at [403, 97] on label "True" at bounding box center [386, 91] width 51 height 23
click at [374, 96] on input "True" at bounding box center [370, 92] width 8 height 6
radio input "true"
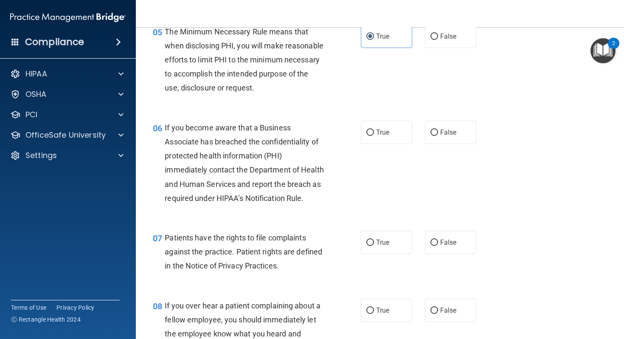
scroll to position [477, 0]
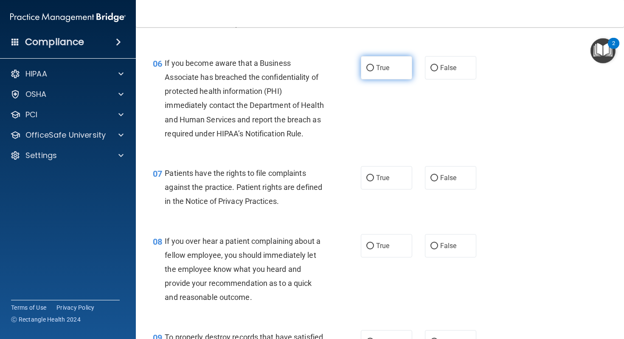
click at [390, 79] on label "True" at bounding box center [386, 67] width 51 height 23
click at [374, 71] on input "True" at bounding box center [370, 68] width 8 height 6
radio input "true"
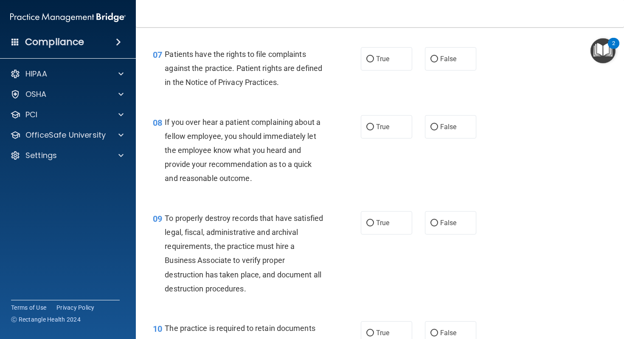
scroll to position [597, 0]
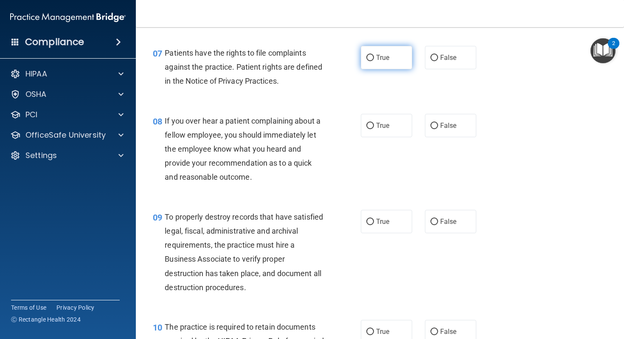
click at [397, 69] on label "True" at bounding box center [386, 57] width 51 height 23
click at [374, 61] on input "True" at bounding box center [370, 58] width 8 height 6
radio input "true"
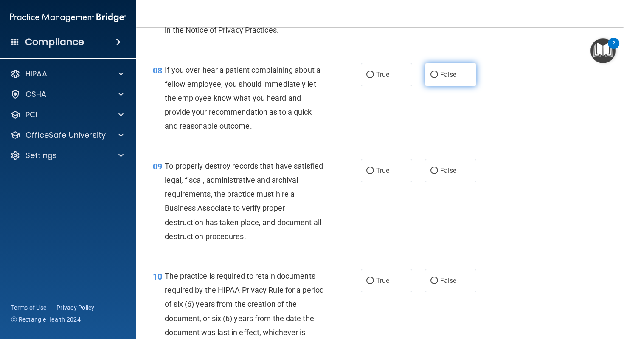
scroll to position [652, 0]
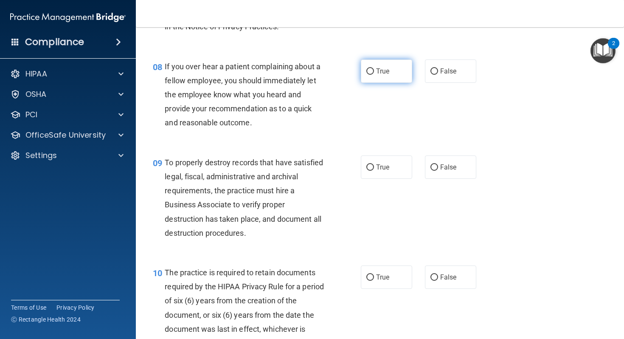
click at [399, 83] on label "True" at bounding box center [386, 70] width 51 height 23
click at [374, 75] on input "True" at bounding box center [370, 71] width 8 height 6
radio input "true"
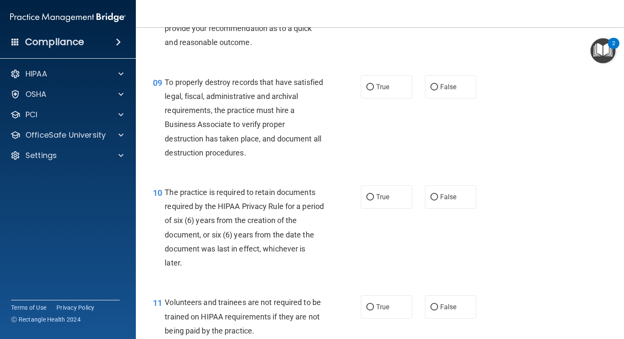
scroll to position [733, 0]
click at [453, 98] on label "False" at bounding box center [450, 85] width 51 height 23
click at [438, 90] on input "False" at bounding box center [434, 86] width 8 height 6
radio input "true"
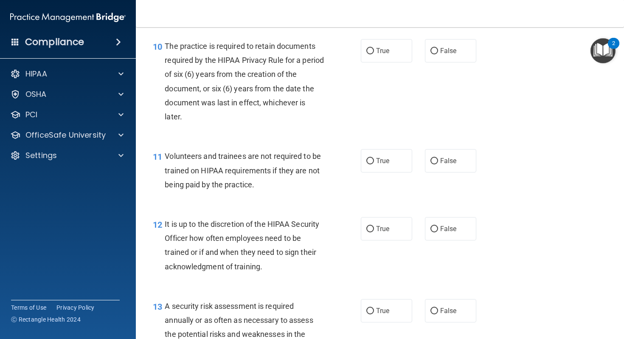
scroll to position [877, 0]
click at [381, 56] on label "True" at bounding box center [386, 51] width 51 height 23
click at [374, 55] on input "True" at bounding box center [370, 52] width 8 height 6
radio input "true"
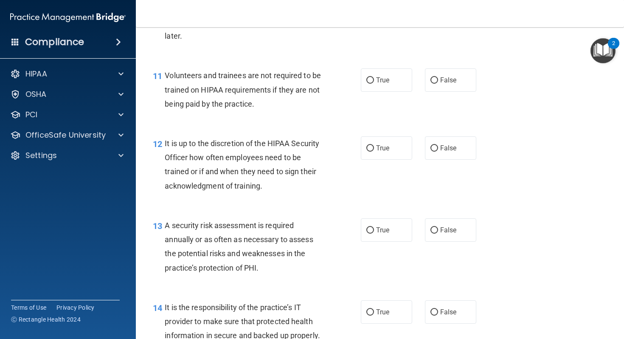
scroll to position [967, 0]
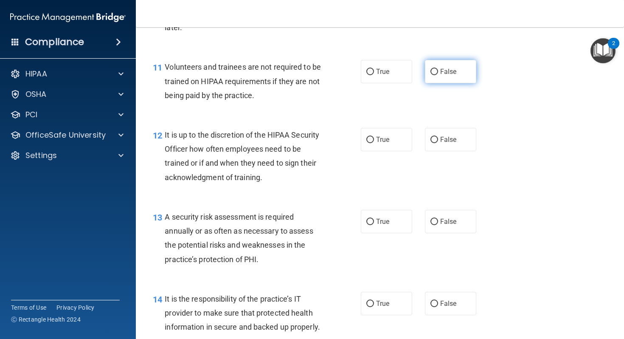
click at [452, 76] on span "False" at bounding box center [448, 72] width 17 height 8
click at [438, 75] on input "False" at bounding box center [434, 72] width 8 height 6
radio input "true"
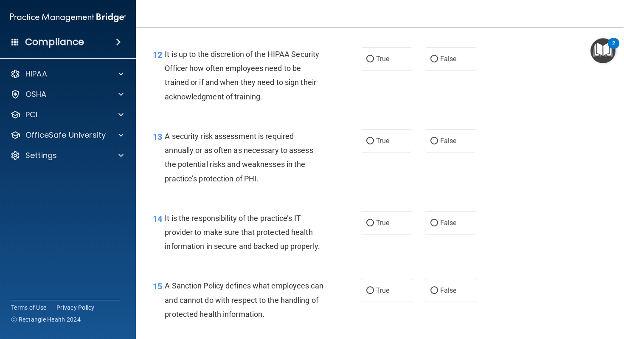
scroll to position [1048, 0]
click at [407, 70] on label "True" at bounding box center [386, 58] width 51 height 23
click at [374, 62] on input "True" at bounding box center [370, 59] width 8 height 6
radio input "true"
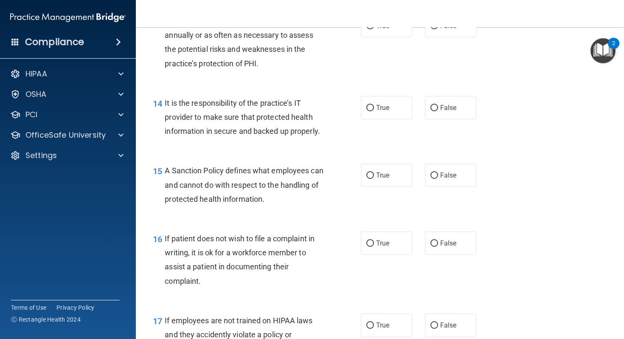
scroll to position [1165, 0]
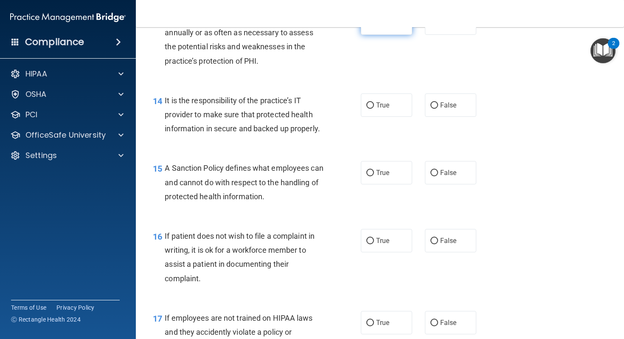
click at [397, 35] on label "True" at bounding box center [386, 22] width 51 height 23
click at [374, 27] on input "True" at bounding box center [370, 23] width 8 height 6
radio input "true"
click at [394, 117] on label "True" at bounding box center [386, 104] width 51 height 23
click at [374, 109] on input "True" at bounding box center [370, 105] width 8 height 6
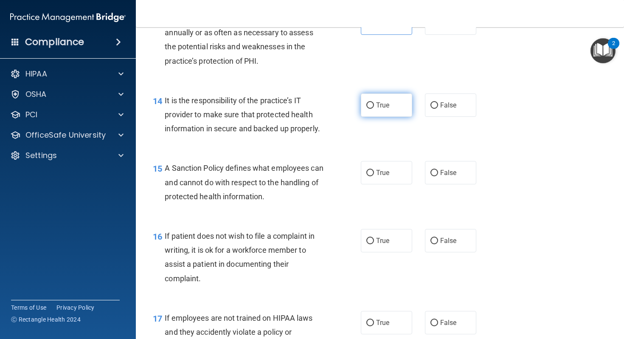
radio input "true"
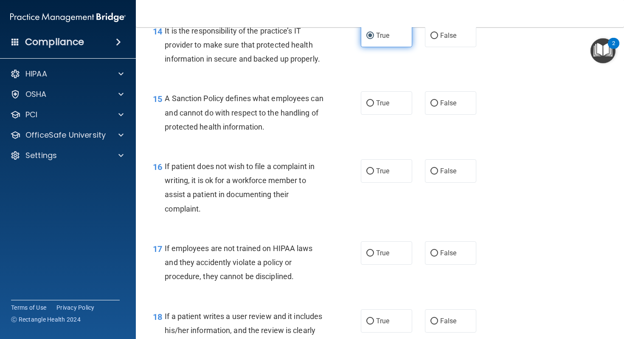
scroll to position [1236, 0]
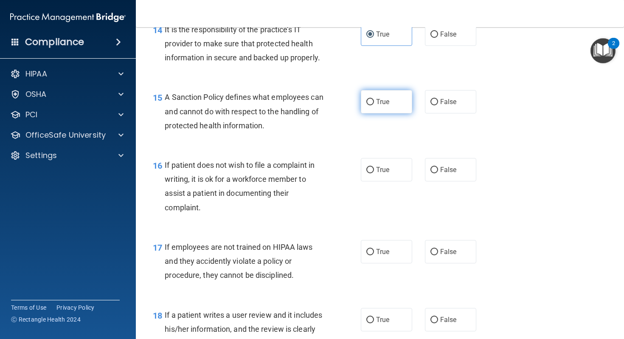
click at [395, 113] on label "True" at bounding box center [386, 101] width 51 height 23
click at [374, 105] on input "True" at bounding box center [370, 102] width 8 height 6
radio input "true"
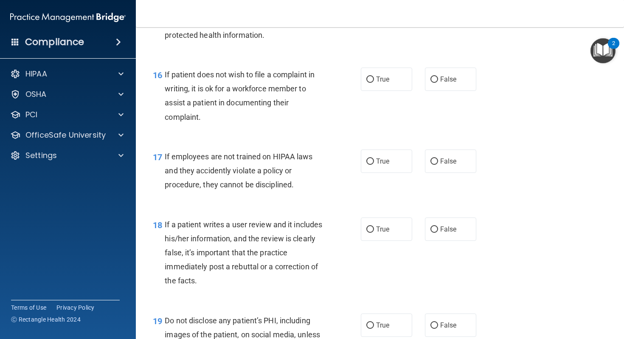
scroll to position [1327, 0]
click at [437, 82] on input "False" at bounding box center [434, 79] width 8 height 6
radio input "true"
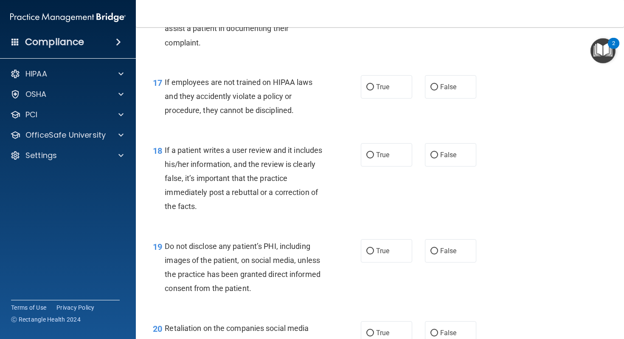
scroll to position [1402, 0]
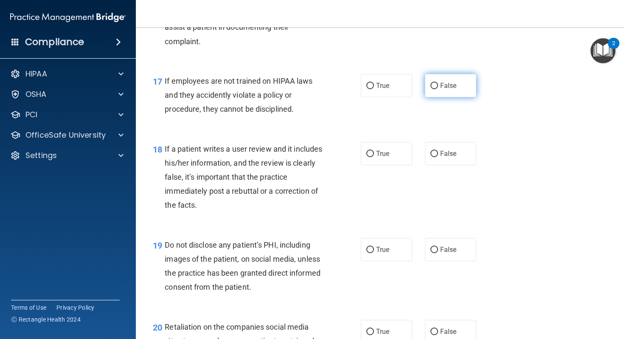
click at [441, 90] on span "False" at bounding box center [448, 86] width 17 height 8
click at [438, 89] on input "False" at bounding box center [434, 86] width 8 height 6
radio input "true"
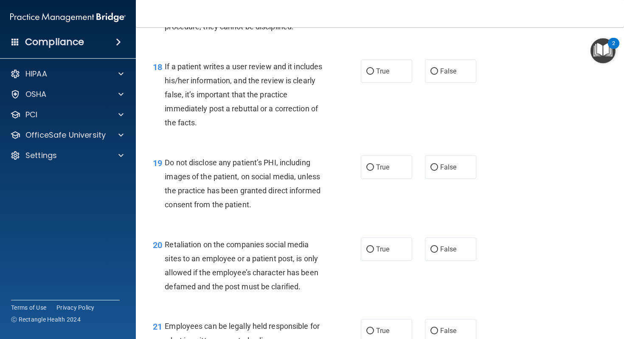
scroll to position [1486, 0]
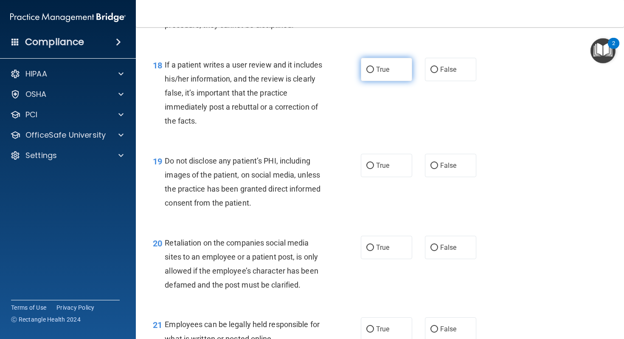
click at [394, 81] on label "True" at bounding box center [386, 69] width 51 height 23
click at [374, 73] on input "True" at bounding box center [370, 70] width 8 height 6
radio input "true"
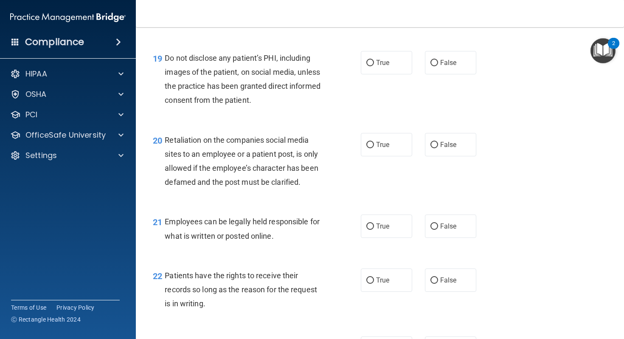
scroll to position [1590, 0]
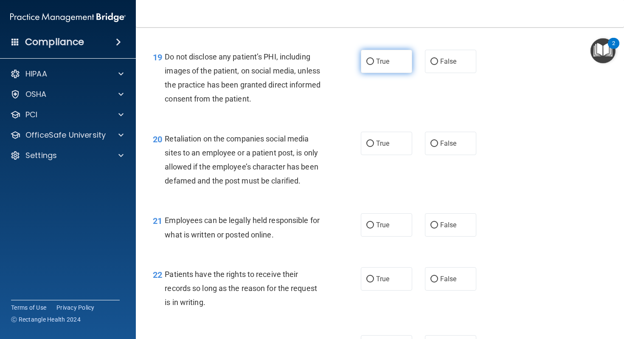
click at [398, 73] on label "True" at bounding box center [386, 61] width 51 height 23
click at [374, 65] on input "True" at bounding box center [370, 62] width 8 height 6
radio input "true"
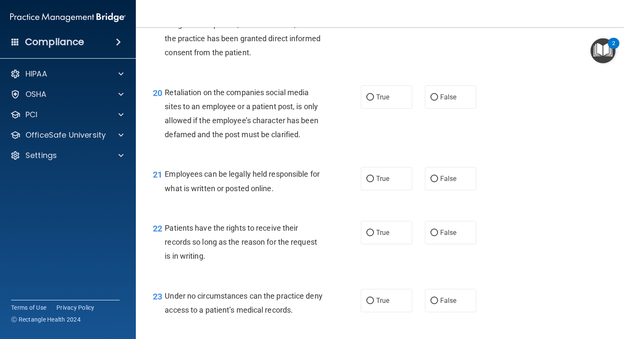
scroll to position [1655, 0]
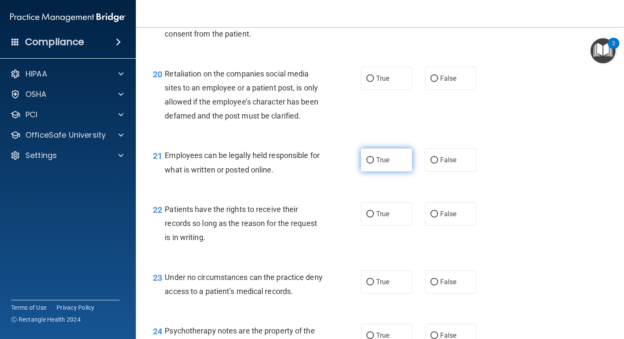
click at [387, 164] on span "True" at bounding box center [382, 160] width 13 height 8
click at [374, 163] on input "True" at bounding box center [370, 160] width 8 height 6
radio input "true"
click at [384, 218] on span "True" at bounding box center [382, 214] width 13 height 8
click at [374, 217] on input "True" at bounding box center [370, 214] width 8 height 6
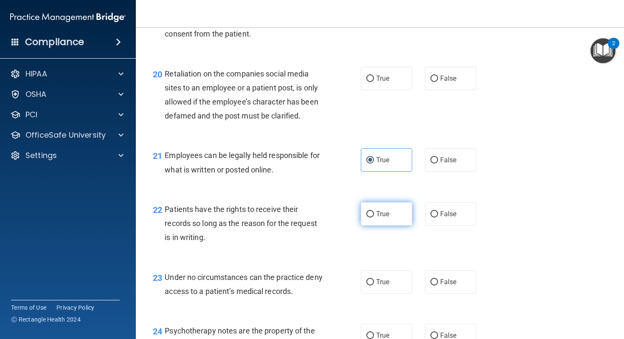
radio input "true"
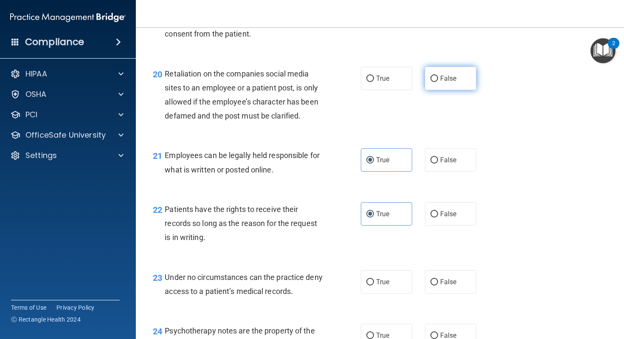
click at [439, 90] on label "False" at bounding box center [450, 78] width 51 height 23
click at [438, 82] on input "False" at bounding box center [434, 79] width 8 height 6
radio input "true"
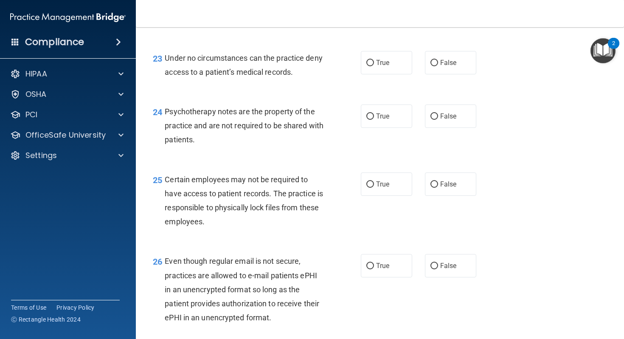
scroll to position [1881, 0]
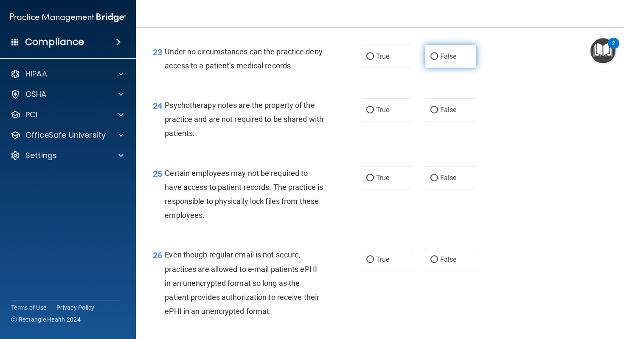
click at [470, 68] on label "False" at bounding box center [450, 56] width 51 height 23
click at [438, 60] on input "False" at bounding box center [434, 56] width 8 height 6
radio input "true"
click at [431, 113] on input "False" at bounding box center [434, 110] width 8 height 6
radio input "true"
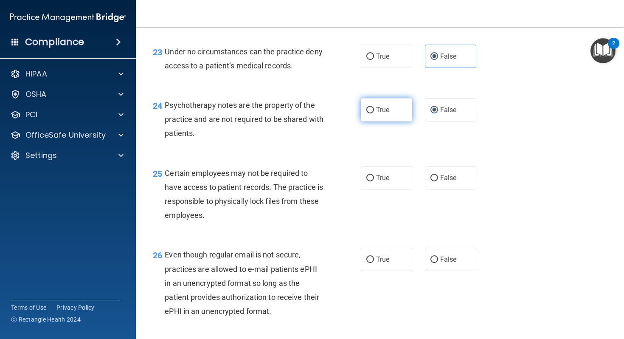
click at [392, 121] on label "True" at bounding box center [386, 109] width 51 height 23
click at [374, 113] on input "True" at bounding box center [370, 110] width 8 height 6
radio input "true"
radio input "false"
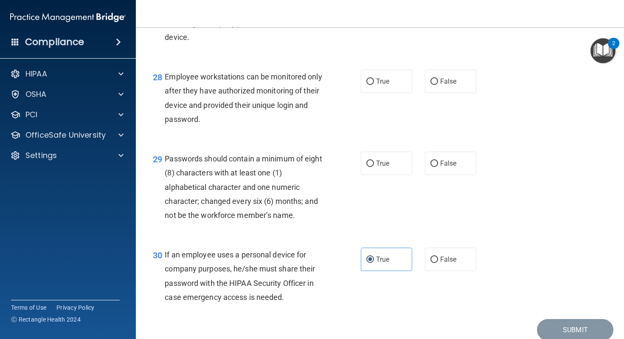
scroll to position [2273, 0]
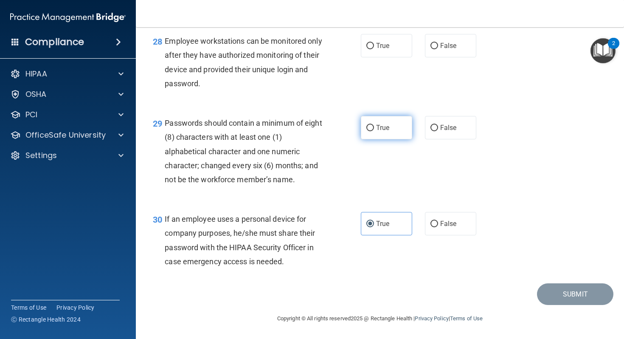
click at [382, 125] on span "True" at bounding box center [382, 128] width 13 height 8
click at [374, 125] on input "True" at bounding box center [370, 128] width 8 height 6
radio input "true"
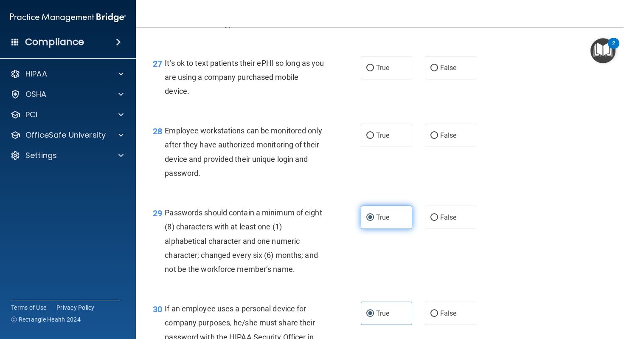
scroll to position [2169, 0]
click at [382, 139] on span "True" at bounding box center [382, 135] width 13 height 8
click at [374, 138] on input "True" at bounding box center [370, 135] width 8 height 6
radio input "true"
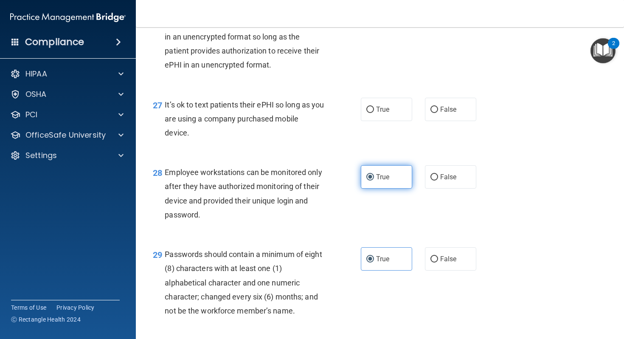
scroll to position [2126, 0]
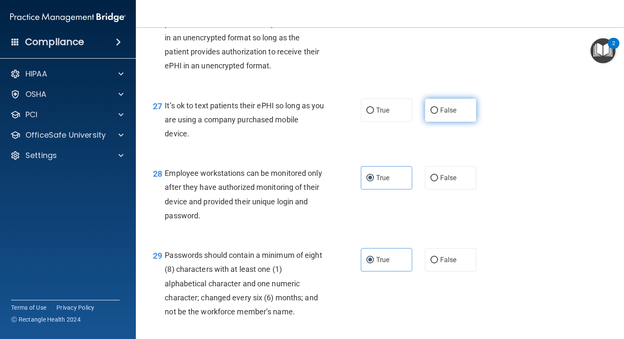
click at [453, 114] on span "False" at bounding box center [448, 110] width 17 height 8
click at [438, 114] on input "False" at bounding box center [434, 110] width 8 height 6
radio input "true"
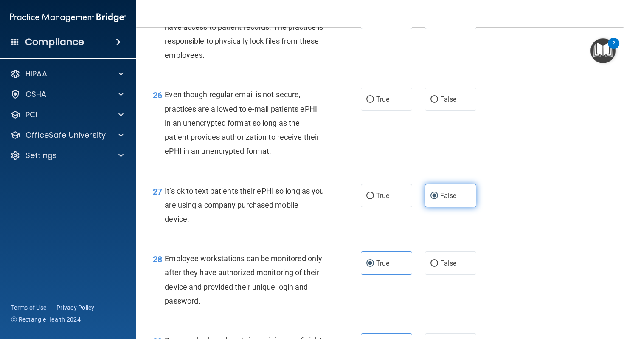
scroll to position [2020, 0]
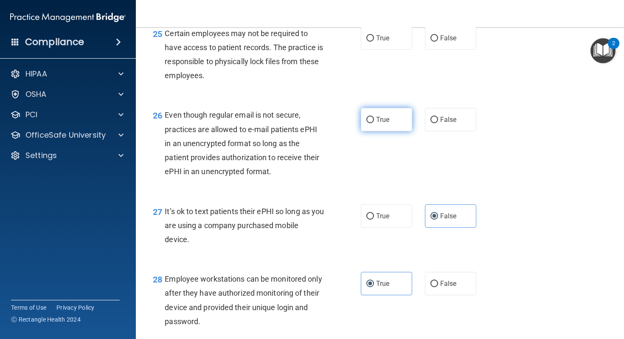
click at [403, 131] on label "True" at bounding box center [386, 119] width 51 height 23
click at [374, 123] on input "True" at bounding box center [370, 120] width 8 height 6
radio input "true"
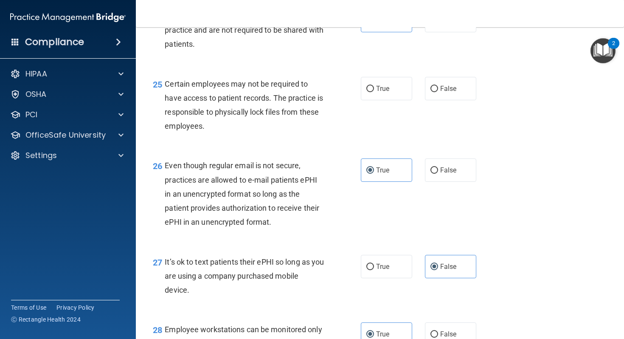
scroll to position [1968, 0]
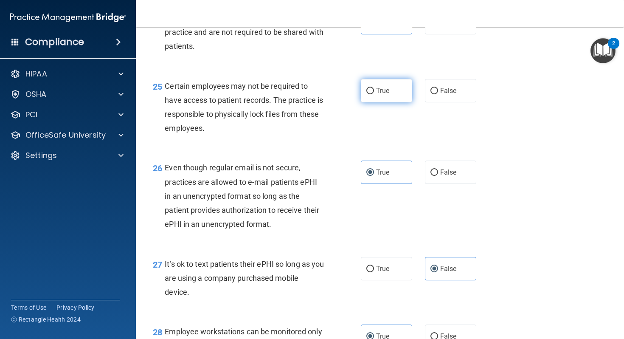
click at [410, 102] on label "True" at bounding box center [386, 90] width 51 height 23
click at [374, 94] on input "True" at bounding box center [370, 91] width 8 height 6
radio input "true"
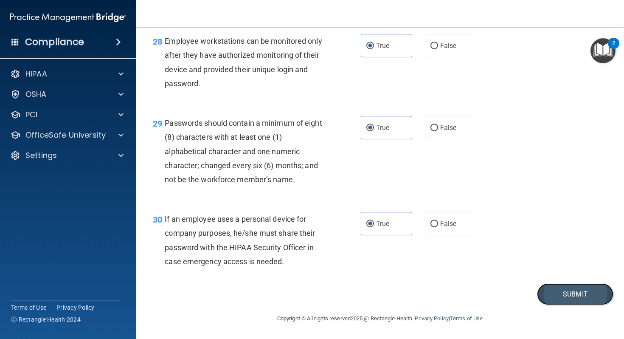
click at [555, 290] on button "Submit" at bounding box center [575, 294] width 76 height 22
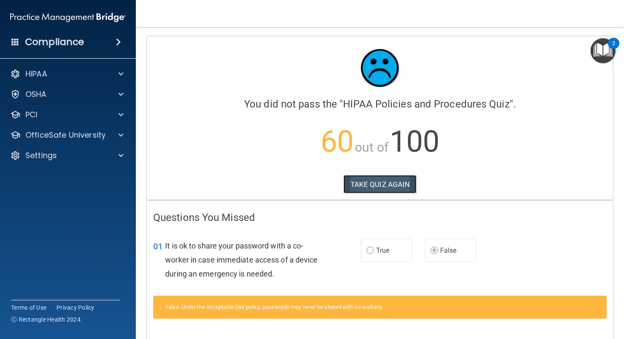
click at [391, 181] on button "TAKE QUIZ AGAIN" at bounding box center [379, 184] width 73 height 19
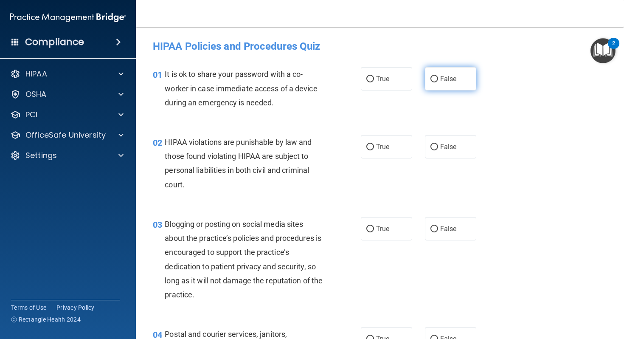
click at [433, 83] on label "False" at bounding box center [450, 78] width 51 height 23
click at [433, 82] on input "False" at bounding box center [434, 79] width 8 height 6
radio input "true"
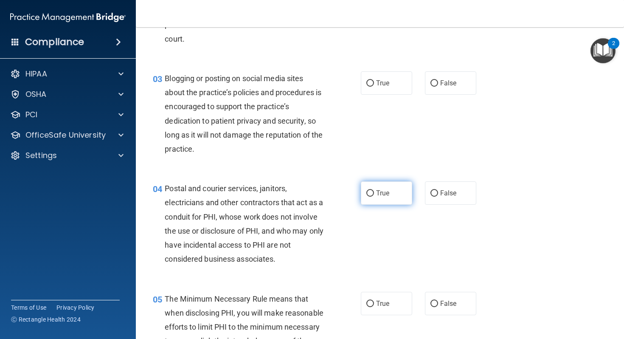
click at [375, 197] on label "True" at bounding box center [386, 192] width 51 height 23
click at [374, 197] on input "True" at bounding box center [370, 193] width 8 height 6
radio input "true"
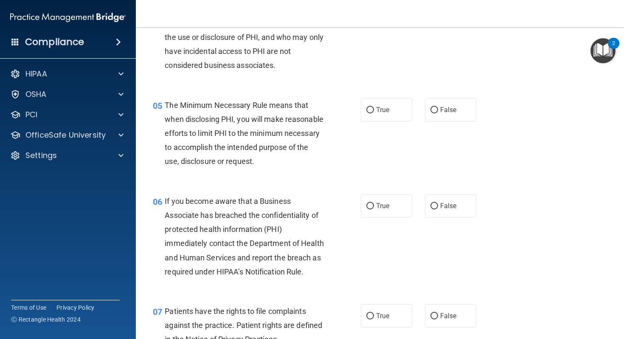
scroll to position [341, 0]
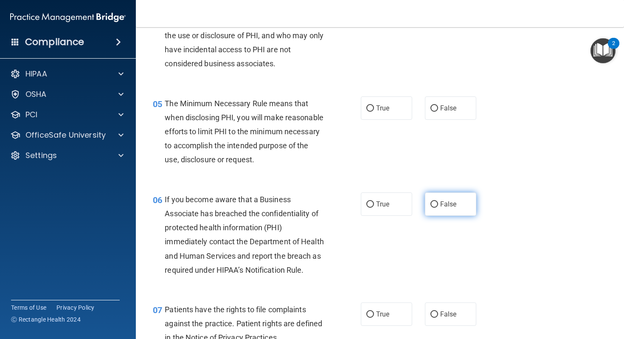
click at [444, 208] on span "False" at bounding box center [448, 204] width 17 height 8
click at [438, 208] on input "False" at bounding box center [434, 204] width 8 height 6
radio input "true"
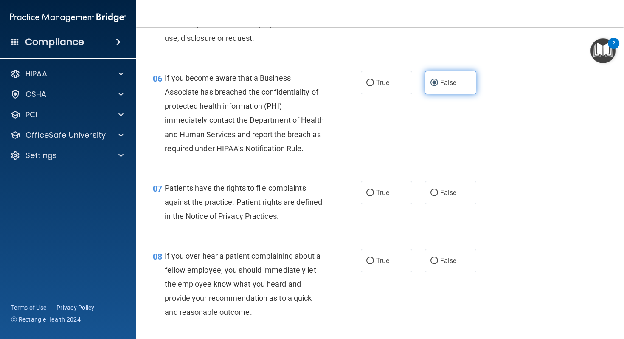
scroll to position [473, 0]
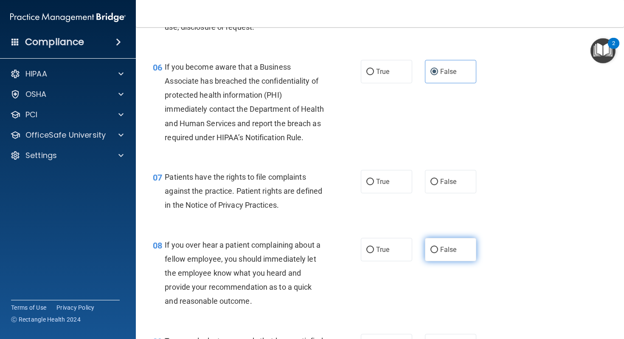
click at [447, 253] on span "False" at bounding box center [448, 249] width 17 height 8
click at [438, 253] on input "False" at bounding box center [434, 250] width 8 height 6
radio input "true"
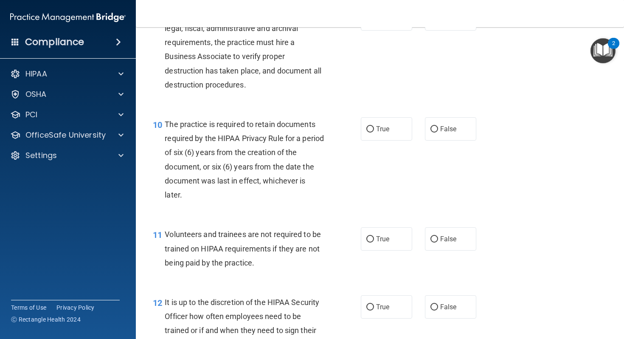
scroll to position [894, 0]
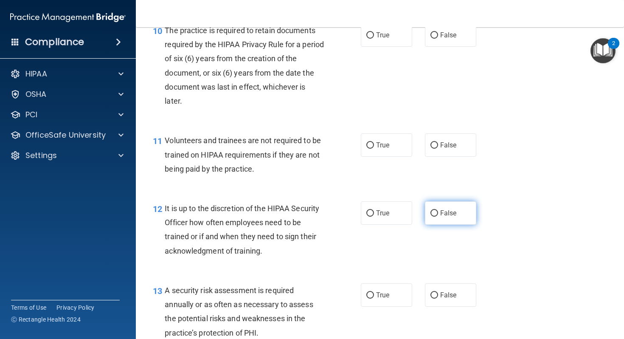
click at [461, 225] on label "False" at bounding box center [450, 212] width 51 height 23
click at [438, 217] on input "False" at bounding box center [434, 213] width 8 height 6
radio input "true"
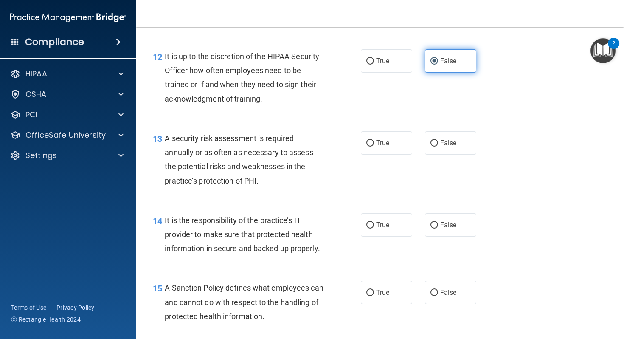
scroll to position [1046, 0]
click at [456, 228] on span "False" at bounding box center [448, 224] width 17 height 8
click at [438, 228] on input "False" at bounding box center [434, 225] width 8 height 6
radio input "true"
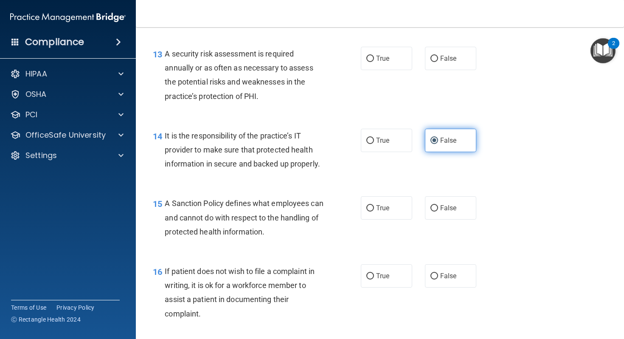
scroll to position [1137, 0]
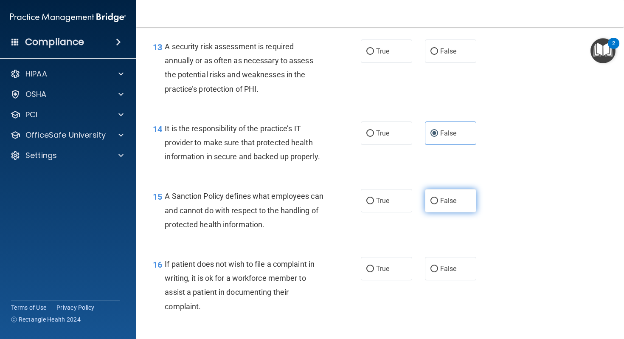
click at [451, 205] on span "False" at bounding box center [448, 201] width 17 height 8
click at [438, 204] on input "False" at bounding box center [434, 201] width 8 height 6
radio input "true"
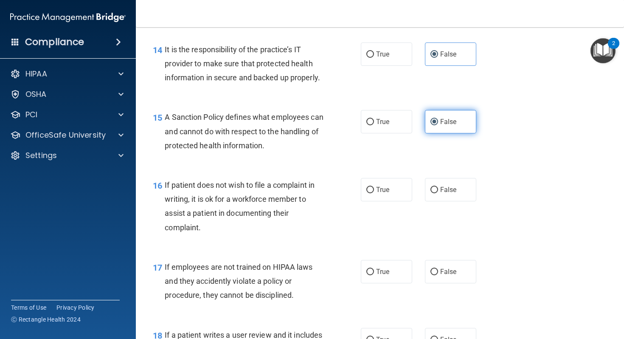
scroll to position [1226, 0]
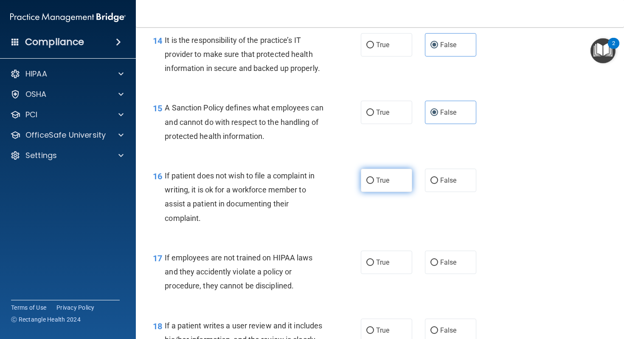
click at [377, 184] on span "True" at bounding box center [382, 180] width 13 height 8
click at [374, 184] on input "True" at bounding box center [370, 180] width 8 height 6
radio input "true"
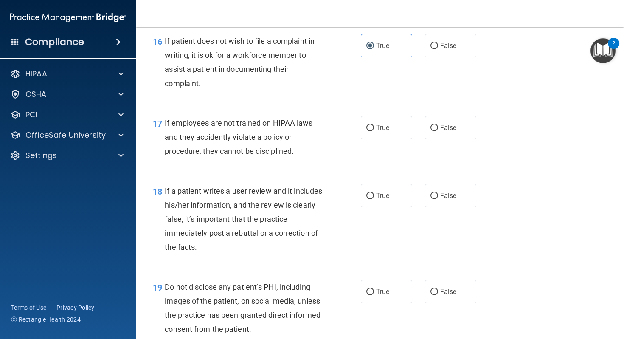
scroll to position [1360, 0]
click at [464, 207] on label "False" at bounding box center [450, 195] width 51 height 23
click at [438, 199] on input "False" at bounding box center [434, 196] width 8 height 6
radio input "true"
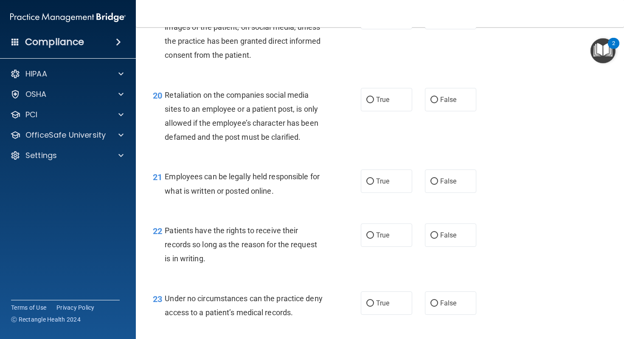
scroll to position [1635, 0]
click at [457, 246] on label "False" at bounding box center [450, 234] width 51 height 23
click at [438, 238] on input "False" at bounding box center [434, 235] width 8 height 6
radio input "true"
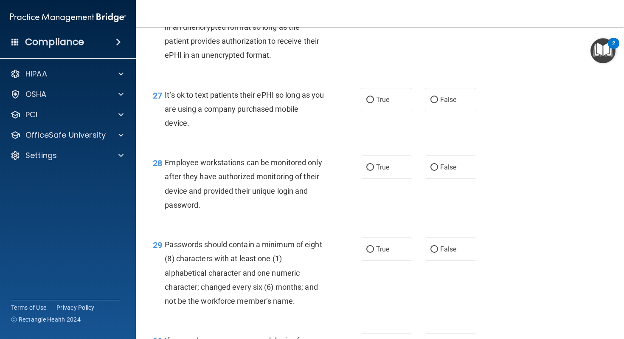
scroll to position [2148, 0]
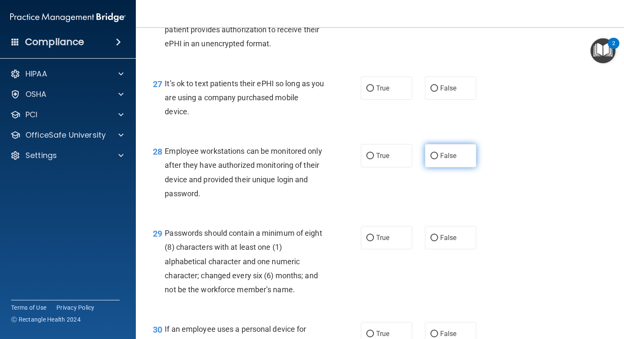
click at [445, 160] on span "False" at bounding box center [448, 156] width 17 height 8
click at [438, 159] on input "False" at bounding box center [434, 156] width 8 height 6
radio input "true"
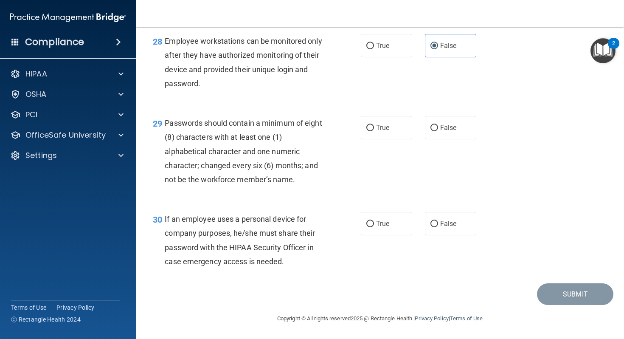
scroll to position [2272, 0]
click at [459, 223] on label "False" at bounding box center [450, 223] width 51 height 23
click at [438, 223] on input "False" at bounding box center [434, 224] width 8 height 6
radio input "true"
click at [370, 130] on input "True" at bounding box center [370, 128] width 8 height 6
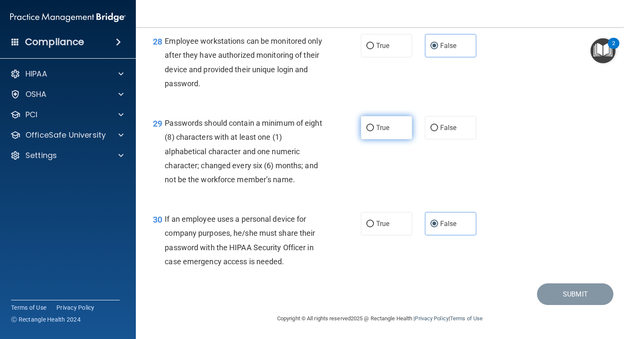
radio input "true"
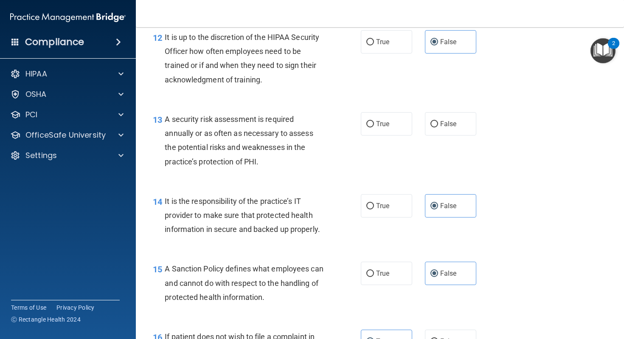
scroll to position [0, 0]
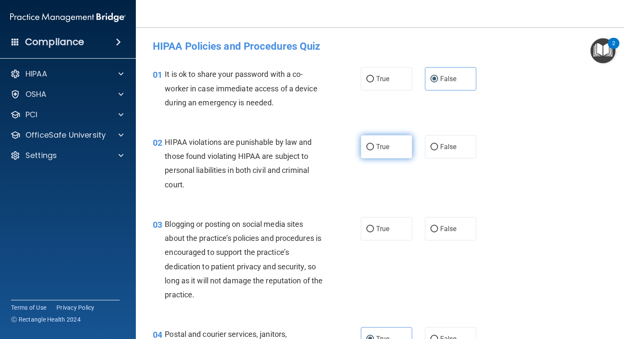
click at [382, 156] on label "True" at bounding box center [386, 146] width 51 height 23
click at [374, 150] on input "True" at bounding box center [370, 147] width 8 height 6
radio input "true"
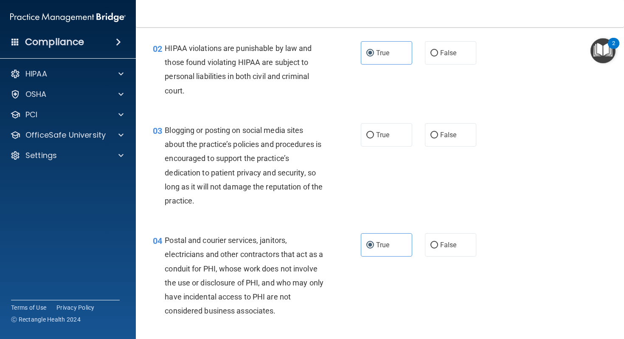
scroll to position [99, 0]
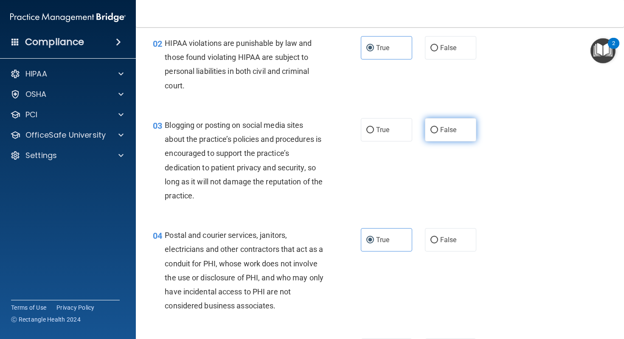
click at [475, 133] on label "False" at bounding box center [450, 129] width 51 height 23
click at [438, 133] on input "False" at bounding box center [434, 130] width 8 height 6
radio input "true"
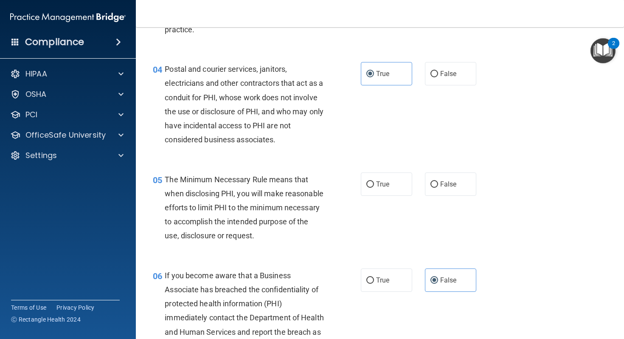
scroll to position [267, 0]
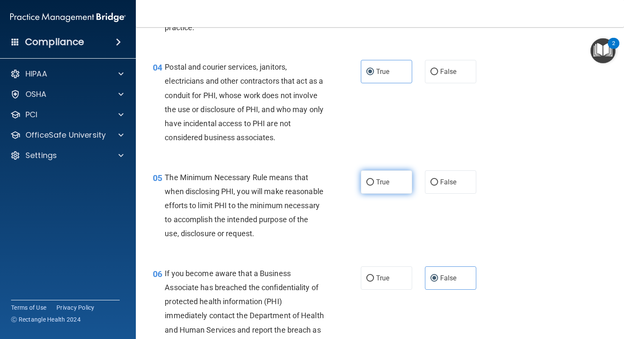
click at [394, 185] on label "True" at bounding box center [386, 181] width 51 height 23
click at [374, 185] on input "True" at bounding box center [370, 182] width 8 height 6
radio input "true"
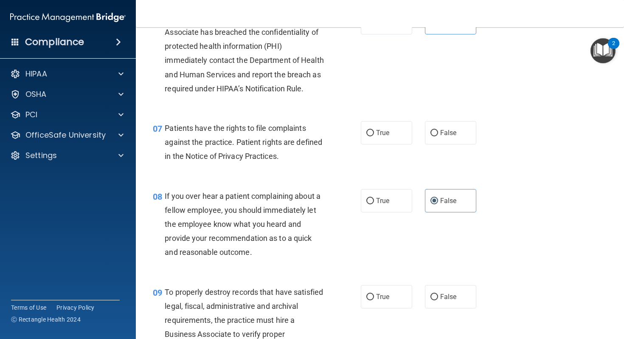
scroll to position [523, 0]
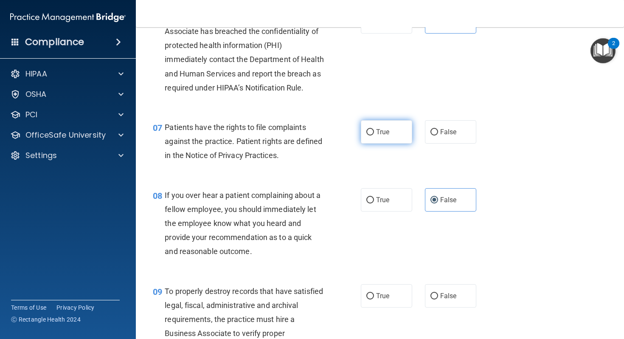
click at [394, 143] on label "True" at bounding box center [386, 131] width 51 height 23
click at [374, 135] on input "True" at bounding box center [370, 132] width 8 height 6
radio input "true"
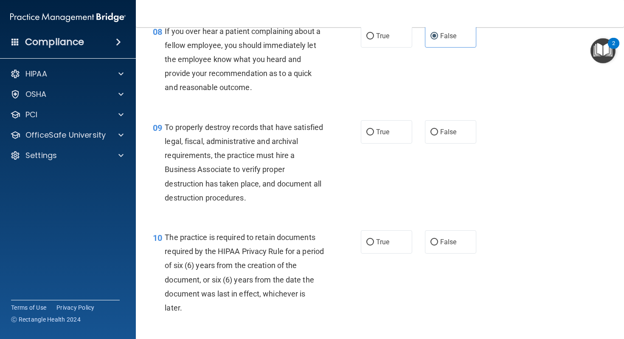
scroll to position [689, 0]
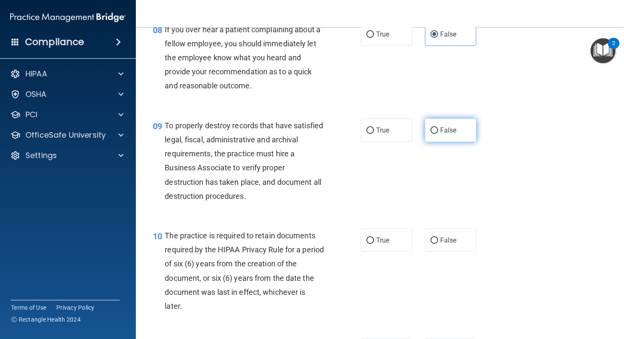
click at [465, 142] on label "False" at bounding box center [450, 129] width 51 height 23
click at [438, 134] on input "False" at bounding box center [434, 130] width 8 height 6
radio input "true"
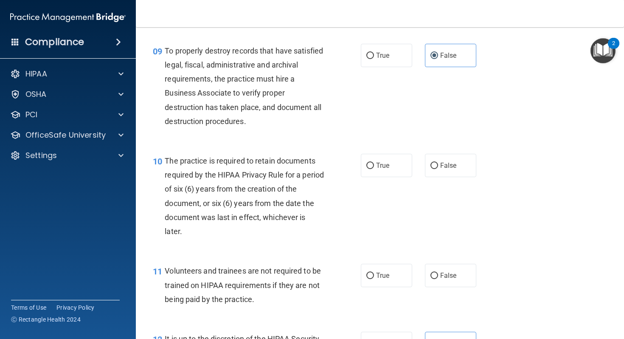
scroll to position [771, 0]
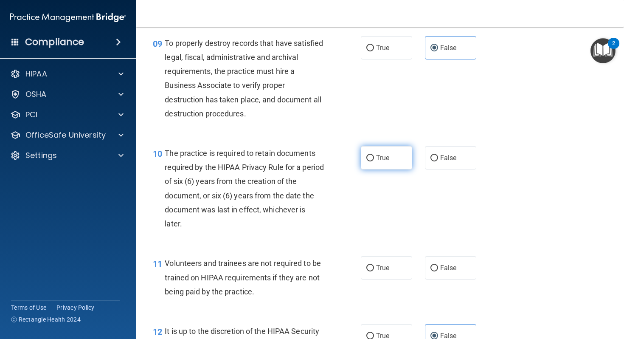
click at [386, 162] on span "True" at bounding box center [382, 158] width 13 height 8
click at [374, 161] on input "True" at bounding box center [370, 158] width 8 height 6
radio input "true"
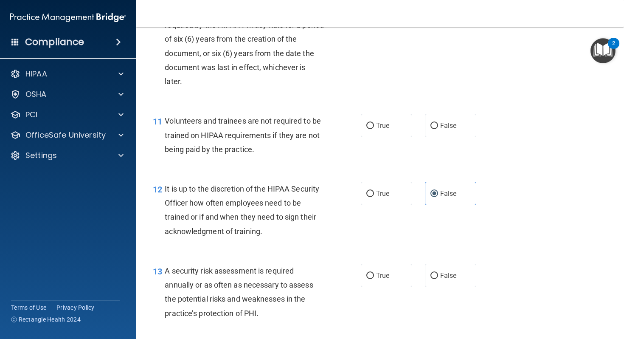
scroll to position [914, 0]
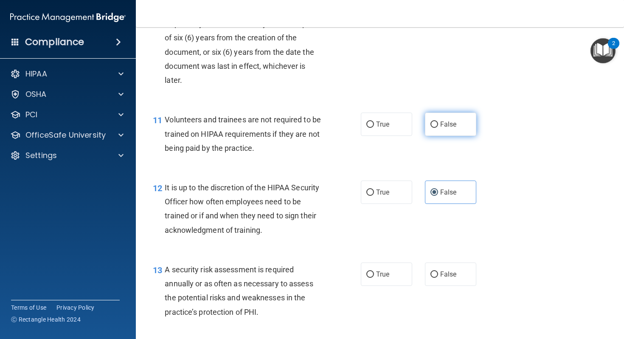
click at [467, 136] on label "False" at bounding box center [450, 124] width 51 height 23
click at [438, 128] on input "False" at bounding box center [434, 124] width 8 height 6
radio input "true"
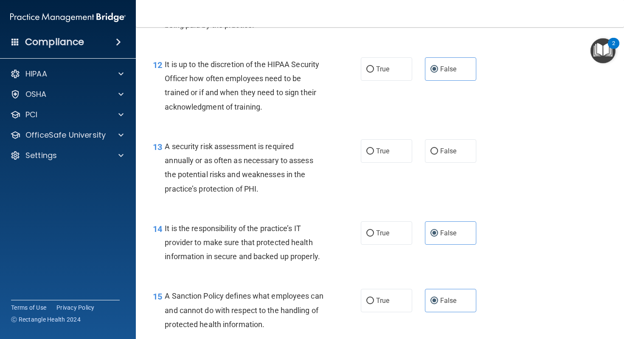
scroll to position [1042, 0]
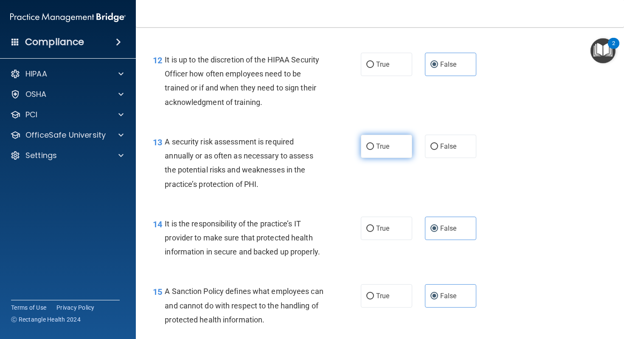
click at [373, 158] on label "True" at bounding box center [386, 146] width 51 height 23
click at [373, 150] on input "True" at bounding box center [370, 146] width 8 height 6
radio input "true"
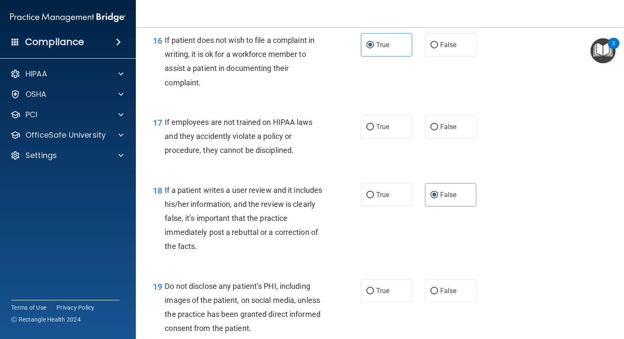
scroll to position [1370, 0]
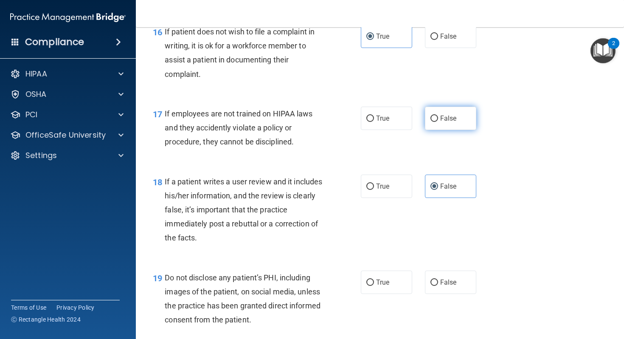
click at [464, 130] on label "False" at bounding box center [450, 118] width 51 height 23
click at [438, 122] on input "False" at bounding box center [434, 118] width 8 height 6
radio input "true"
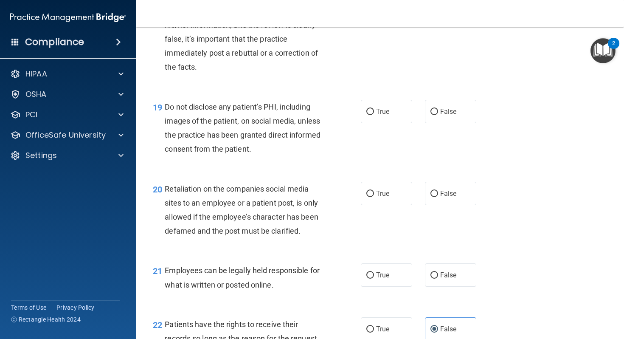
scroll to position [1542, 0]
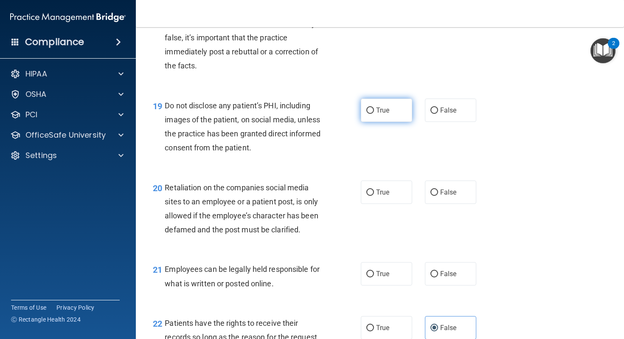
click at [404, 122] on label "True" at bounding box center [386, 109] width 51 height 23
click at [374, 114] on input "True" at bounding box center [370, 110] width 8 height 6
radio input "true"
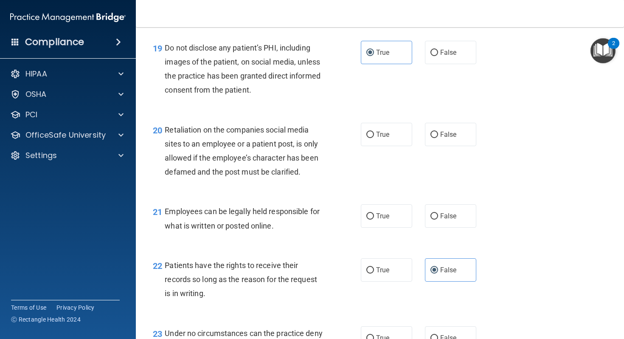
scroll to position [1606, 0]
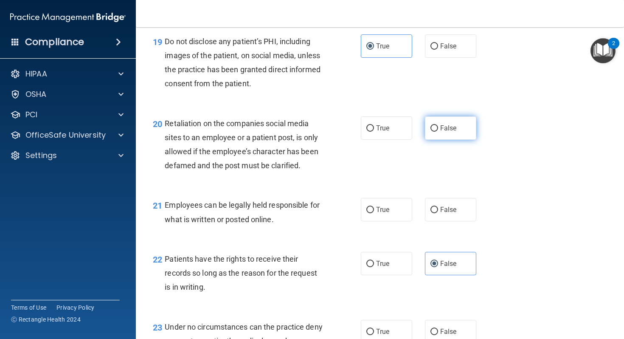
click at [470, 140] on label "False" at bounding box center [450, 127] width 51 height 23
click at [438, 132] on input "False" at bounding box center [434, 128] width 8 height 6
radio input "true"
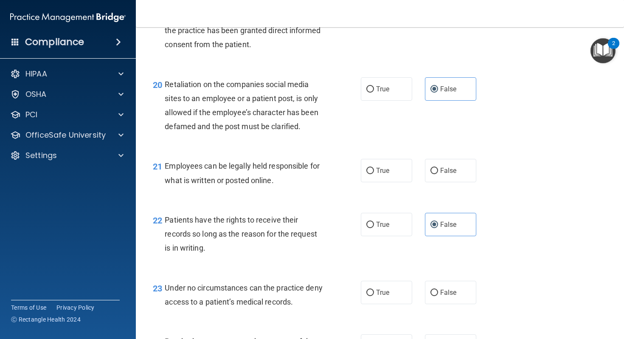
scroll to position [1646, 0]
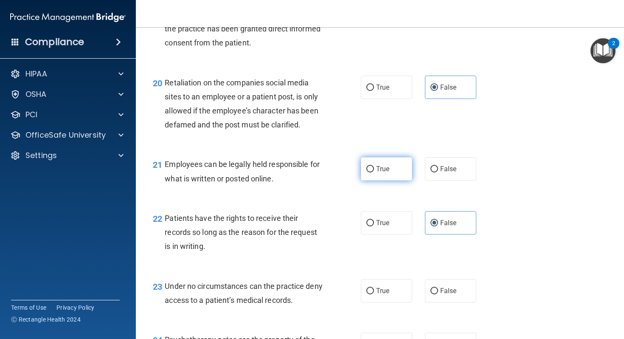
click at [385, 173] on span "True" at bounding box center [382, 169] width 13 height 8
click at [374, 172] on input "True" at bounding box center [370, 169] width 8 height 6
radio input "true"
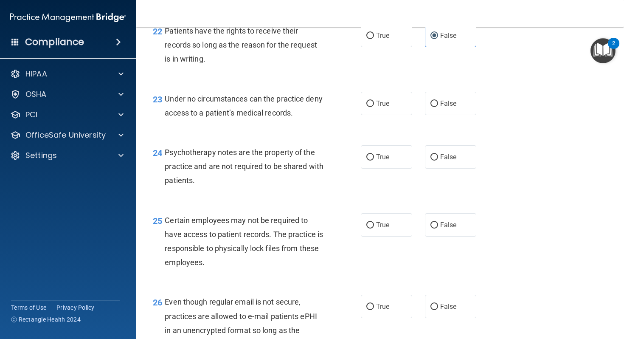
scroll to position [1836, 0]
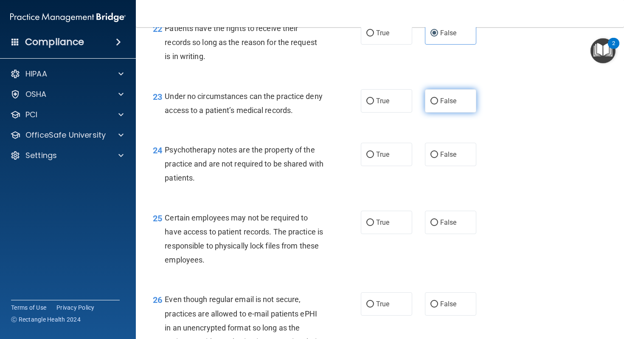
click at [465, 106] on label "False" at bounding box center [450, 100] width 51 height 23
click at [438, 104] on input "False" at bounding box center [434, 101] width 8 height 6
radio input "true"
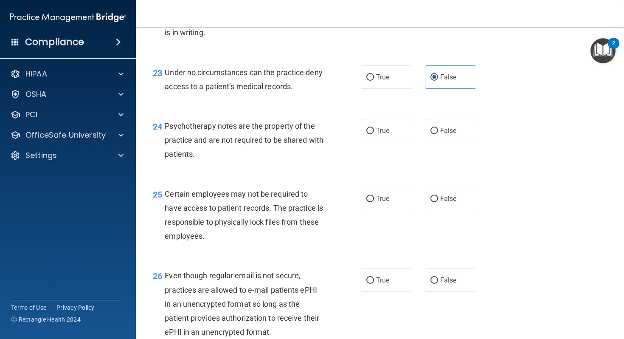
scroll to position [1865, 0]
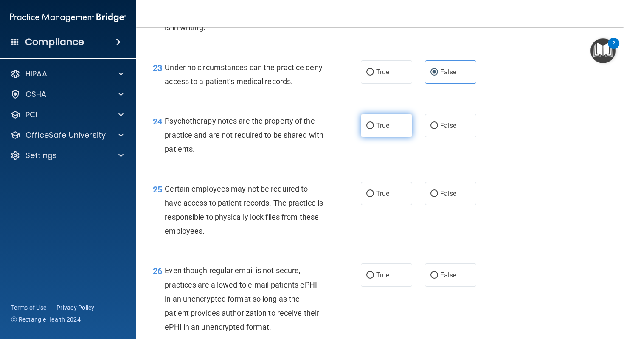
click at [384, 129] on span "True" at bounding box center [382, 125] width 13 height 8
click at [374, 129] on input "True" at bounding box center [370, 126] width 8 height 6
radio input "true"
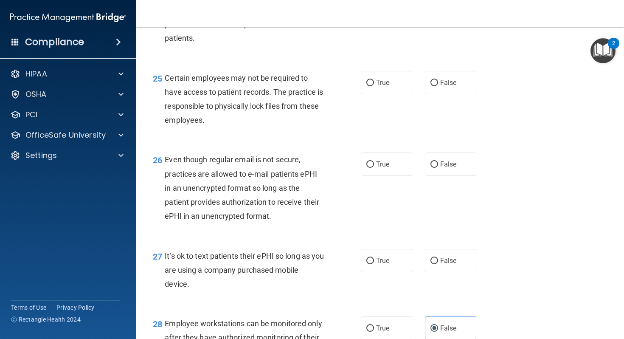
scroll to position [1989, 0]
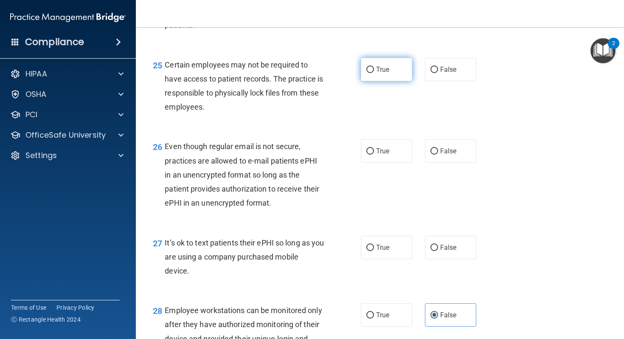
click at [406, 81] on label "True" at bounding box center [386, 69] width 51 height 23
click at [374, 73] on input "True" at bounding box center [370, 70] width 8 height 6
radio input "true"
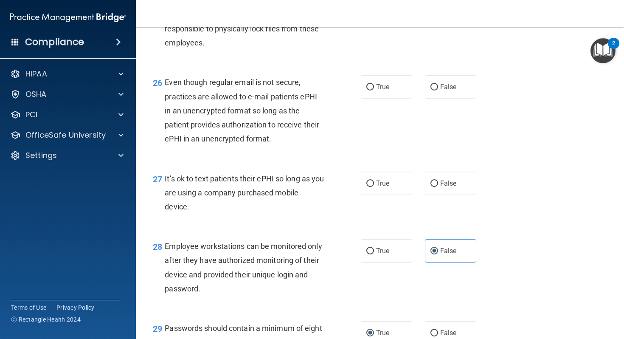
scroll to position [2054, 0]
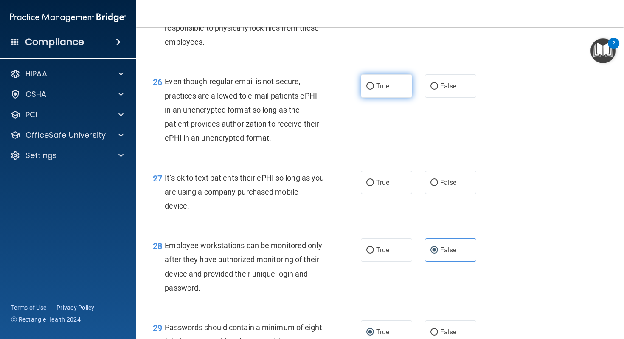
click at [385, 90] on span "True" at bounding box center [382, 86] width 13 height 8
click at [374, 90] on input "True" at bounding box center [370, 86] width 8 height 6
radio input "true"
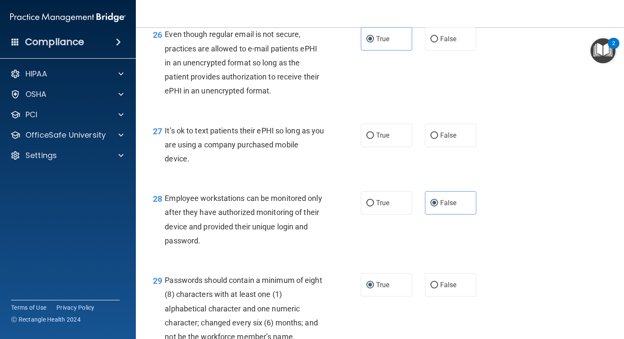
scroll to position [2102, 0]
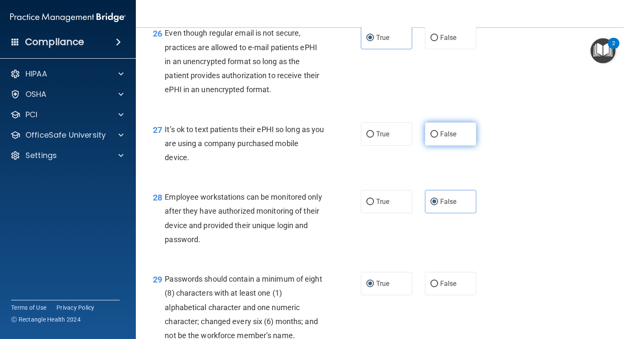
click at [470, 146] on label "False" at bounding box center [450, 133] width 51 height 23
click at [438, 138] on input "False" at bounding box center [434, 134] width 8 height 6
radio input "true"
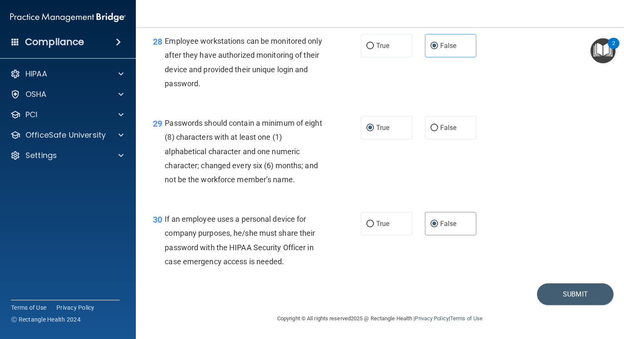
scroll to position [2273, 0]
click at [363, 126] on label "True" at bounding box center [386, 127] width 51 height 23
click at [366, 126] on input "True" at bounding box center [370, 128] width 8 height 6
click at [550, 297] on button "Submit" at bounding box center [575, 294] width 76 height 22
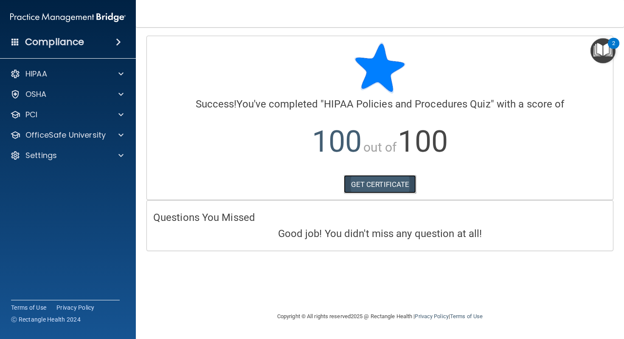
click at [376, 187] on link "GET CERTIFICATE" at bounding box center [380, 184] width 73 height 19
click at [90, 136] on p "OfficeSafe University" at bounding box center [65, 135] width 80 height 10
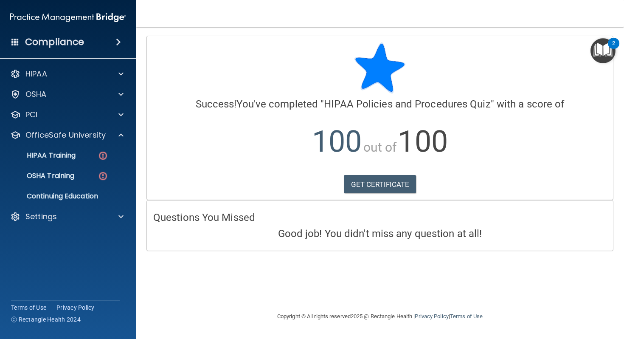
click at [81, 146] on ul "HIPAA Training OSHA Training Continuing Education" at bounding box center [69, 173] width 154 height 61
click at [80, 153] on div "HIPAA Training" at bounding box center [64, 155] width 116 height 8
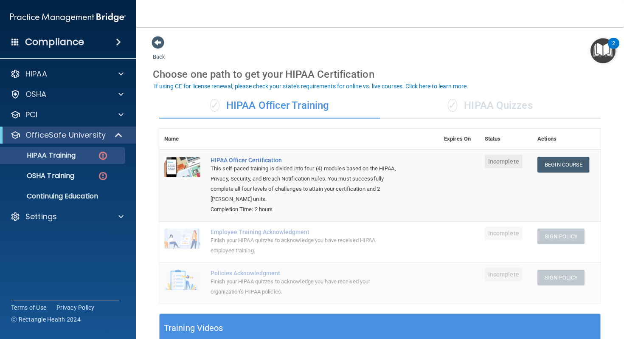
click at [466, 108] on div "✓ HIPAA Quizzes" at bounding box center [490, 105] width 221 height 25
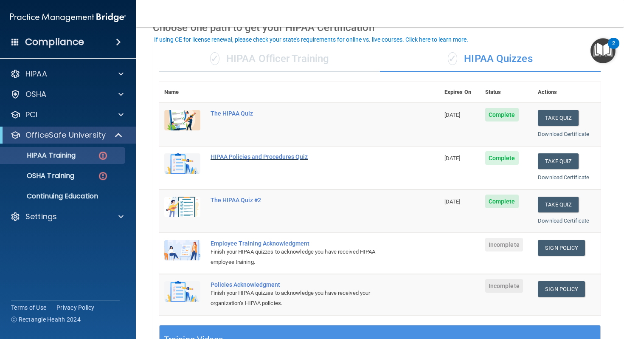
scroll to position [117, 0]
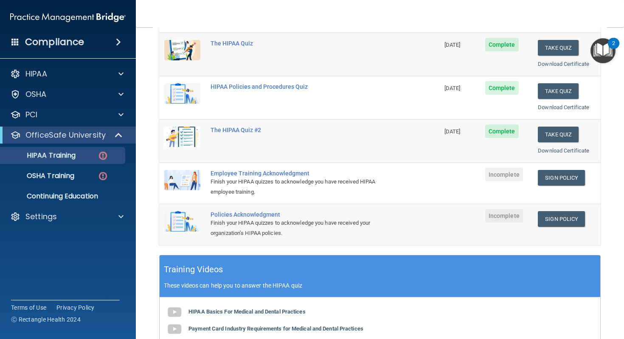
click at [573, 167] on td "Sign Policy Sign Policy Download Policy" at bounding box center [567, 183] width 68 height 41
click at [564, 176] on link "Sign Policy" at bounding box center [561, 178] width 47 height 16
click at [75, 154] on p "HIPAA Training" at bounding box center [41, 155] width 70 height 8
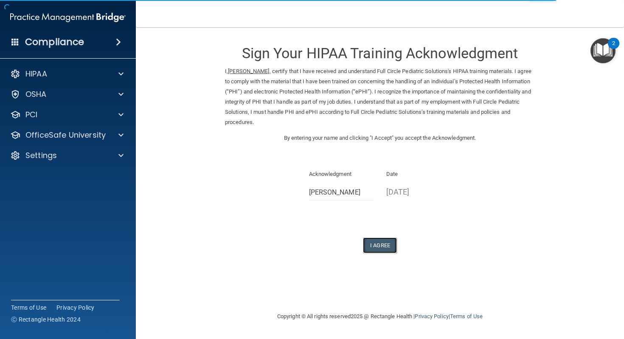
click at [371, 248] on button "I Agree" at bounding box center [380, 245] width 34 height 16
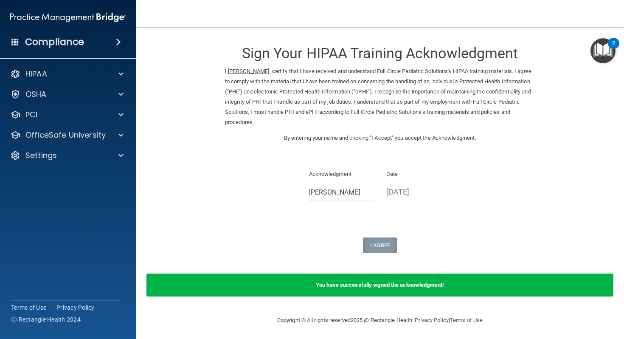
scroll to position [2, 0]
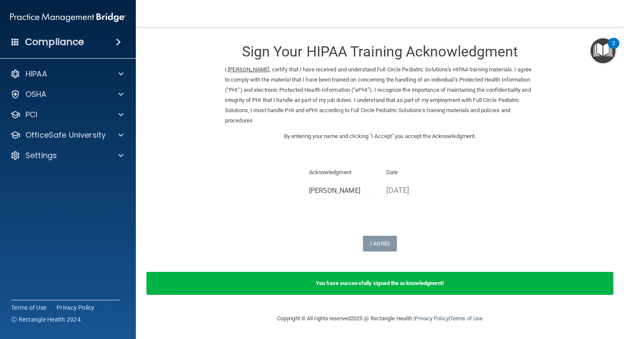
click at [506, 141] on p "By entering your name and clicking "I Accept" you accept the Acknowledgment." at bounding box center [380, 136] width 310 height 10
click at [584, 49] on form "Sign Your HIPAA Training Acknowledgment I, Adeline Norman , certify that I have…" at bounding box center [380, 169] width 454 height 271
click at [108, 136] on div "OfficeSafe University" at bounding box center [56, 135] width 105 height 10
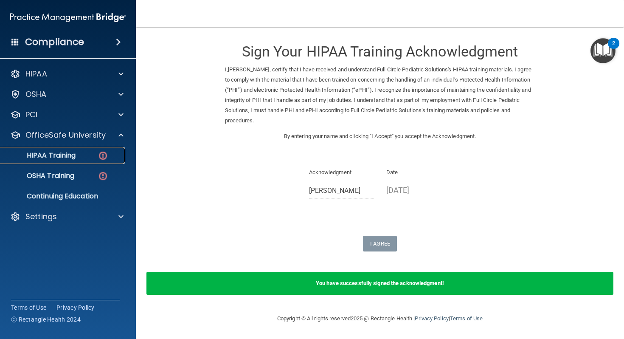
click at [79, 159] on div "HIPAA Training" at bounding box center [64, 155] width 116 height 8
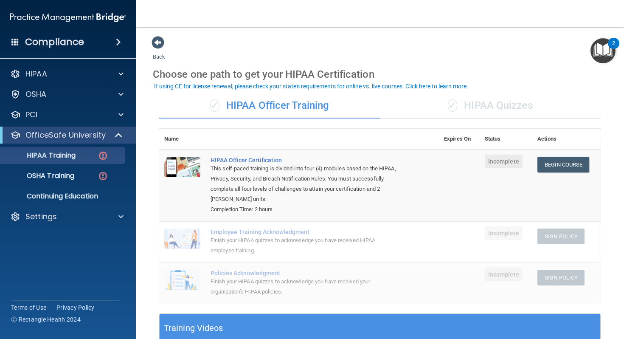
click at [430, 108] on div "✓ HIPAA Quizzes" at bounding box center [490, 105] width 221 height 25
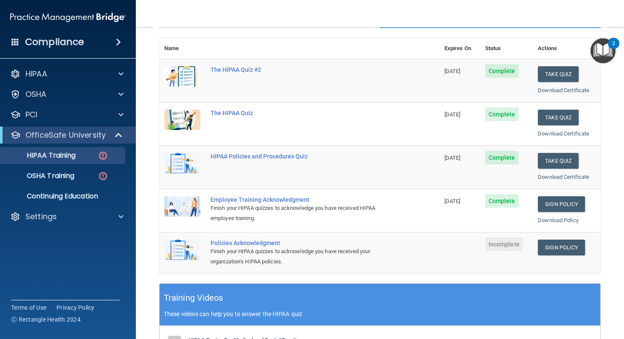
scroll to position [90, 0]
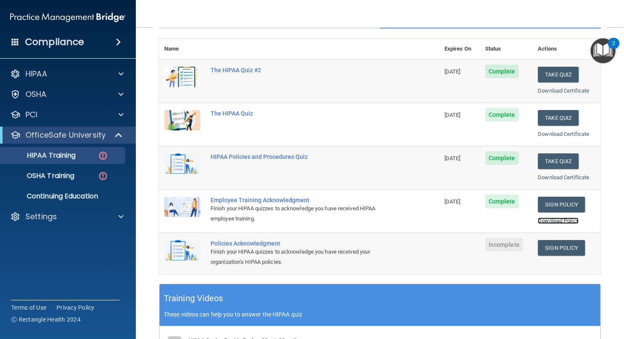
click at [553, 221] on link "Download Policy" at bounding box center [558, 220] width 41 height 6
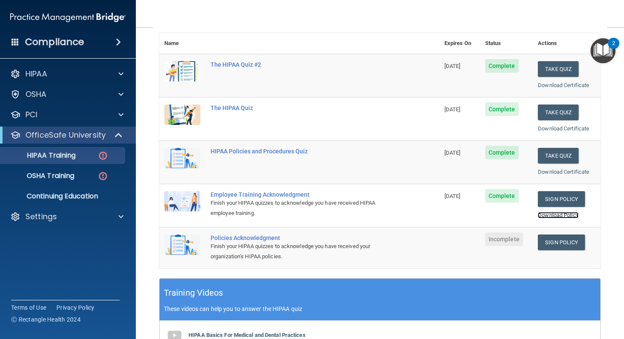
scroll to position [97, 0]
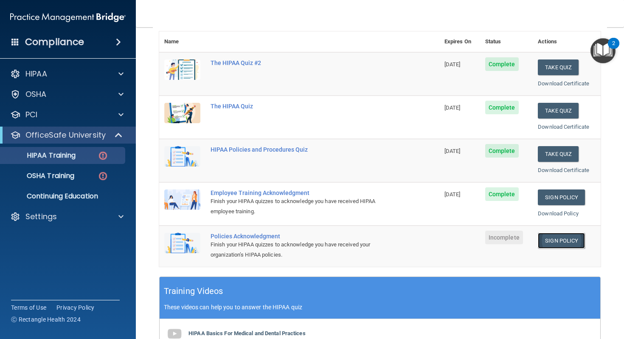
click at [554, 247] on link "Sign Policy" at bounding box center [561, 241] width 47 height 16
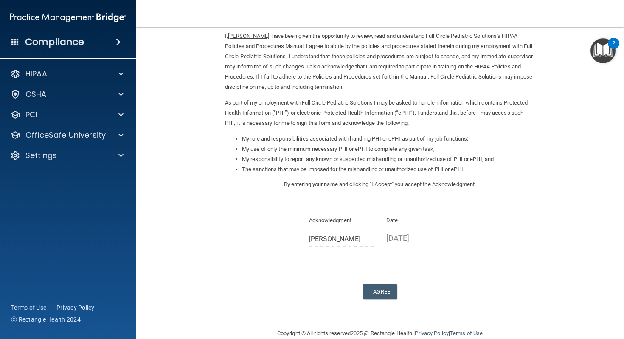
scroll to position [50, 0]
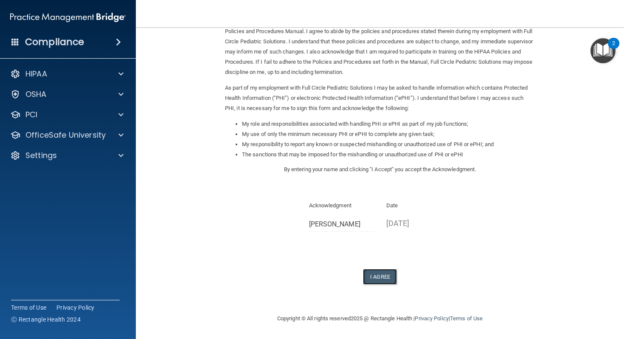
click at [382, 278] on button "I Agree" at bounding box center [380, 277] width 34 height 16
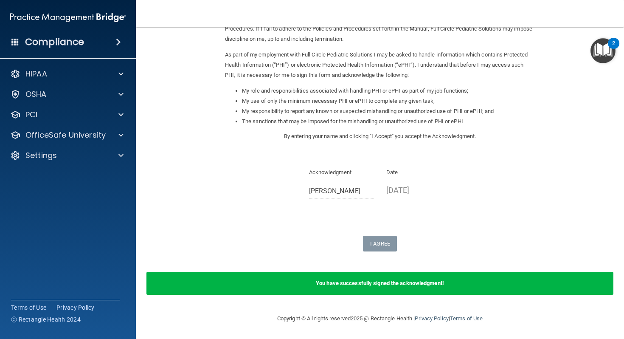
scroll to position [0, 0]
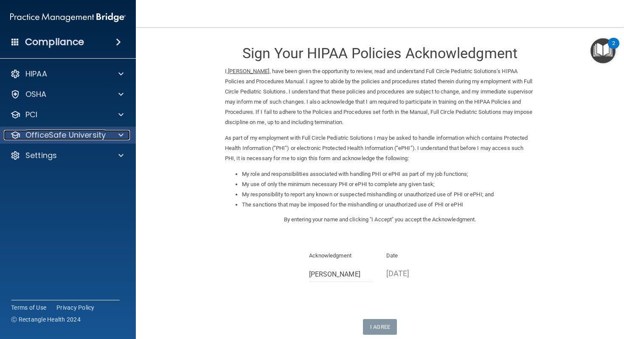
click at [102, 138] on p "OfficeSafe University" at bounding box center [65, 135] width 80 height 10
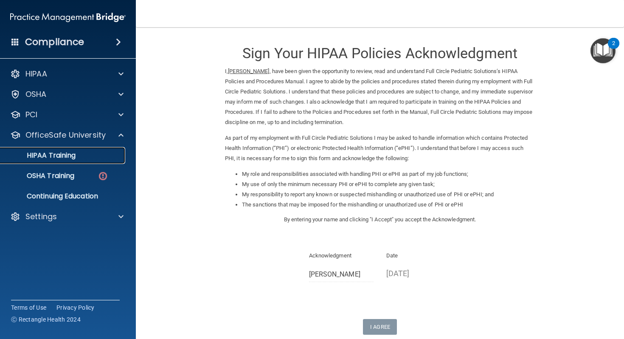
click at [81, 158] on div "HIPAA Training" at bounding box center [64, 155] width 116 height 8
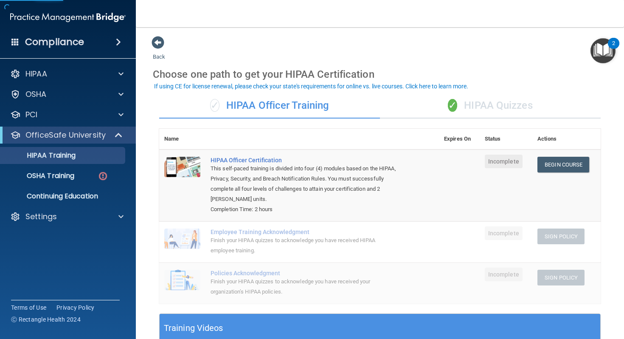
click at [476, 105] on div "✓ HIPAA Quizzes" at bounding box center [490, 105] width 221 height 25
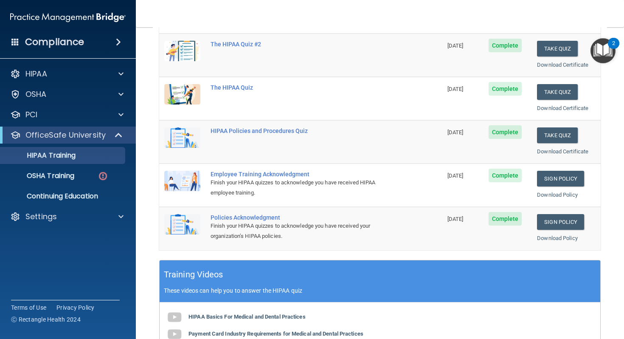
scroll to position [118, 0]
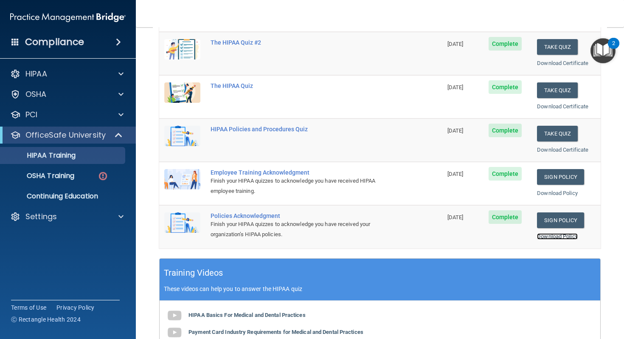
click at [558, 237] on link "Download Policy" at bounding box center [557, 236] width 41 height 6
